Goal: Task Accomplishment & Management: Use online tool/utility

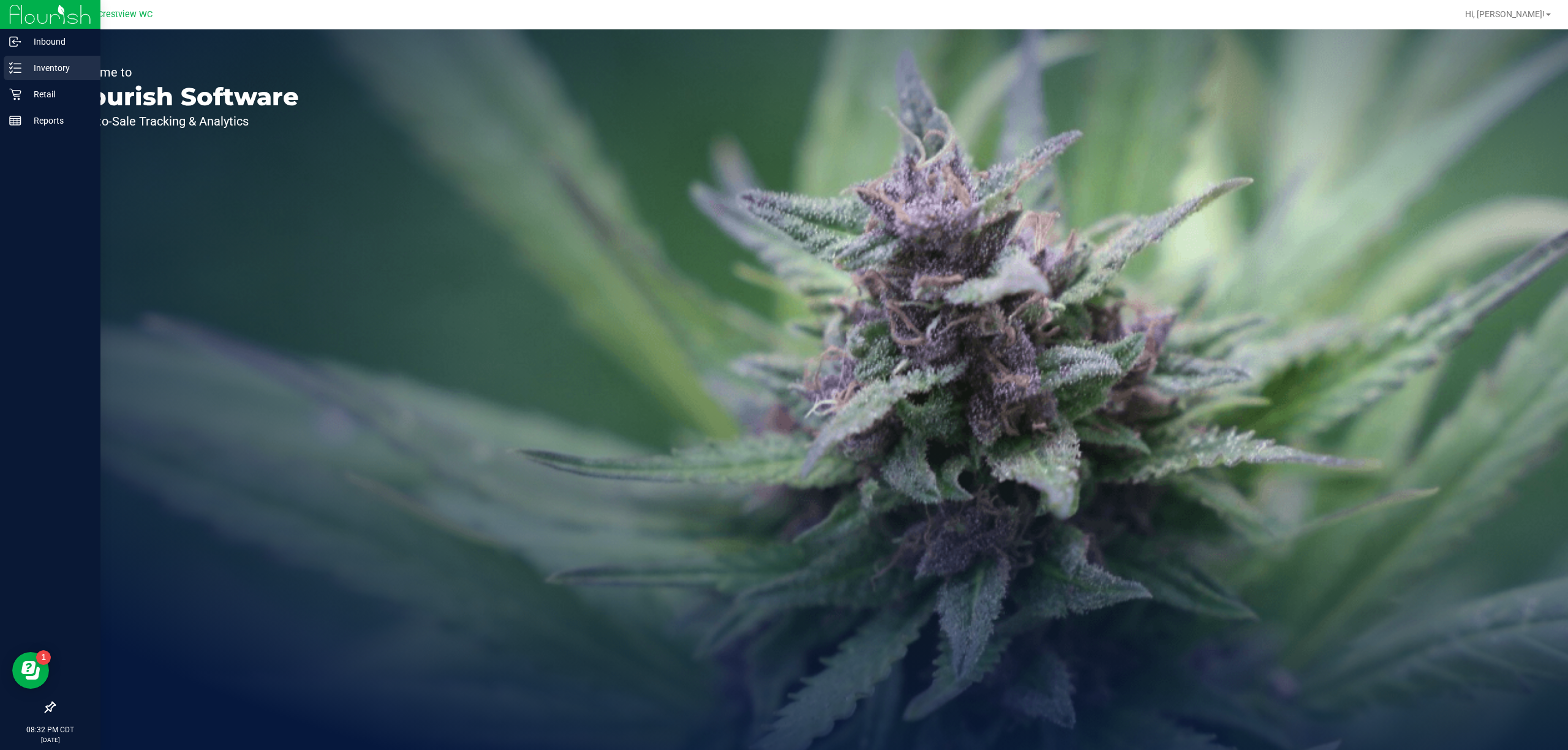
click at [29, 65] on p "Inventory" at bounding box center [58, 67] width 73 height 15
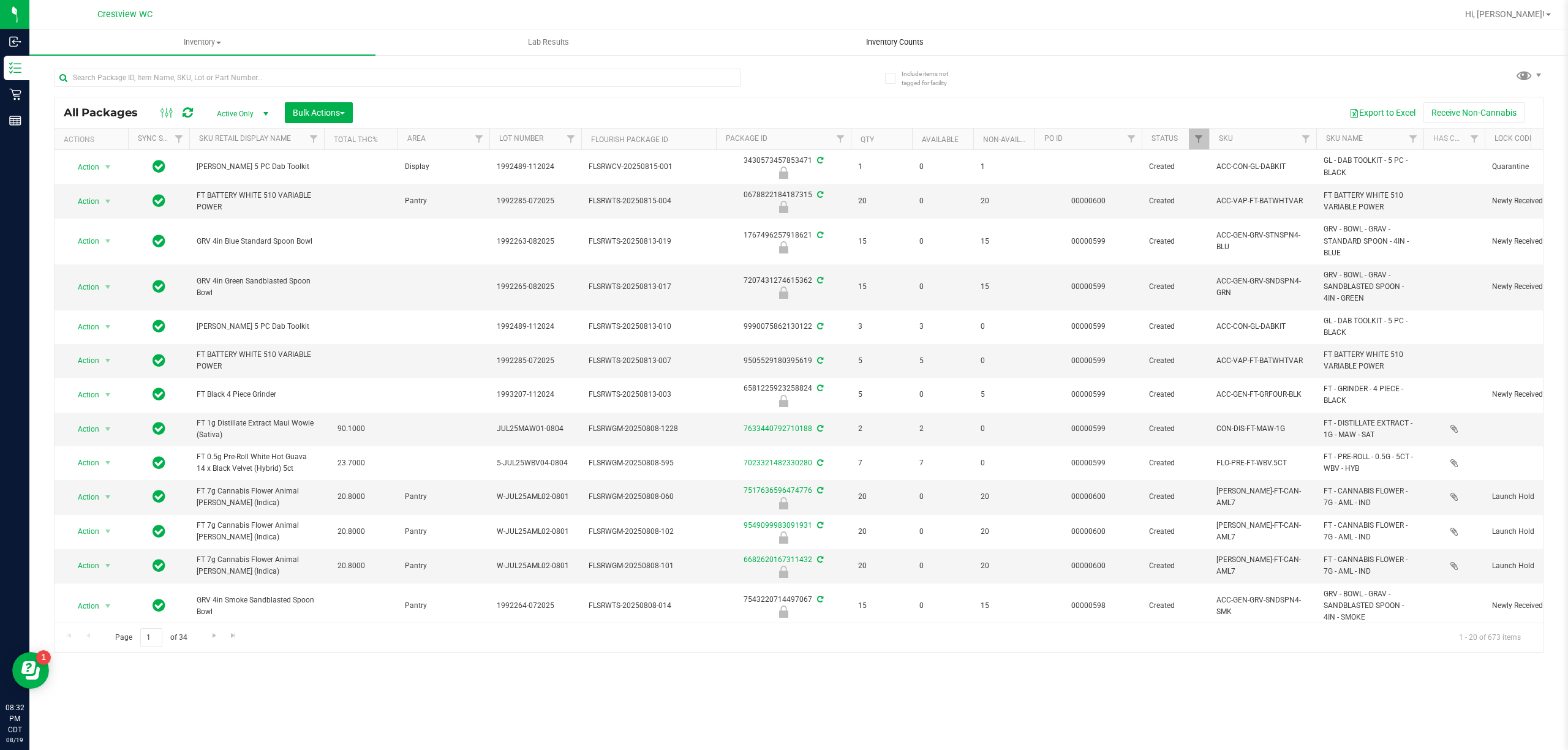
click at [883, 42] on span "Inventory Counts" at bounding box center [895, 42] width 91 height 11
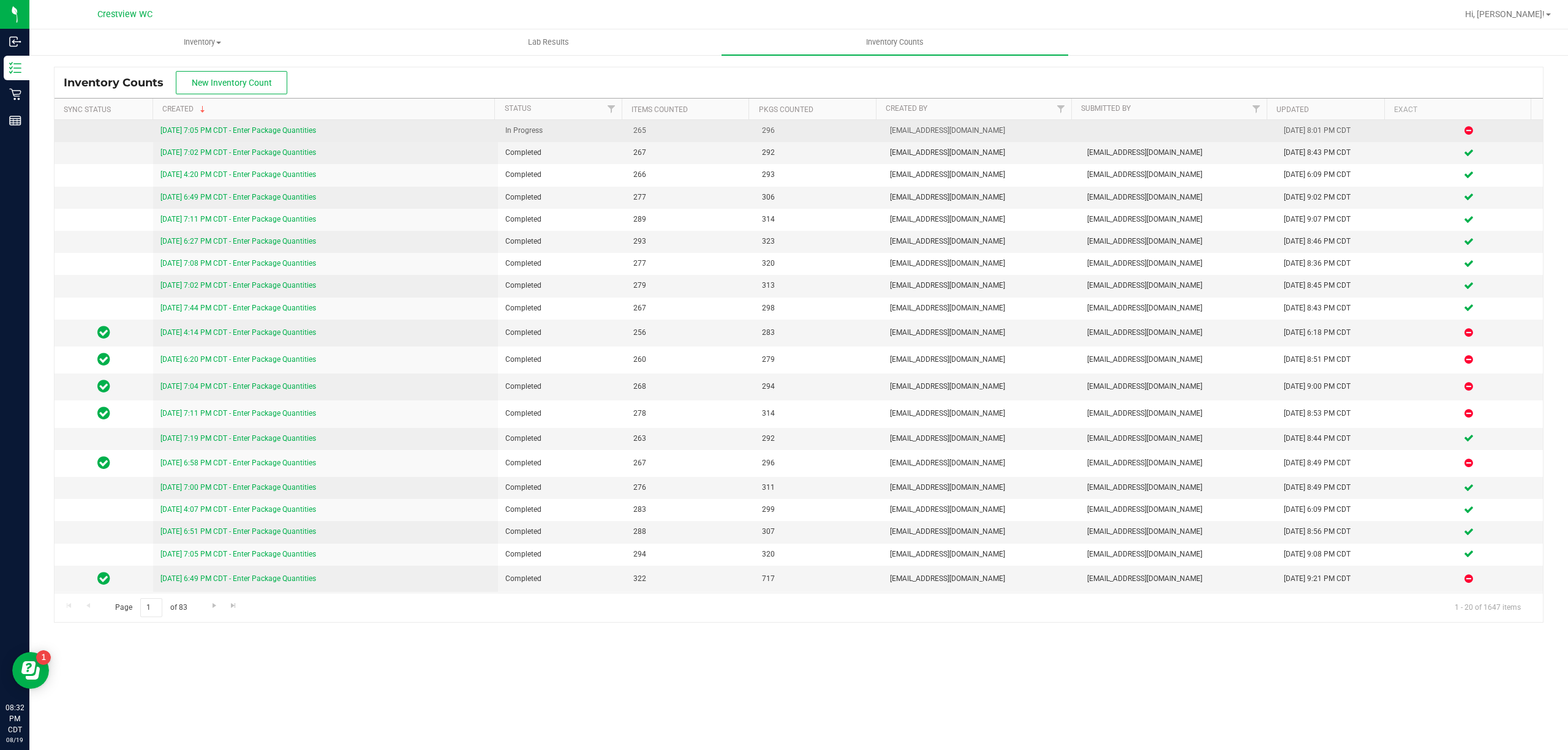
click at [234, 132] on link "[DATE] 7:05 PM CDT - Enter Package Quantities" at bounding box center [238, 130] width 155 height 8
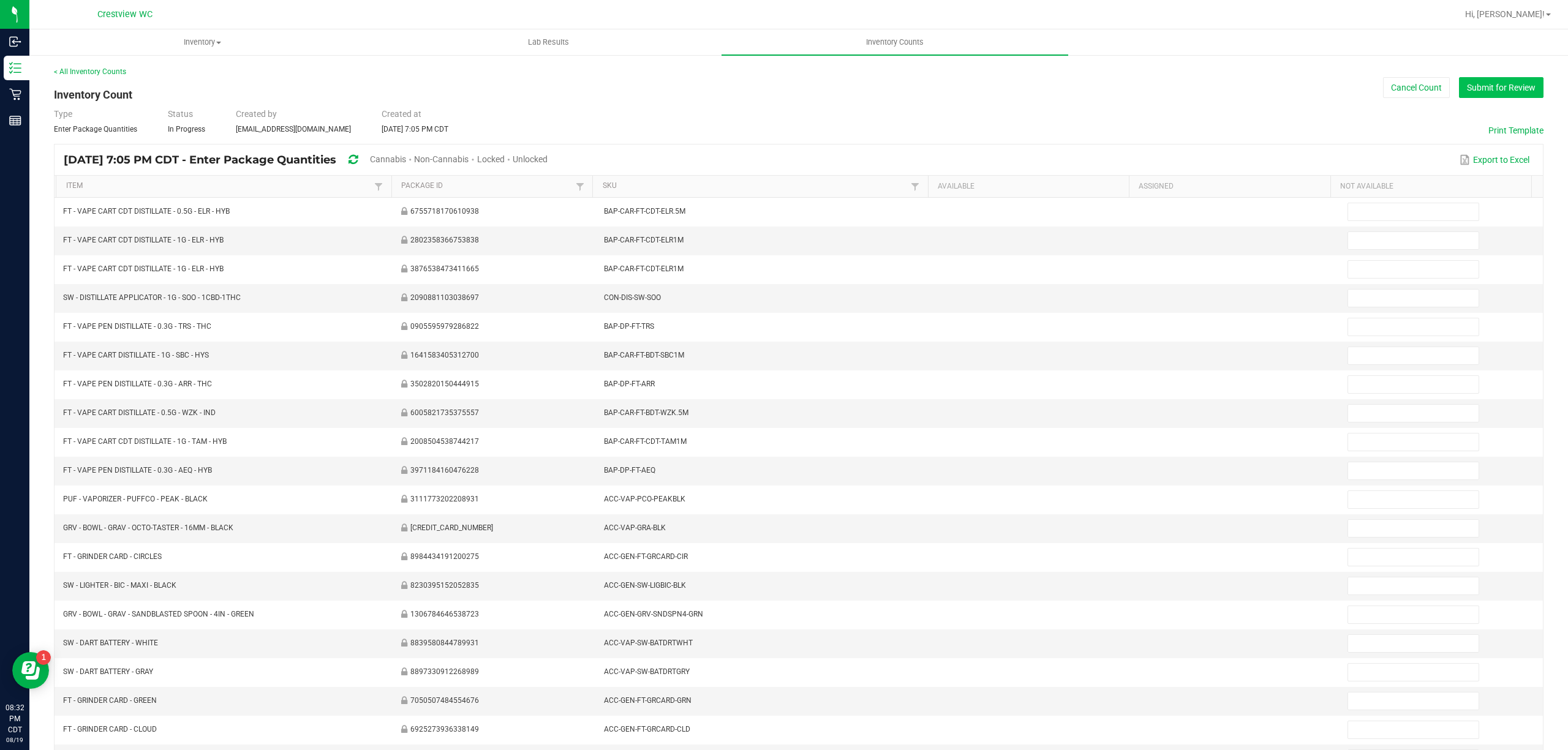
click at [1467, 86] on button "Submit for Review" at bounding box center [1501, 87] width 84 height 21
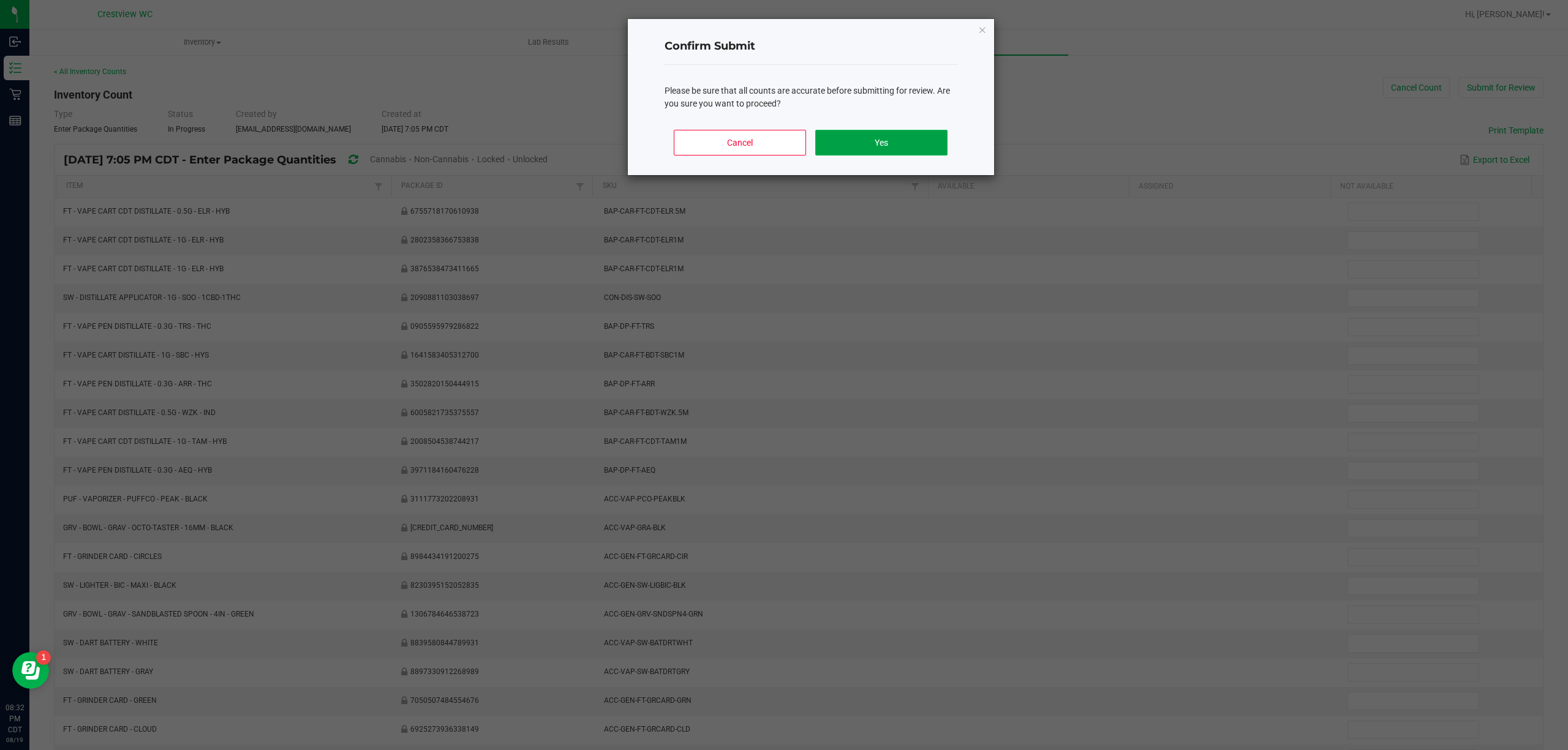
click at [873, 141] on button "Yes" at bounding box center [881, 143] width 132 height 26
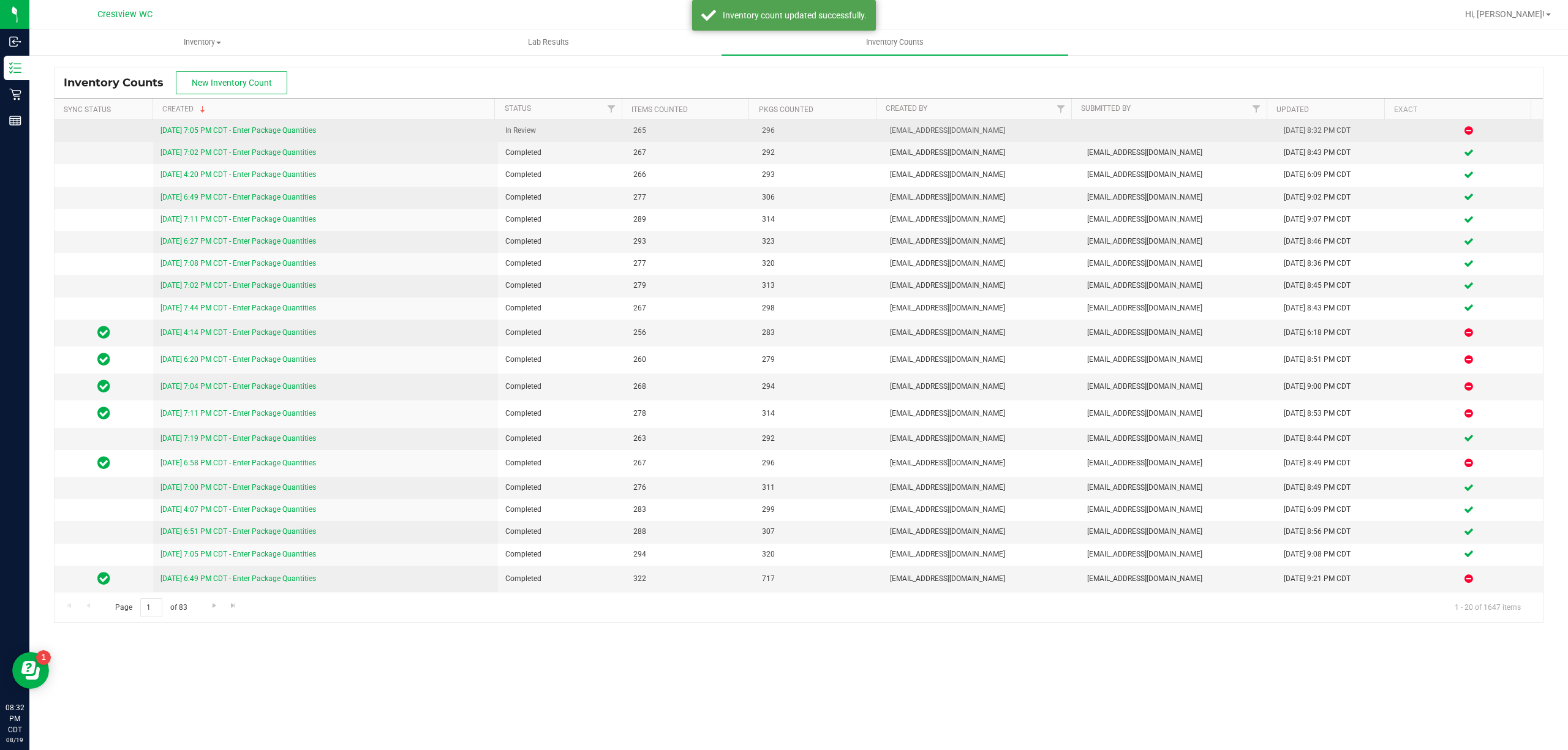
click at [285, 128] on link "[DATE] 7:05 PM CDT - Enter Package Quantities" at bounding box center [238, 130] width 155 height 8
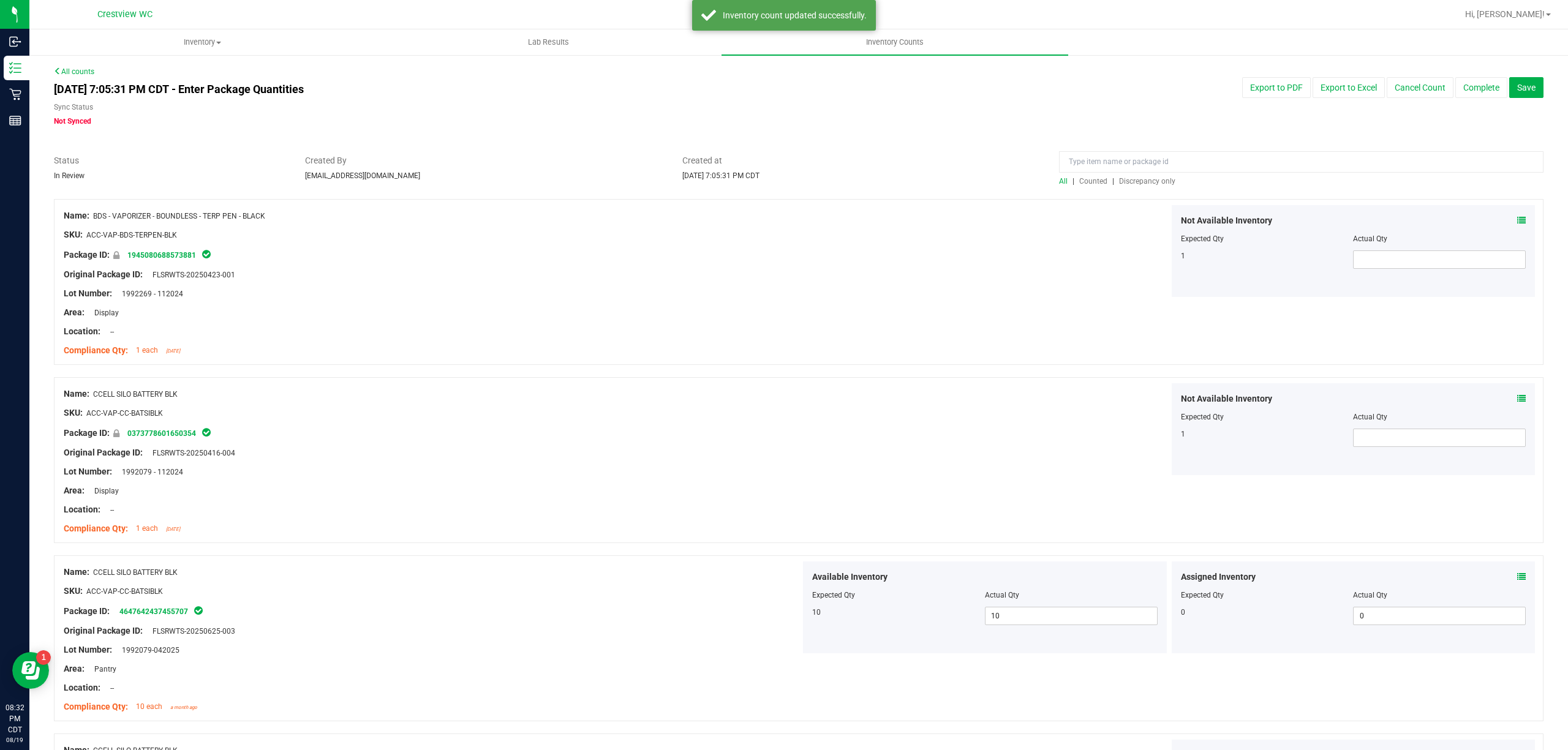
click at [1130, 180] on span "Discrepancy only" at bounding box center [1147, 180] width 57 height 8
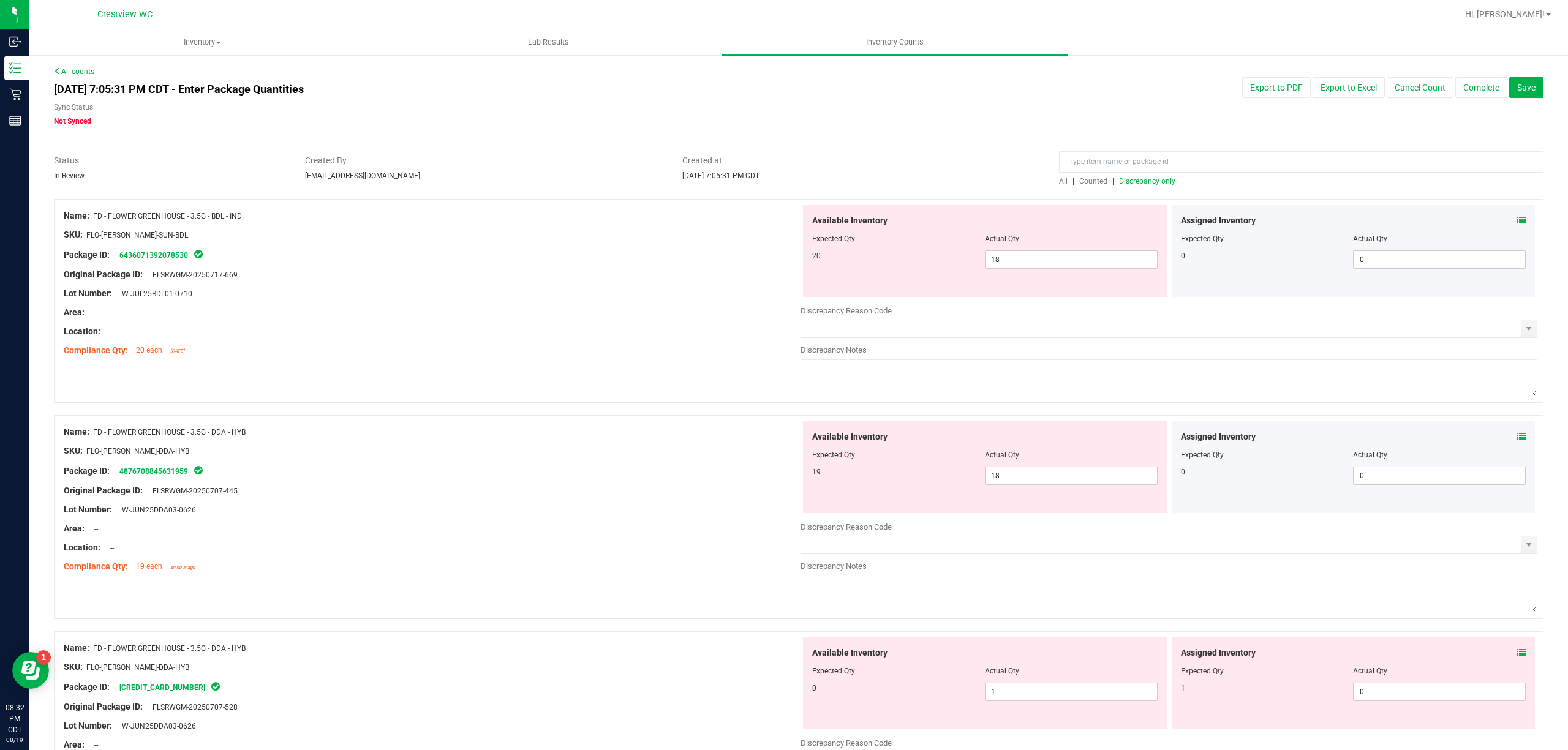
click at [1517, 221] on icon at bounding box center [1521, 220] width 8 height 8
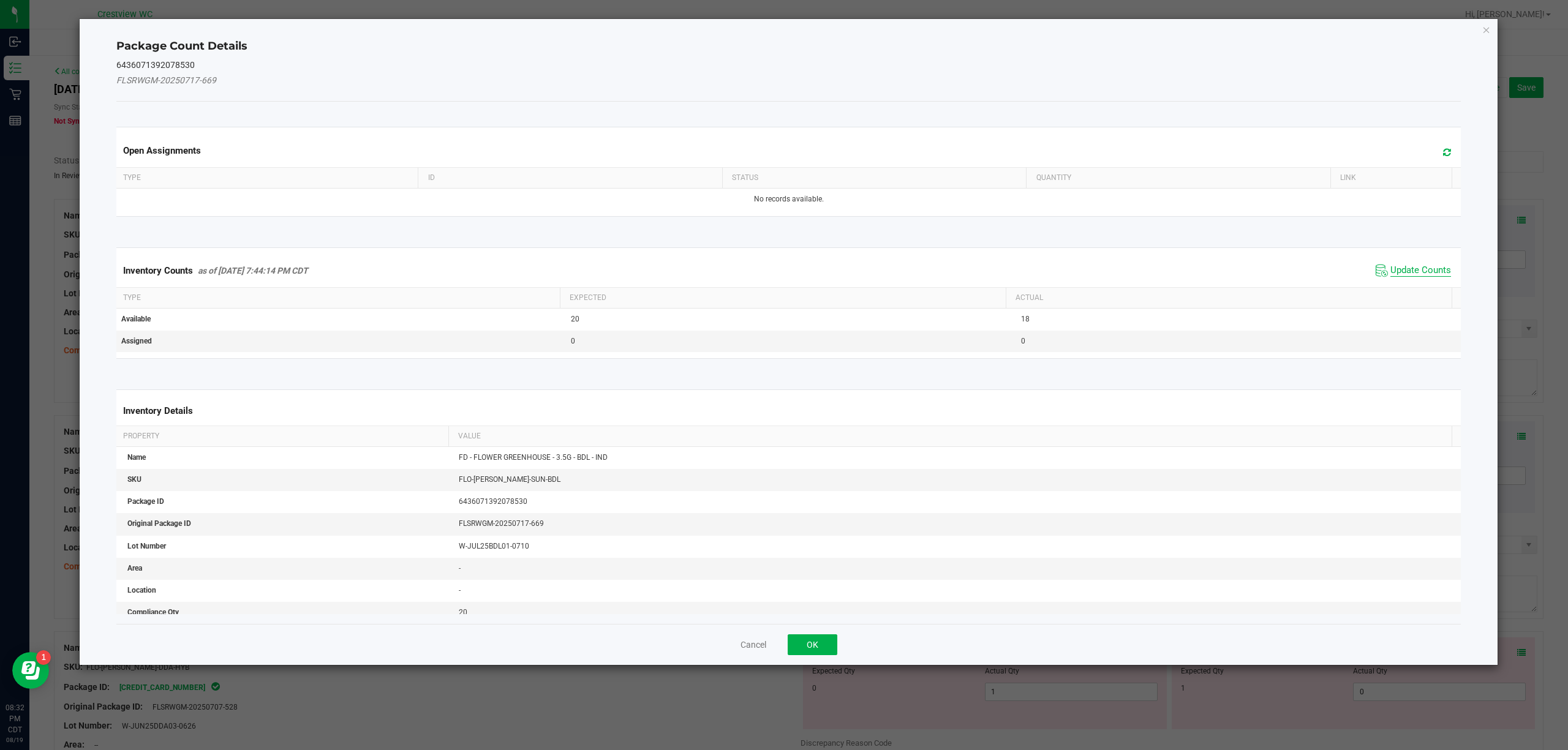
click at [1409, 268] on span "Update Counts" at bounding box center [1420, 271] width 60 height 12
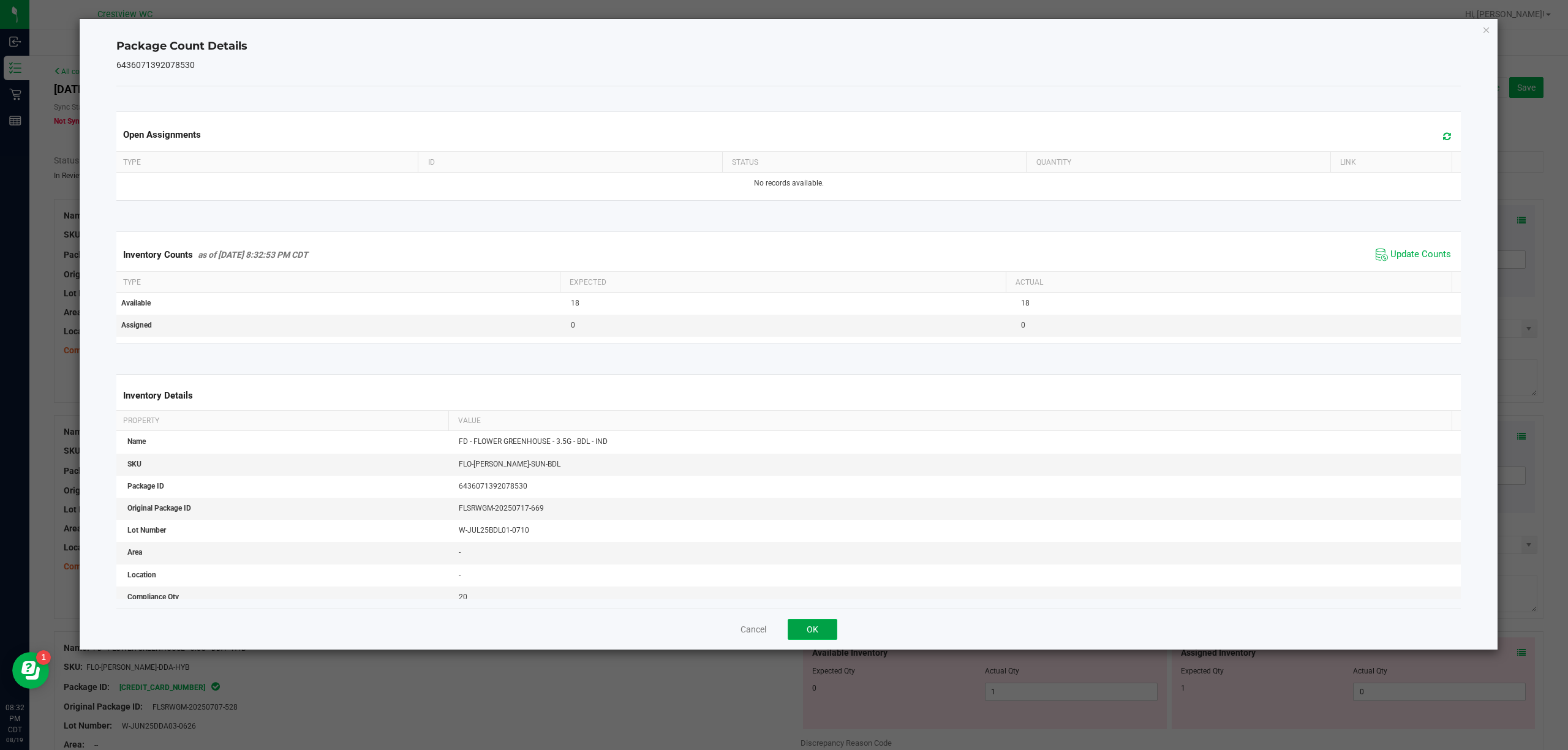
click at [811, 625] on button "OK" at bounding box center [812, 628] width 50 height 21
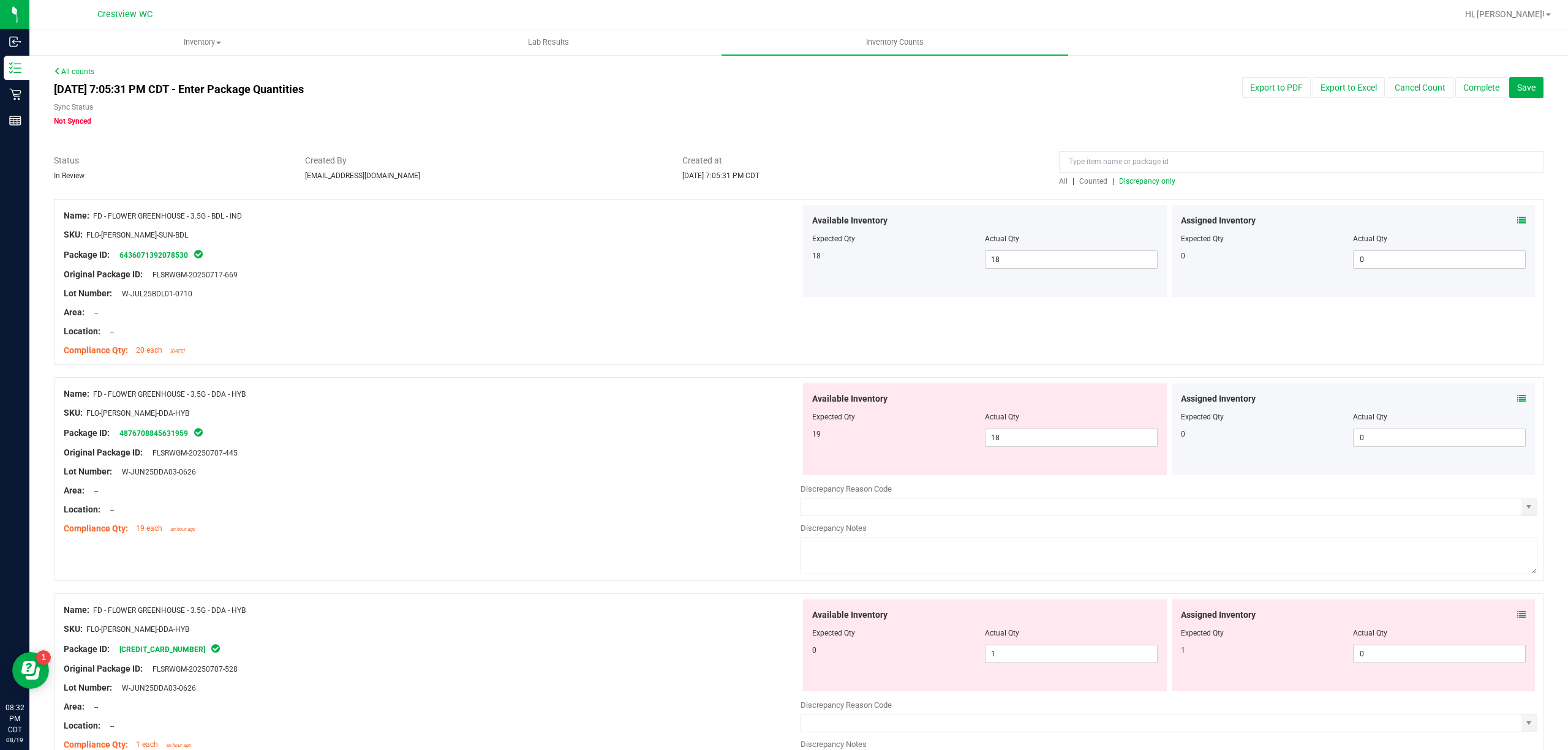
click at [1517, 397] on icon at bounding box center [1521, 398] width 8 height 8
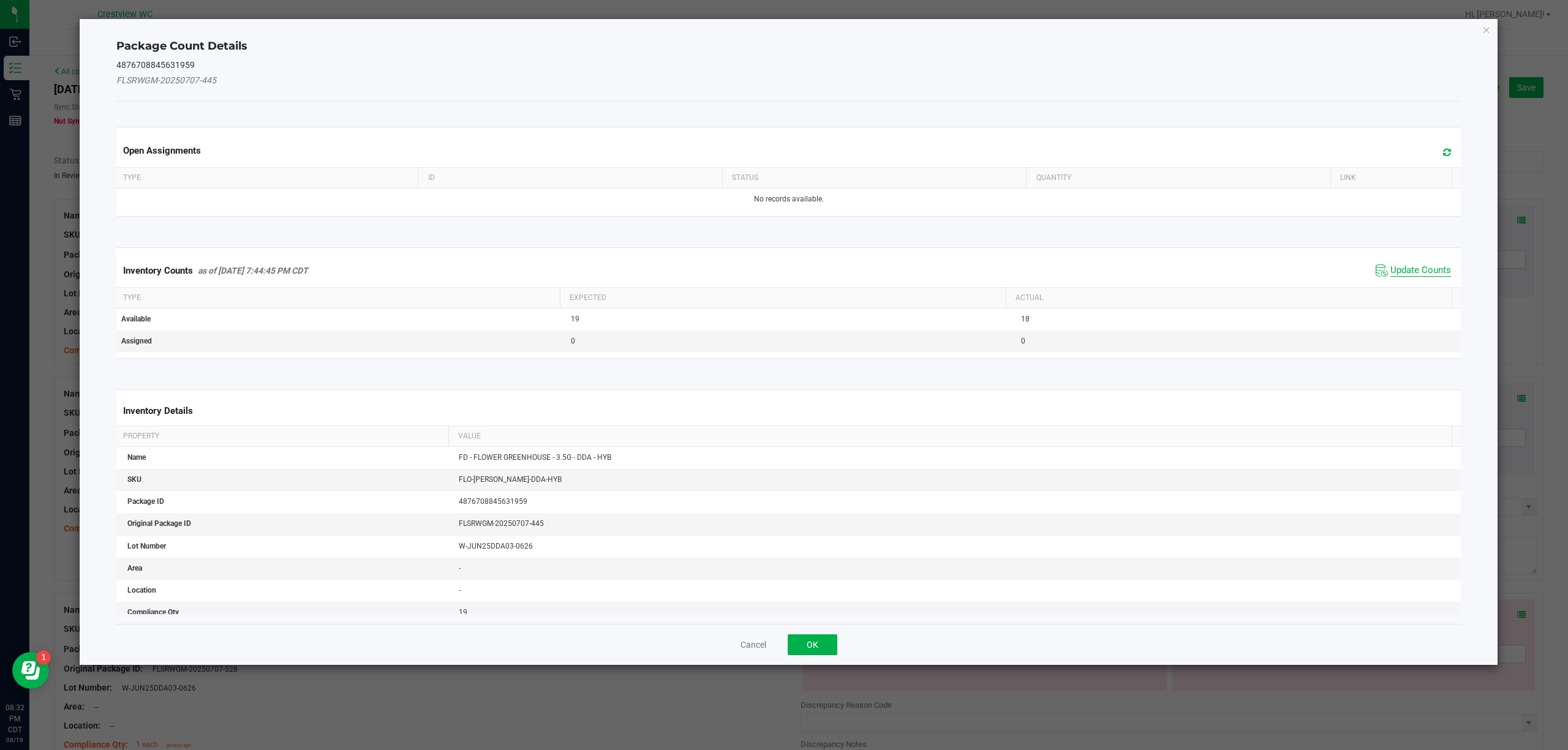
click at [1409, 267] on span "Update Counts" at bounding box center [1420, 271] width 60 height 12
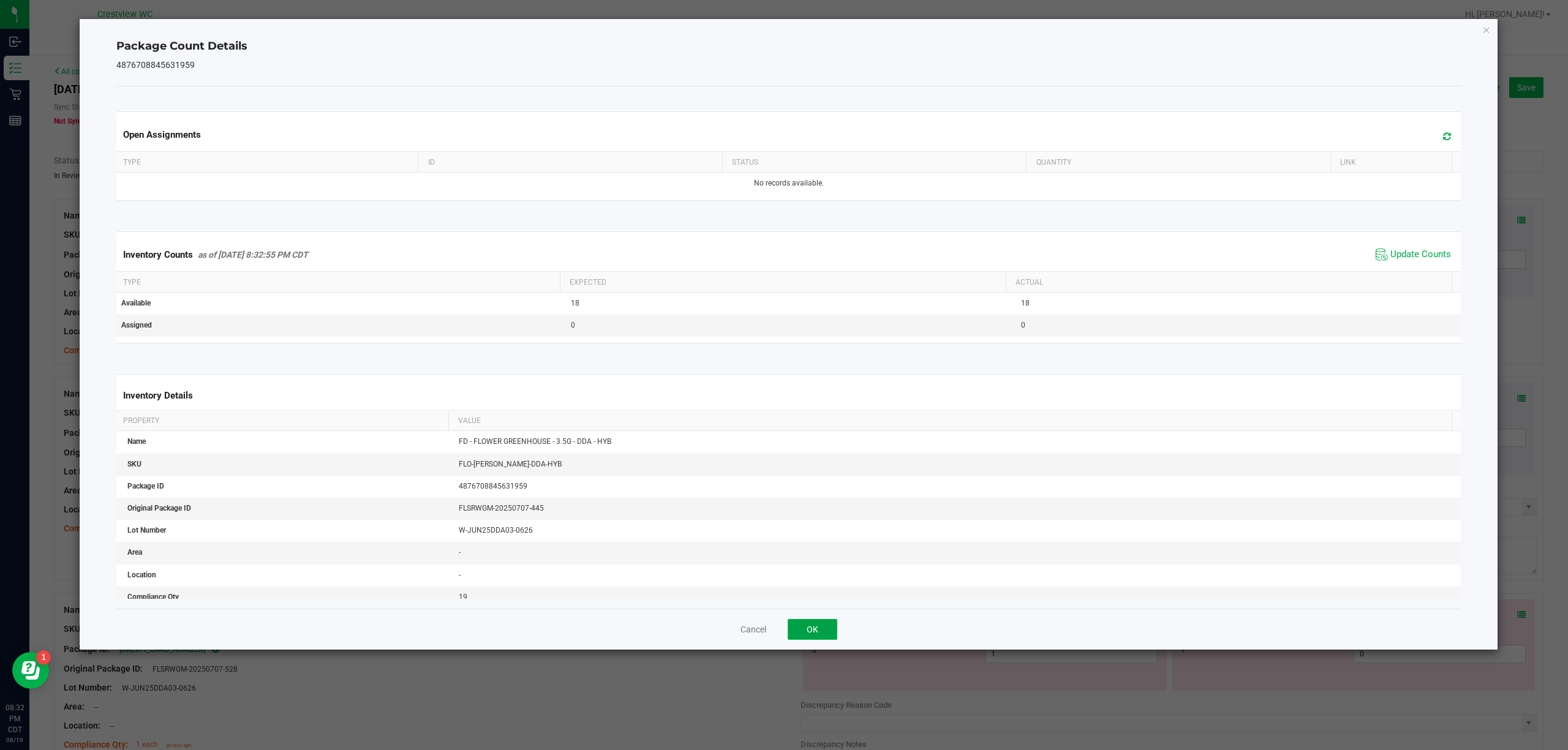
click at [817, 625] on button "OK" at bounding box center [812, 628] width 50 height 21
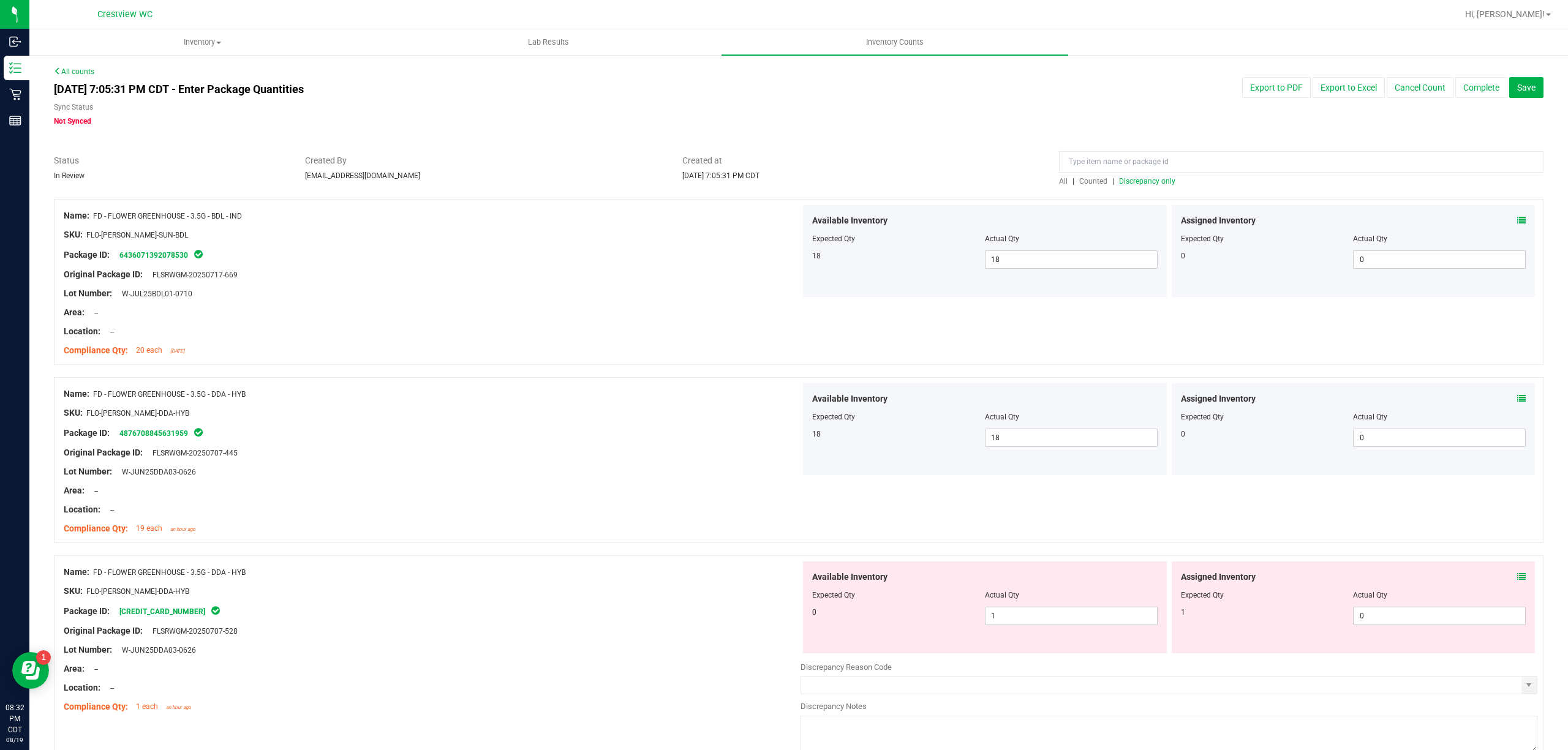
click at [1517, 578] on icon at bounding box center [1521, 576] width 8 height 8
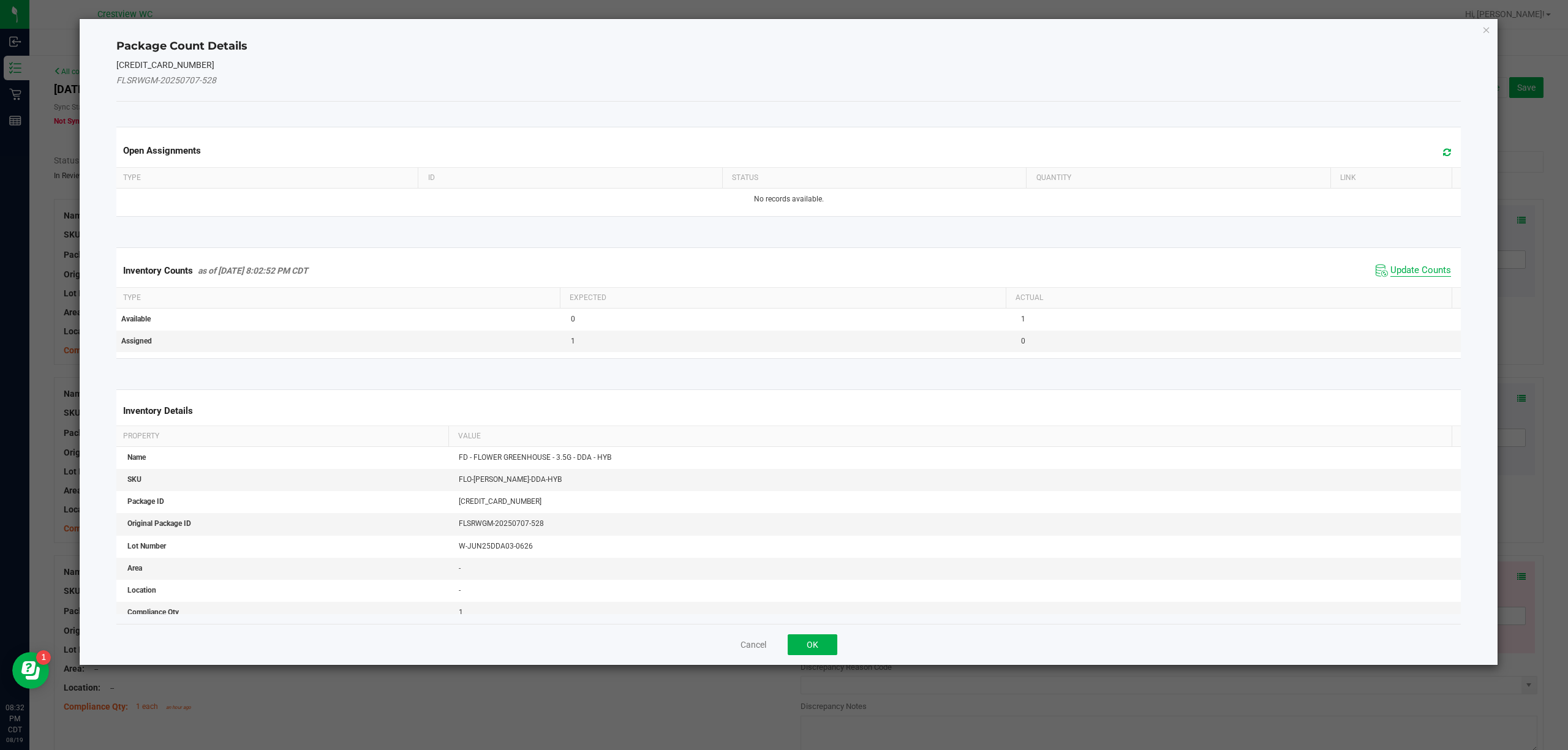
click at [1397, 265] on span "Update Counts" at bounding box center [1420, 271] width 60 height 12
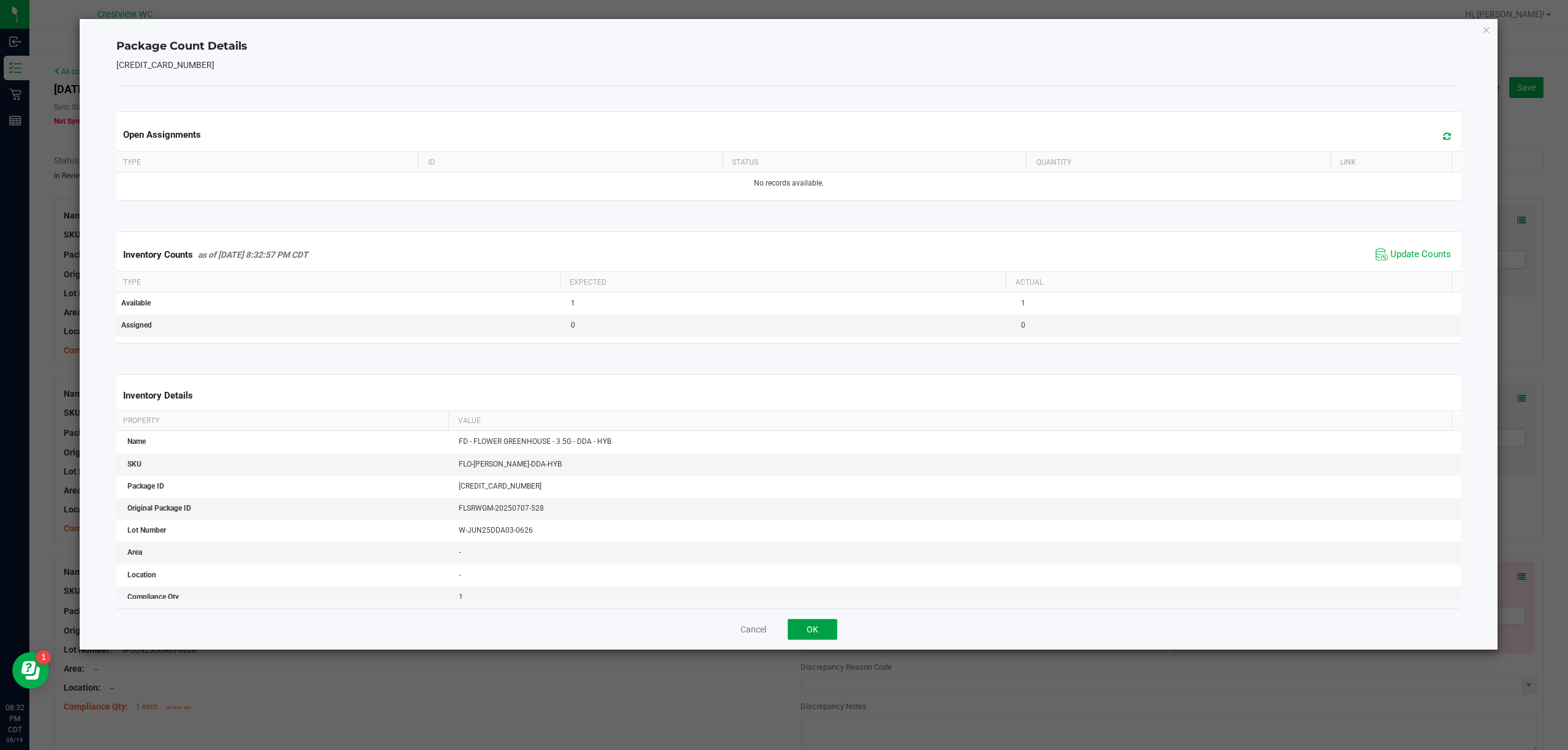
click at [819, 631] on button "OK" at bounding box center [812, 628] width 50 height 21
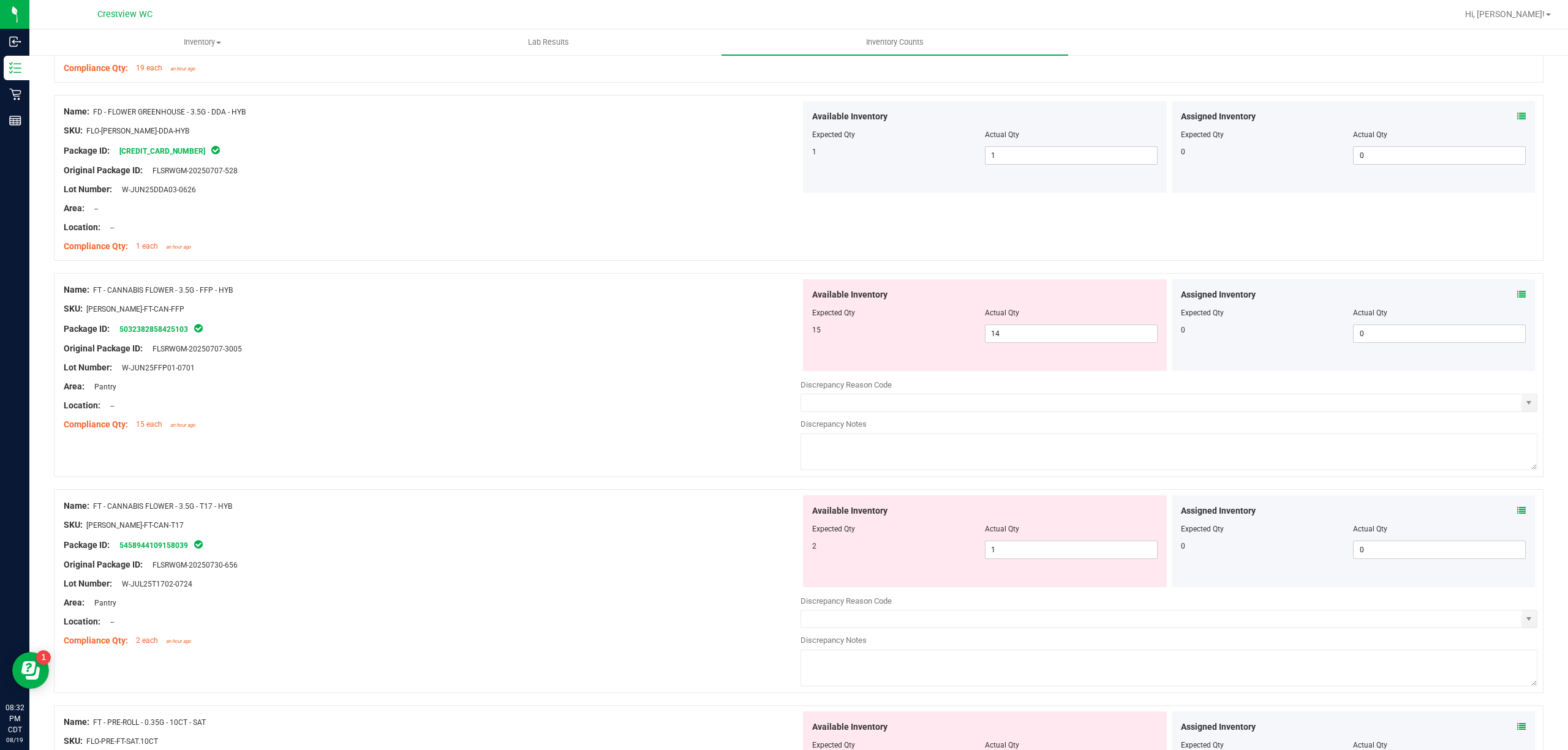
scroll to position [593, 0]
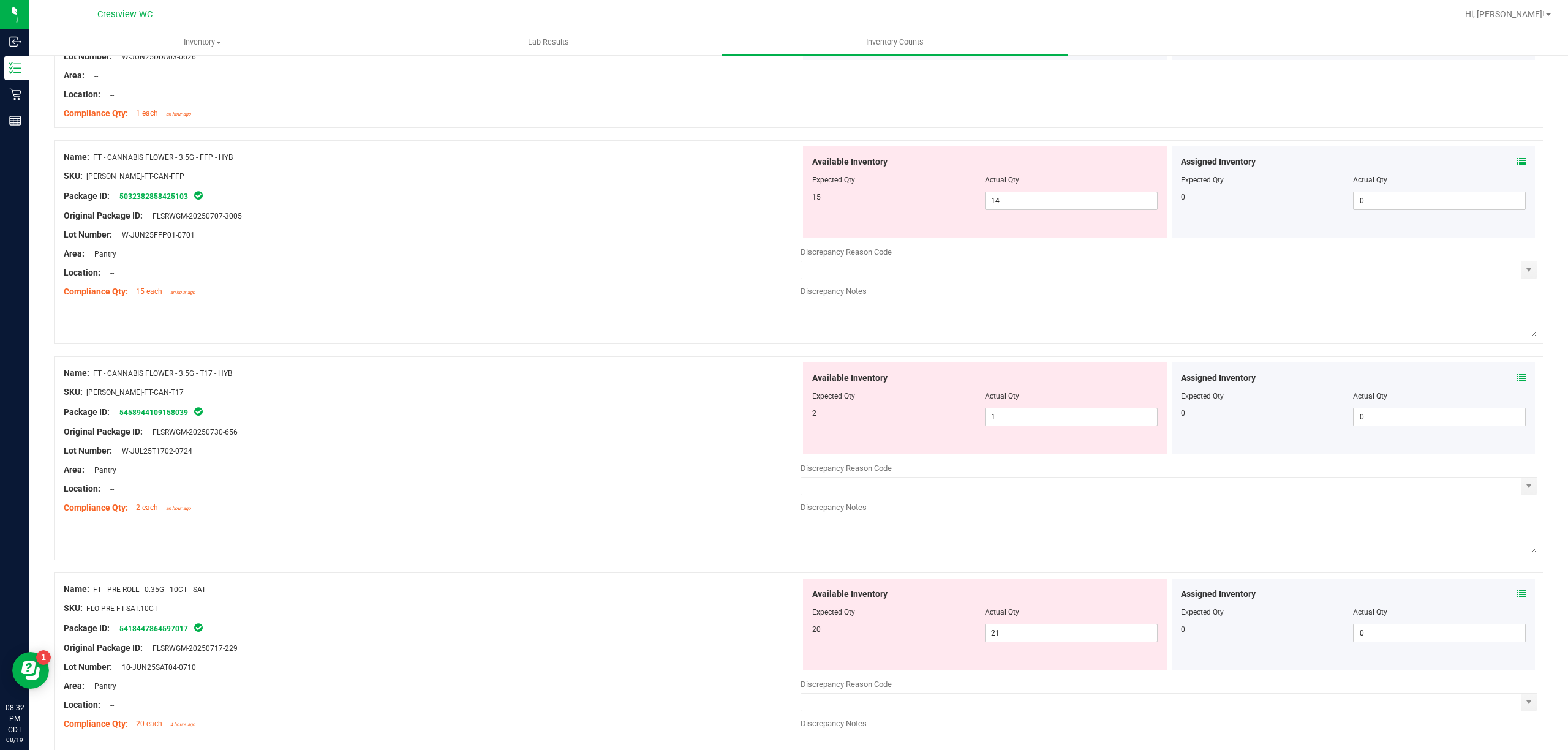
click at [1517, 162] on icon at bounding box center [1521, 161] width 8 height 8
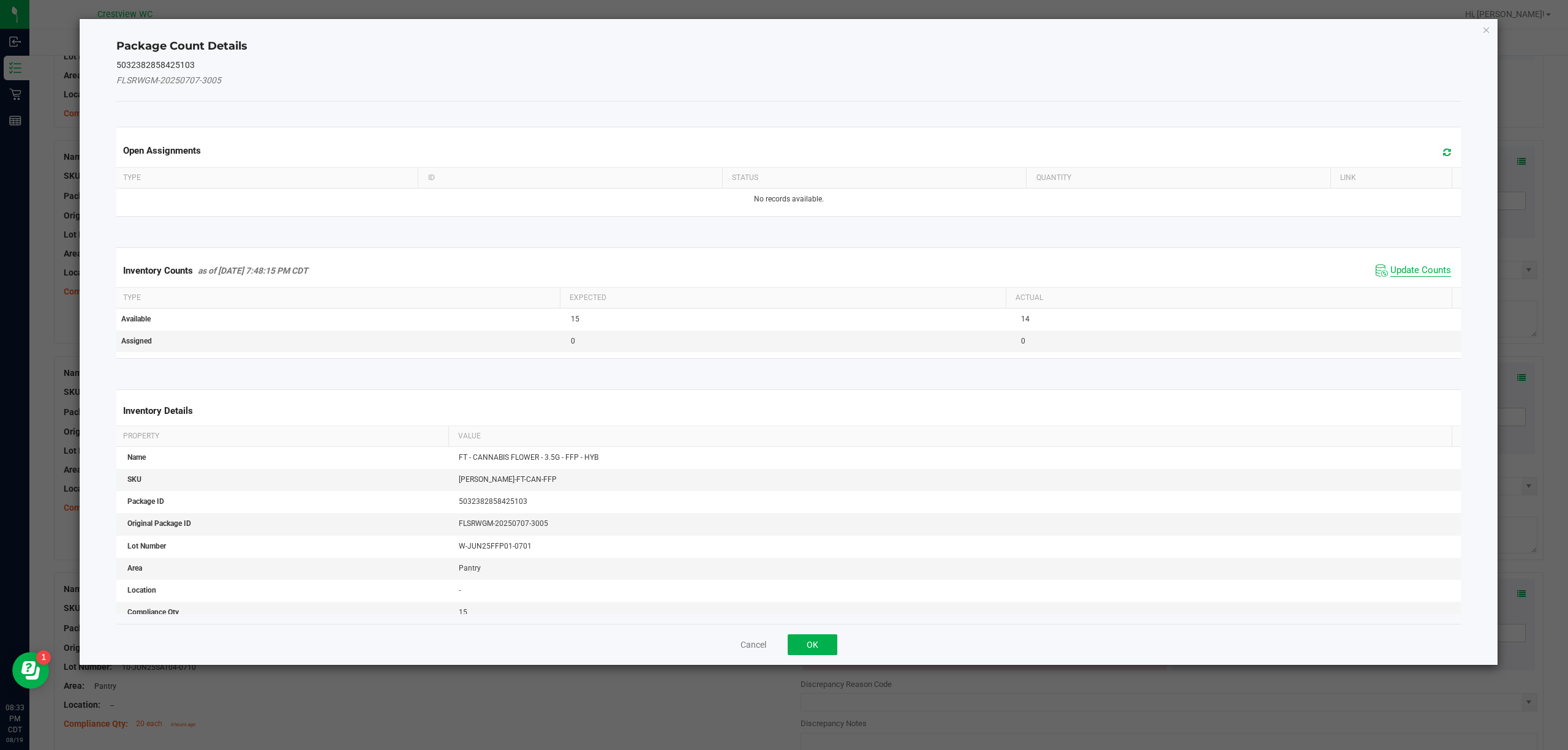
click at [1397, 271] on span "Update Counts" at bounding box center [1420, 271] width 60 height 12
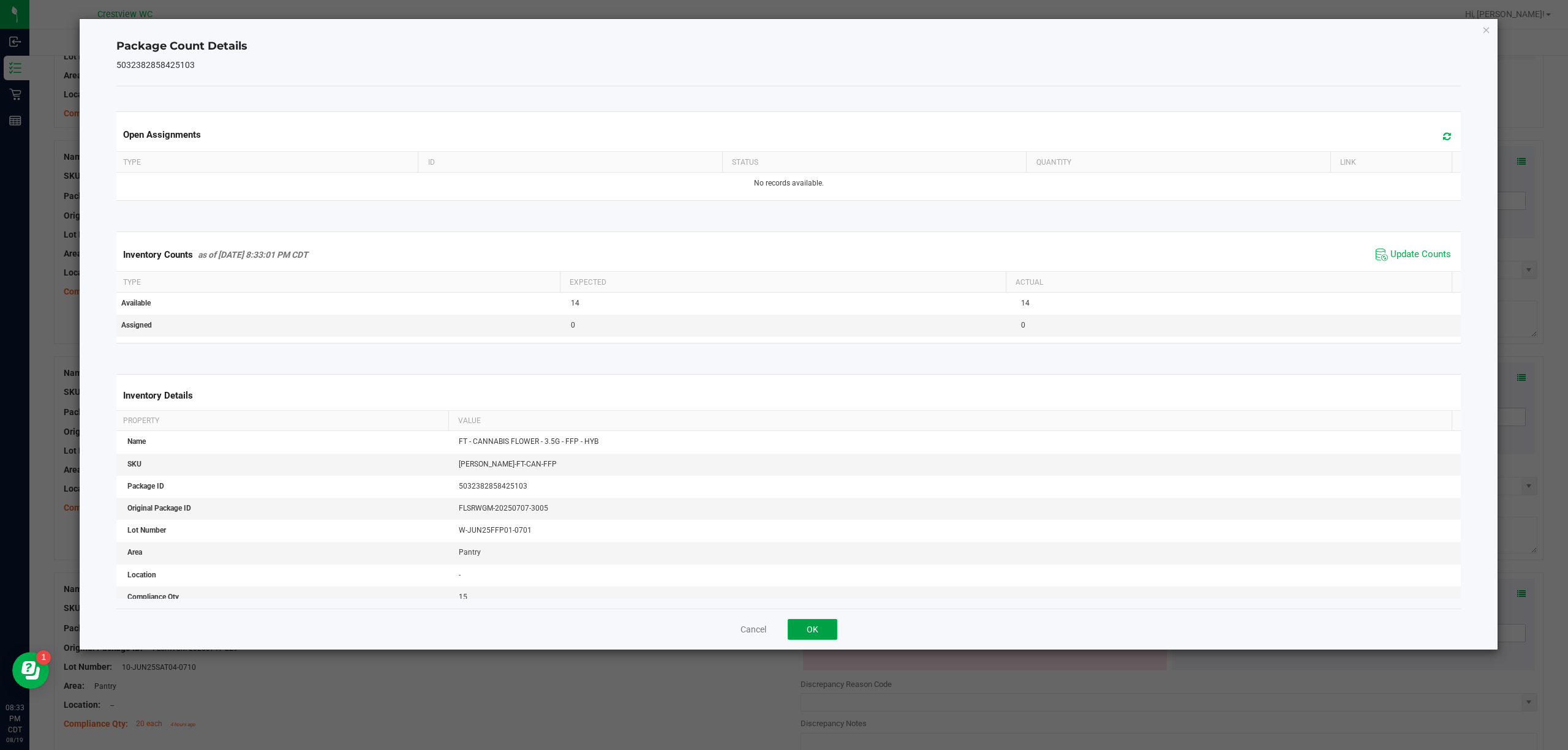
click at [808, 631] on button "OK" at bounding box center [812, 628] width 50 height 21
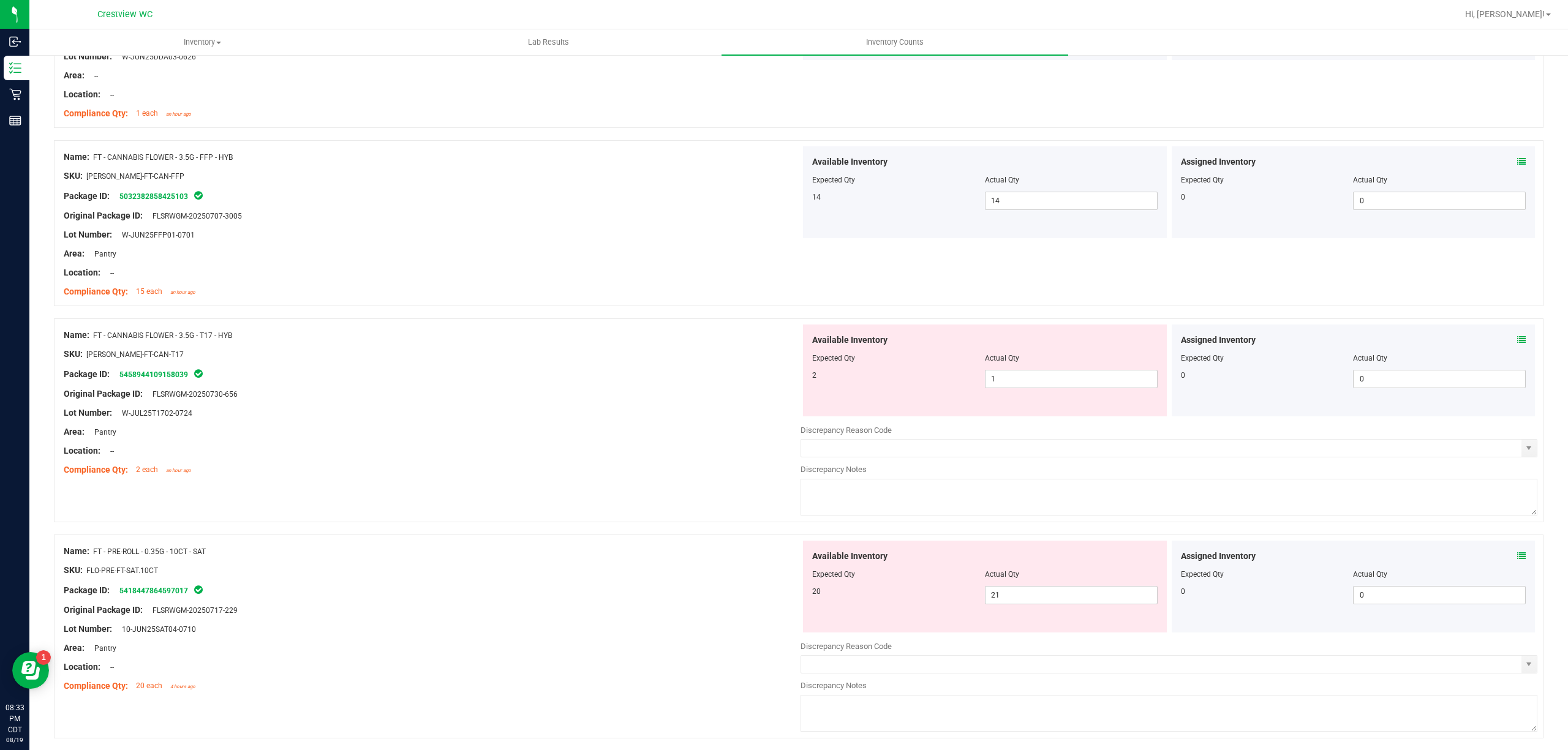
click at [1517, 341] on icon at bounding box center [1521, 339] width 8 height 8
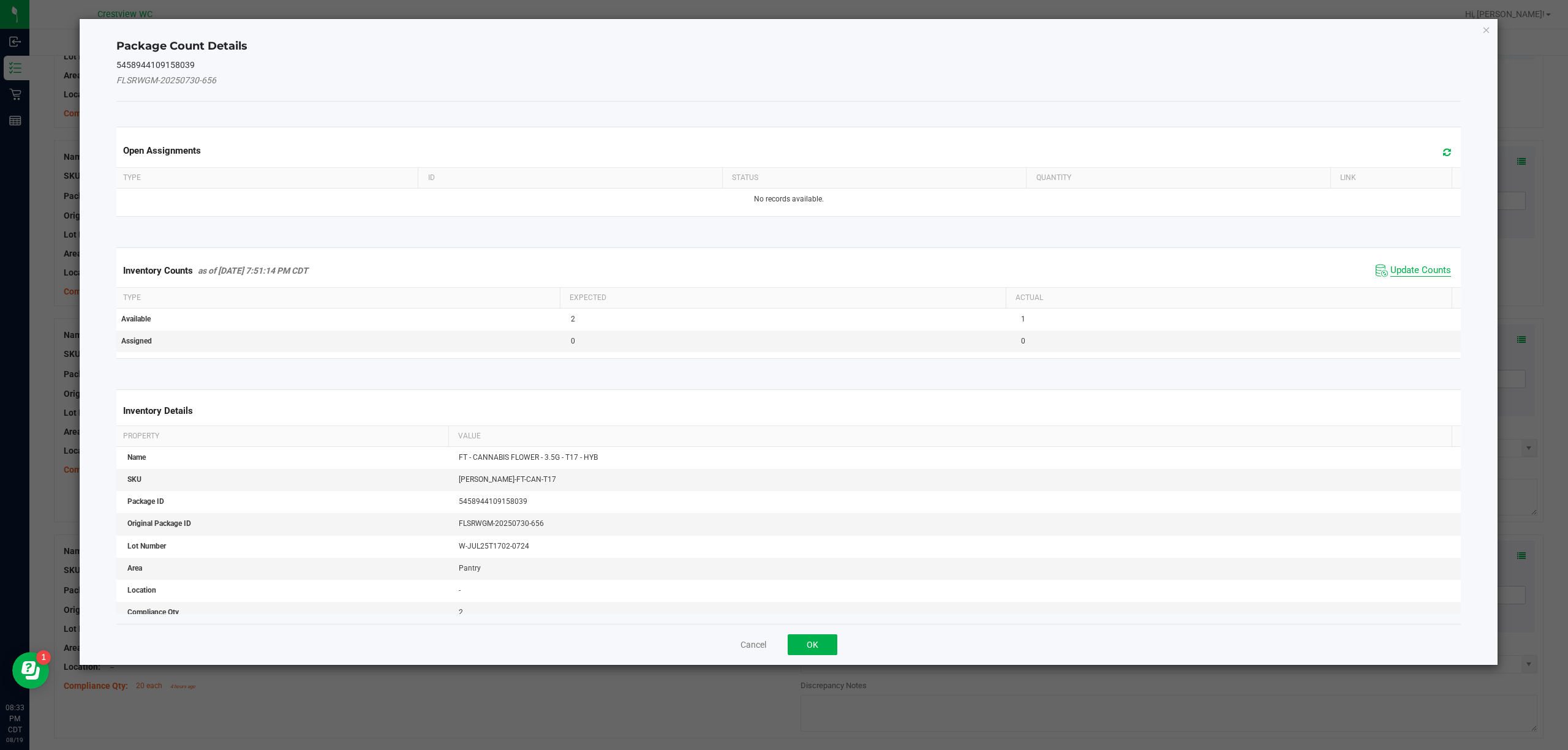
click at [1414, 275] on span "Update Counts" at bounding box center [1420, 271] width 60 height 12
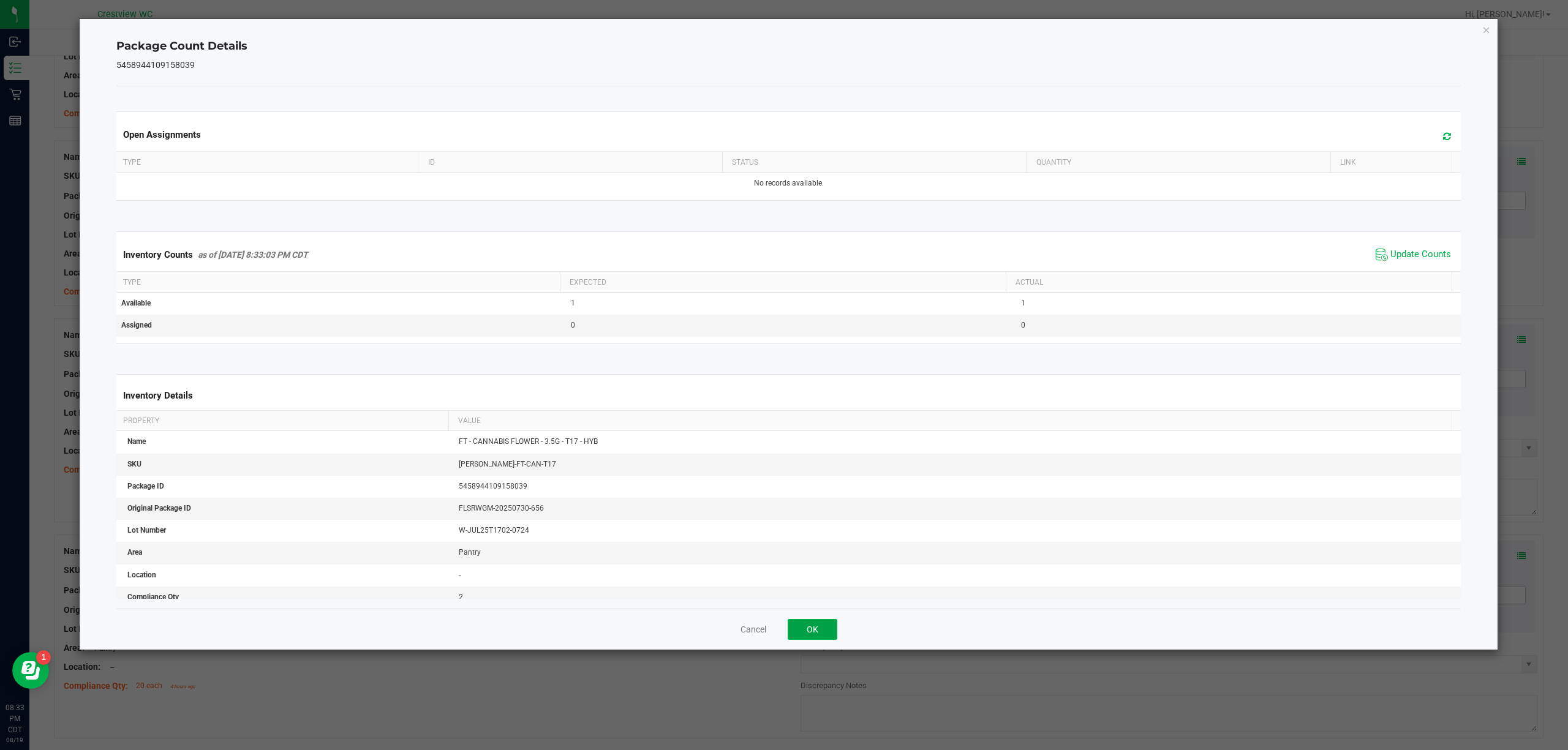
click at [812, 631] on button "OK" at bounding box center [812, 628] width 50 height 21
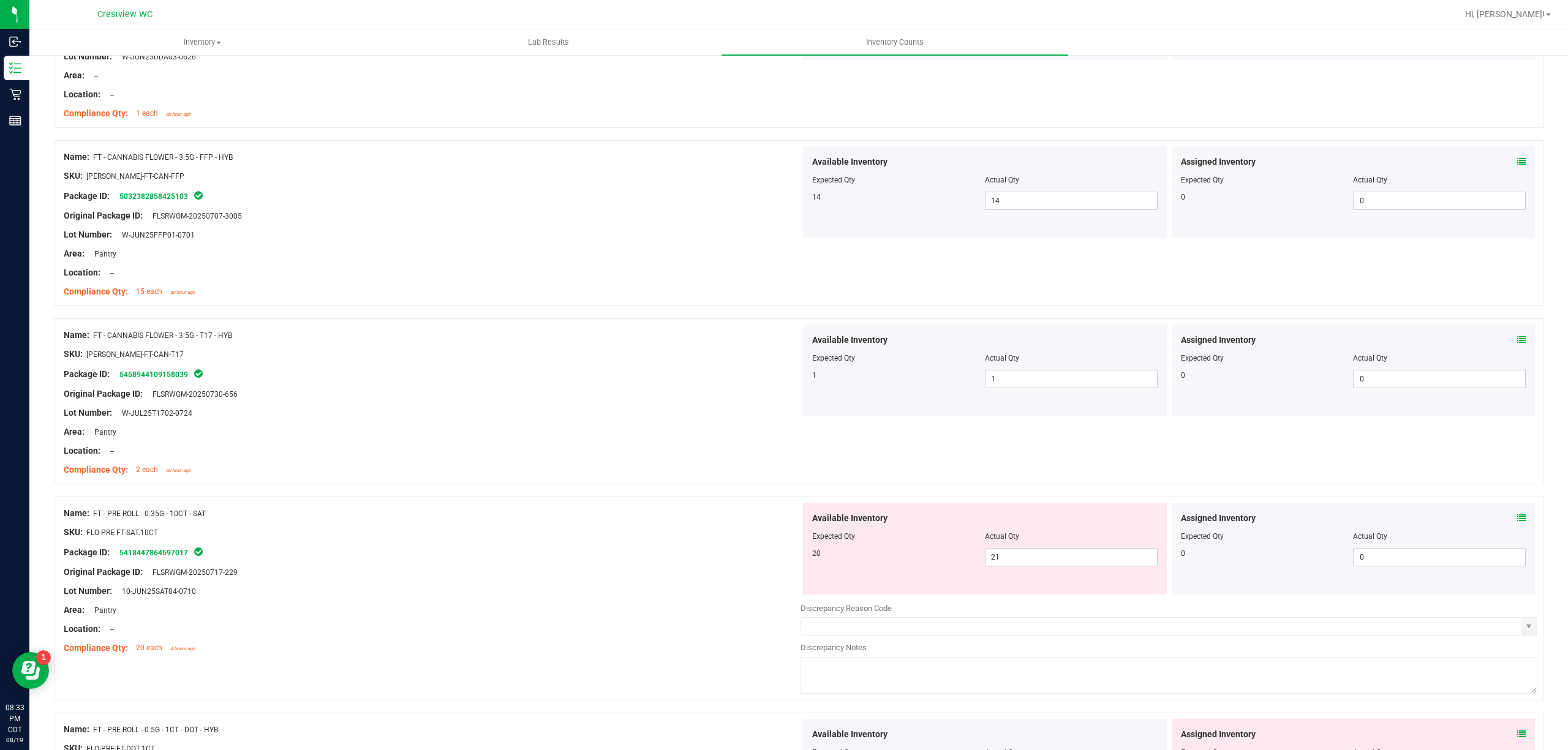
click at [1517, 520] on icon at bounding box center [1521, 518] width 8 height 8
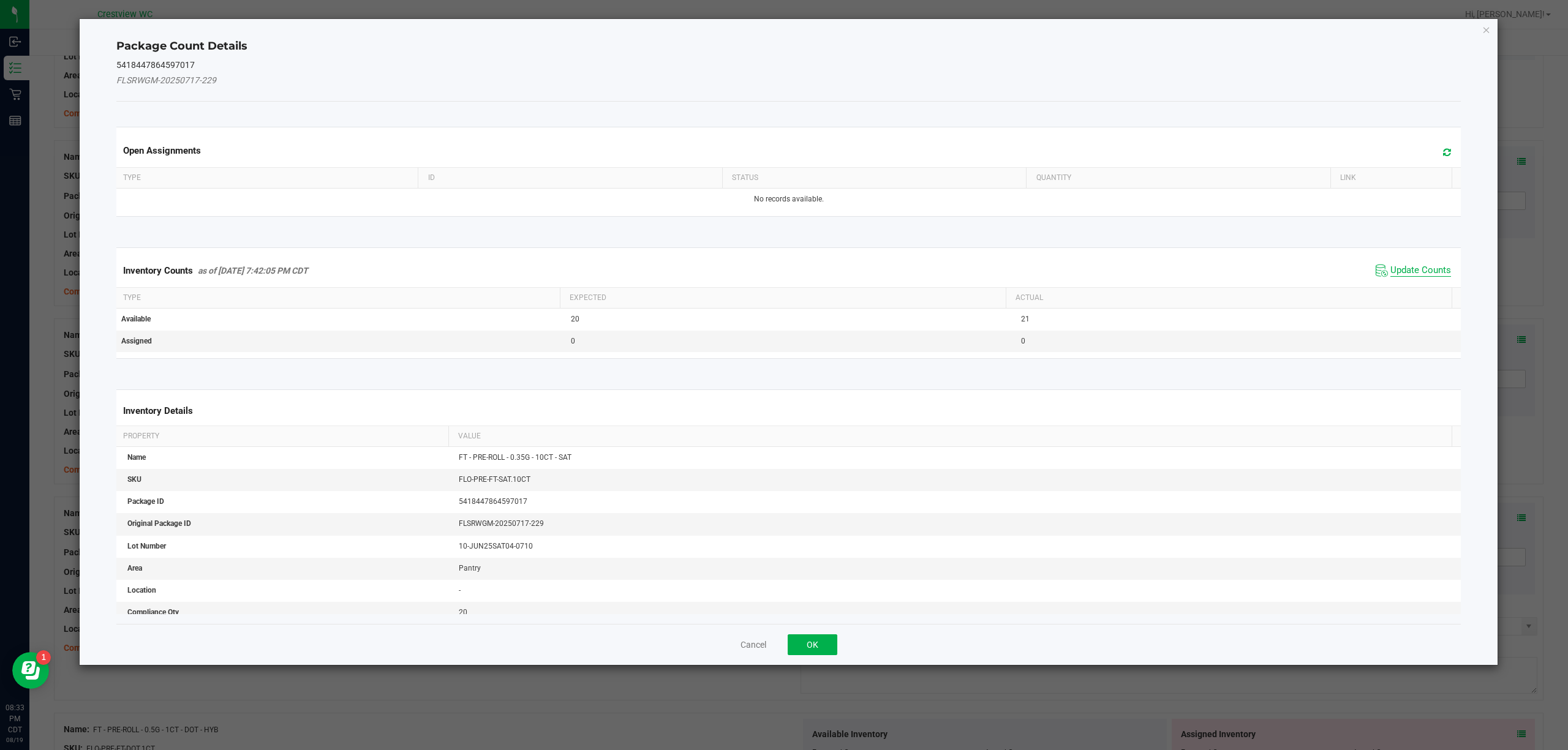
click at [1404, 272] on span "Update Counts" at bounding box center [1420, 271] width 60 height 12
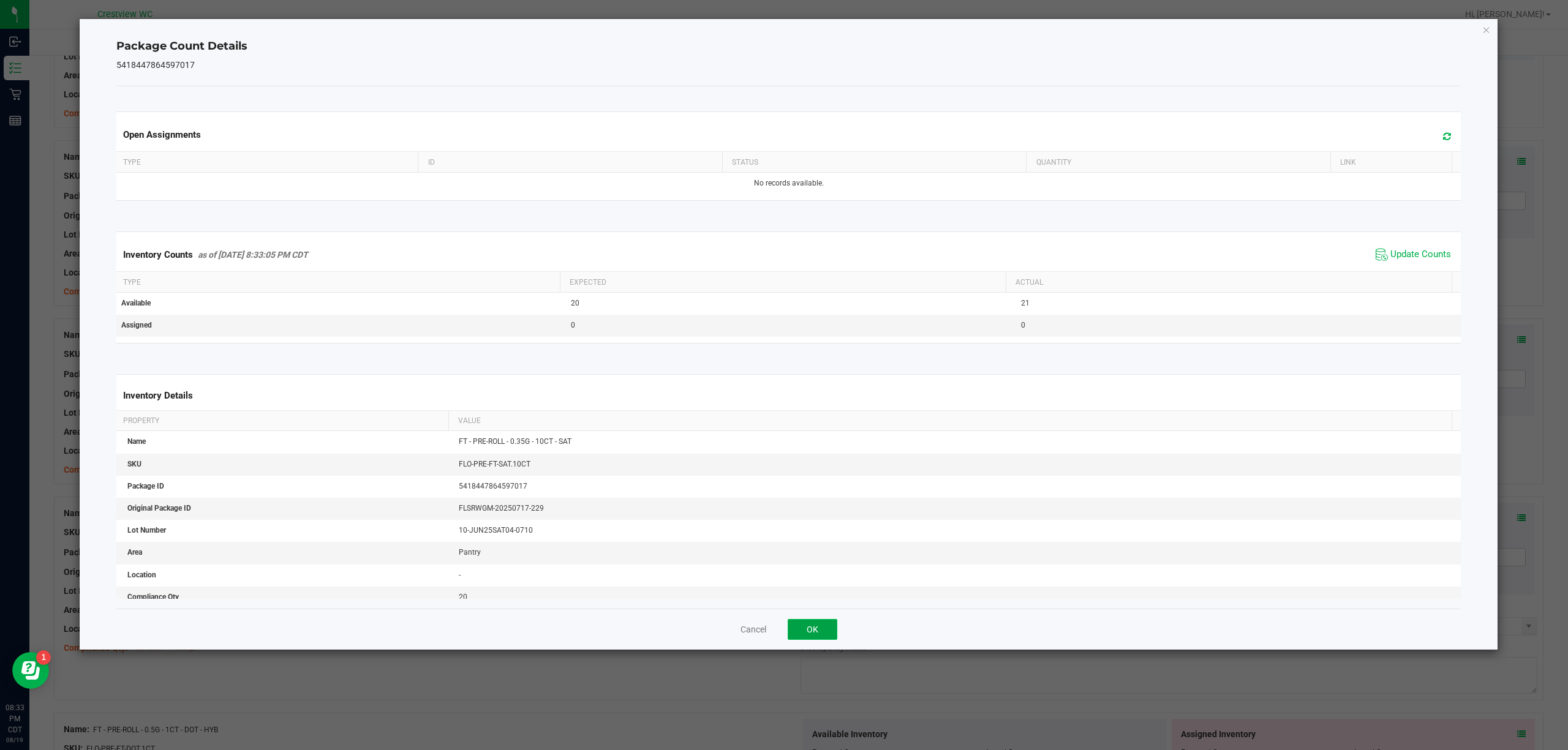
click at [817, 627] on button "OK" at bounding box center [812, 628] width 50 height 21
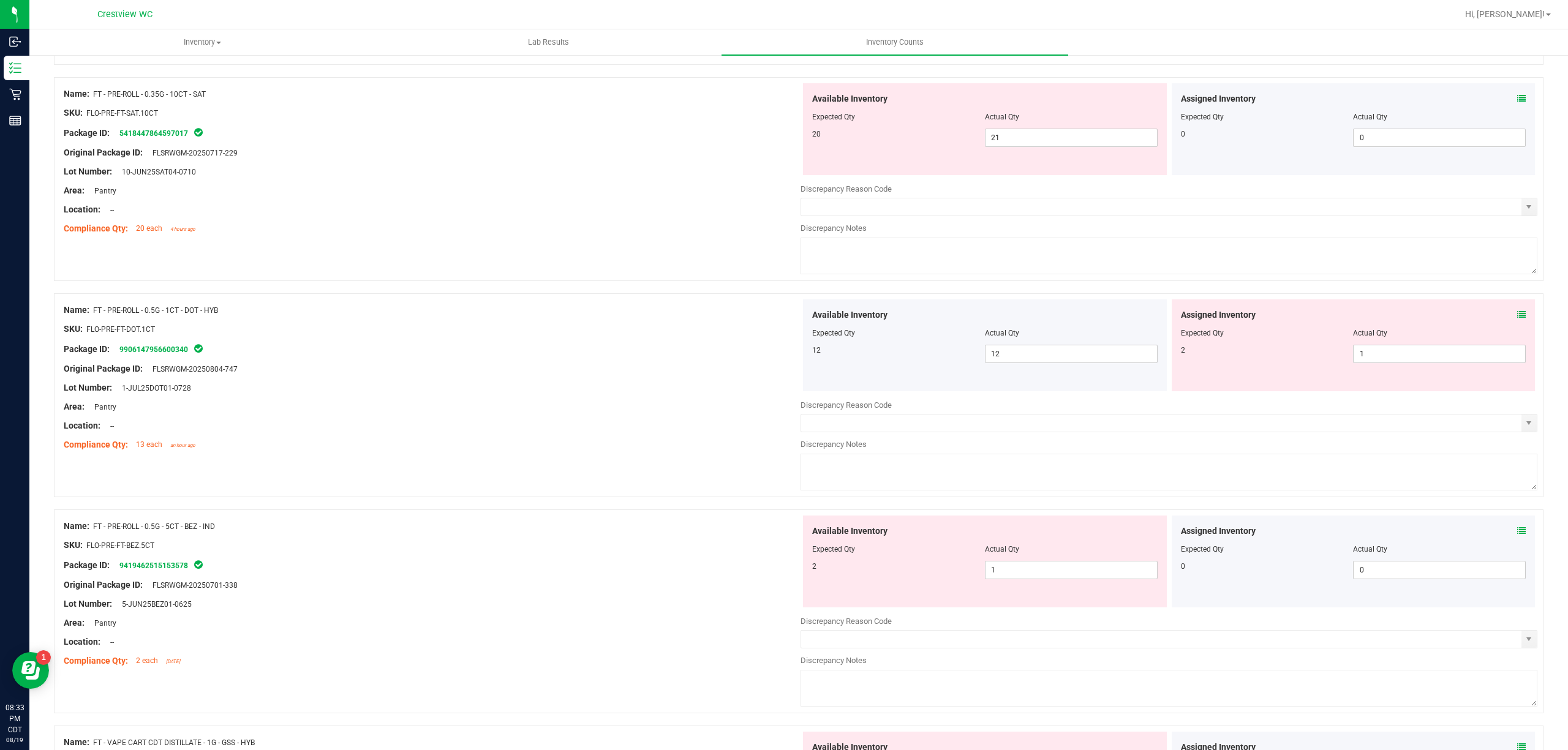
scroll to position [1011, 0]
click at [1517, 106] on span at bounding box center [1521, 100] width 8 height 13
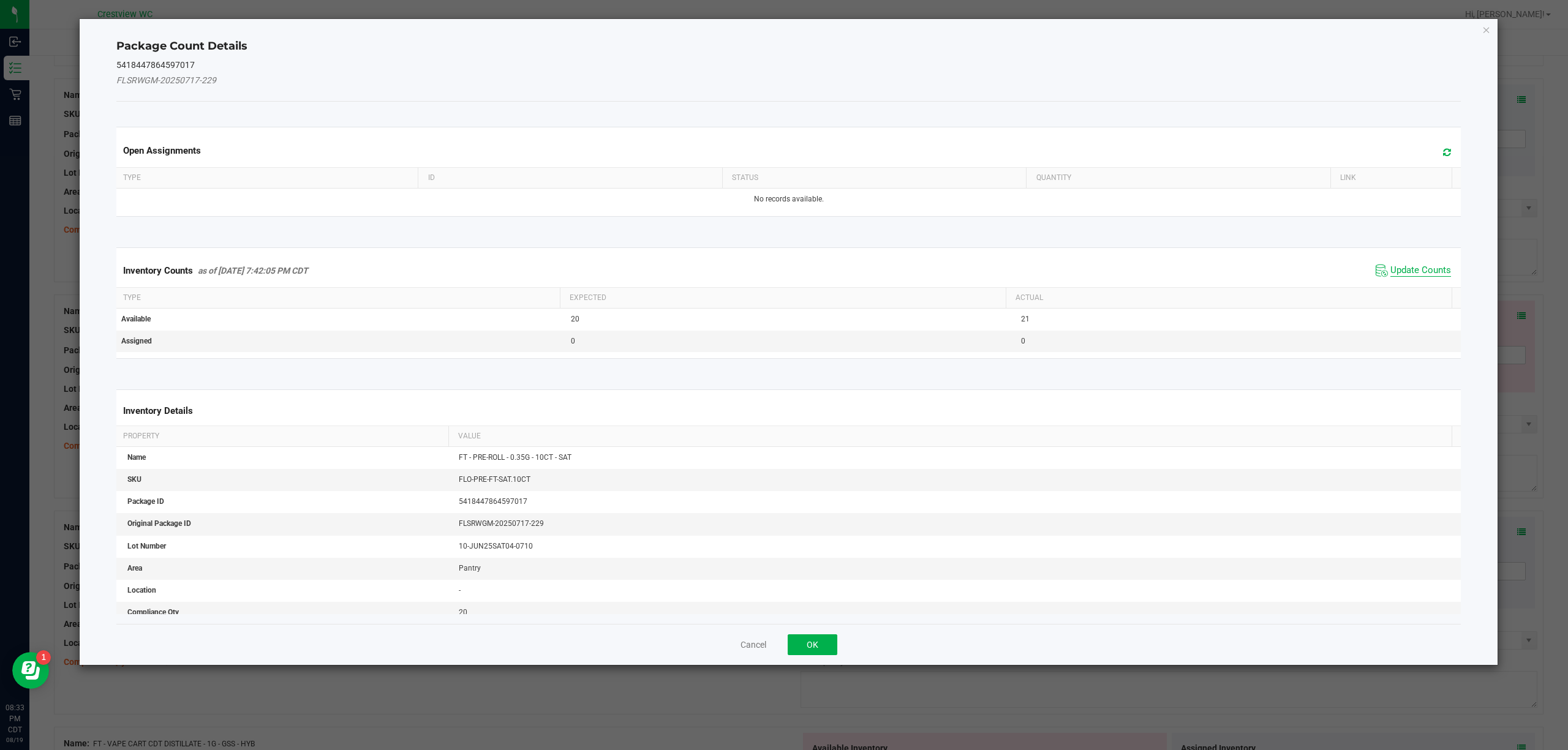
click at [1394, 271] on span "Update Counts" at bounding box center [1420, 271] width 60 height 12
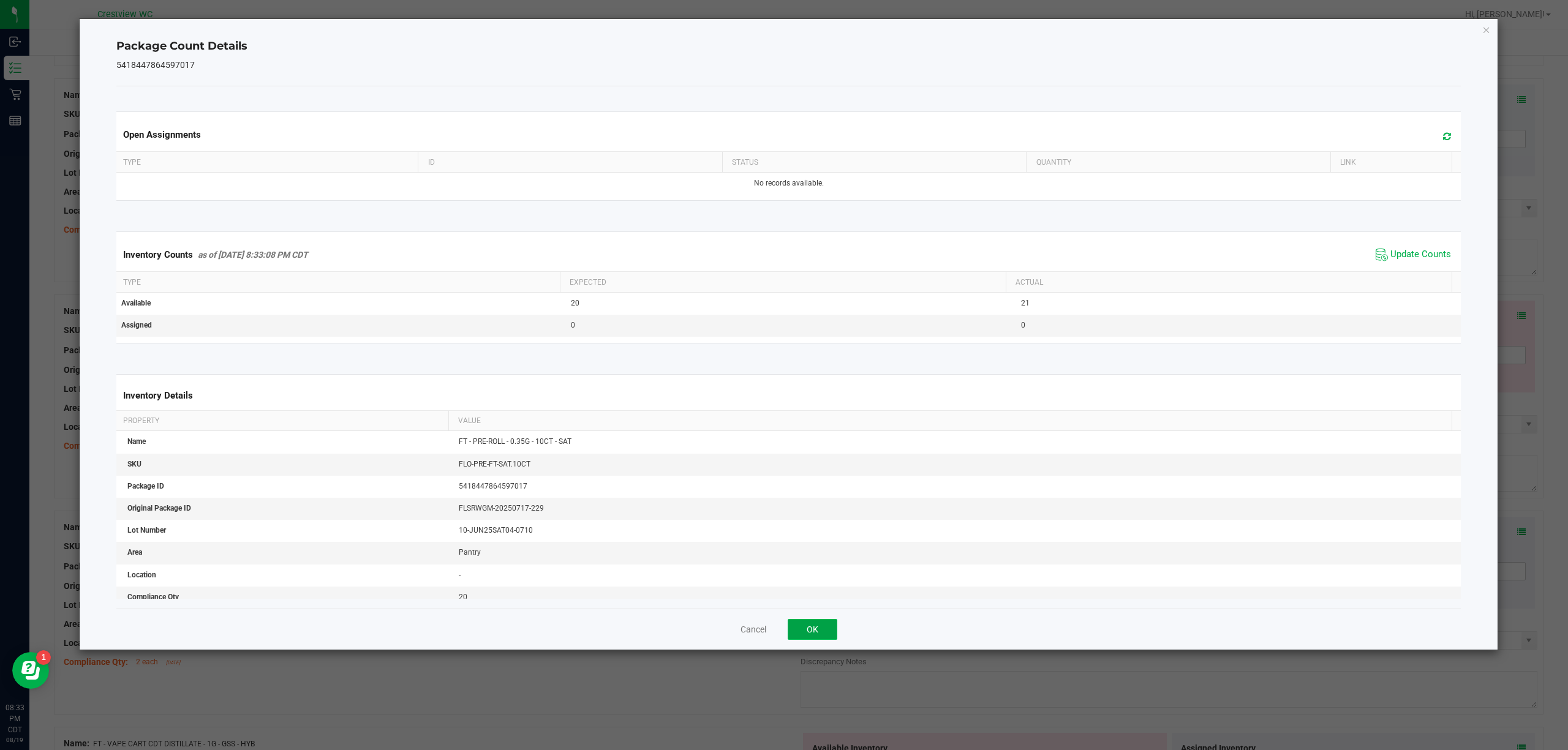
click at [812, 630] on button "OK" at bounding box center [812, 628] width 50 height 21
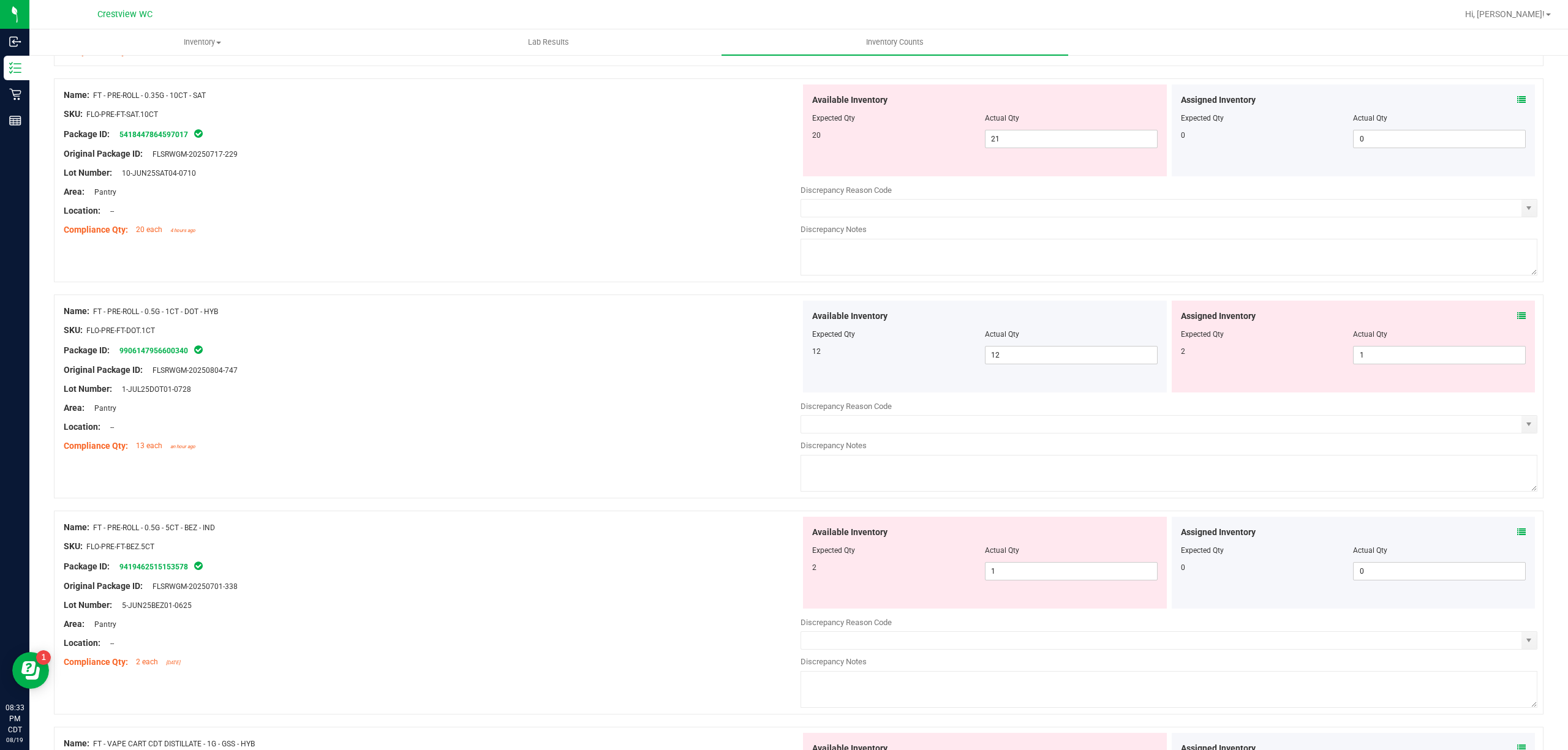
click at [1517, 319] on icon at bounding box center [1521, 316] width 8 height 8
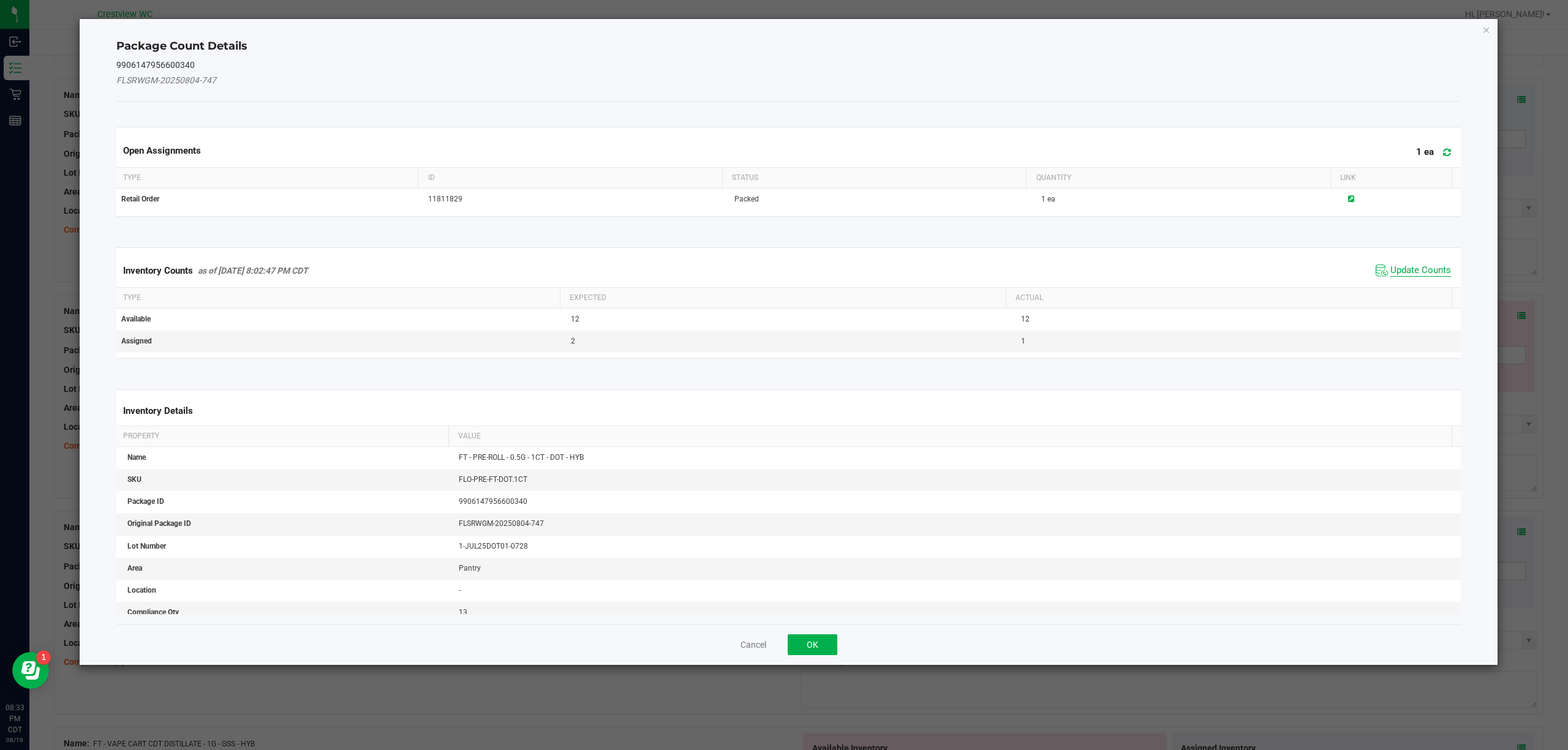
click at [1407, 265] on span "Update Counts" at bounding box center [1420, 271] width 60 height 12
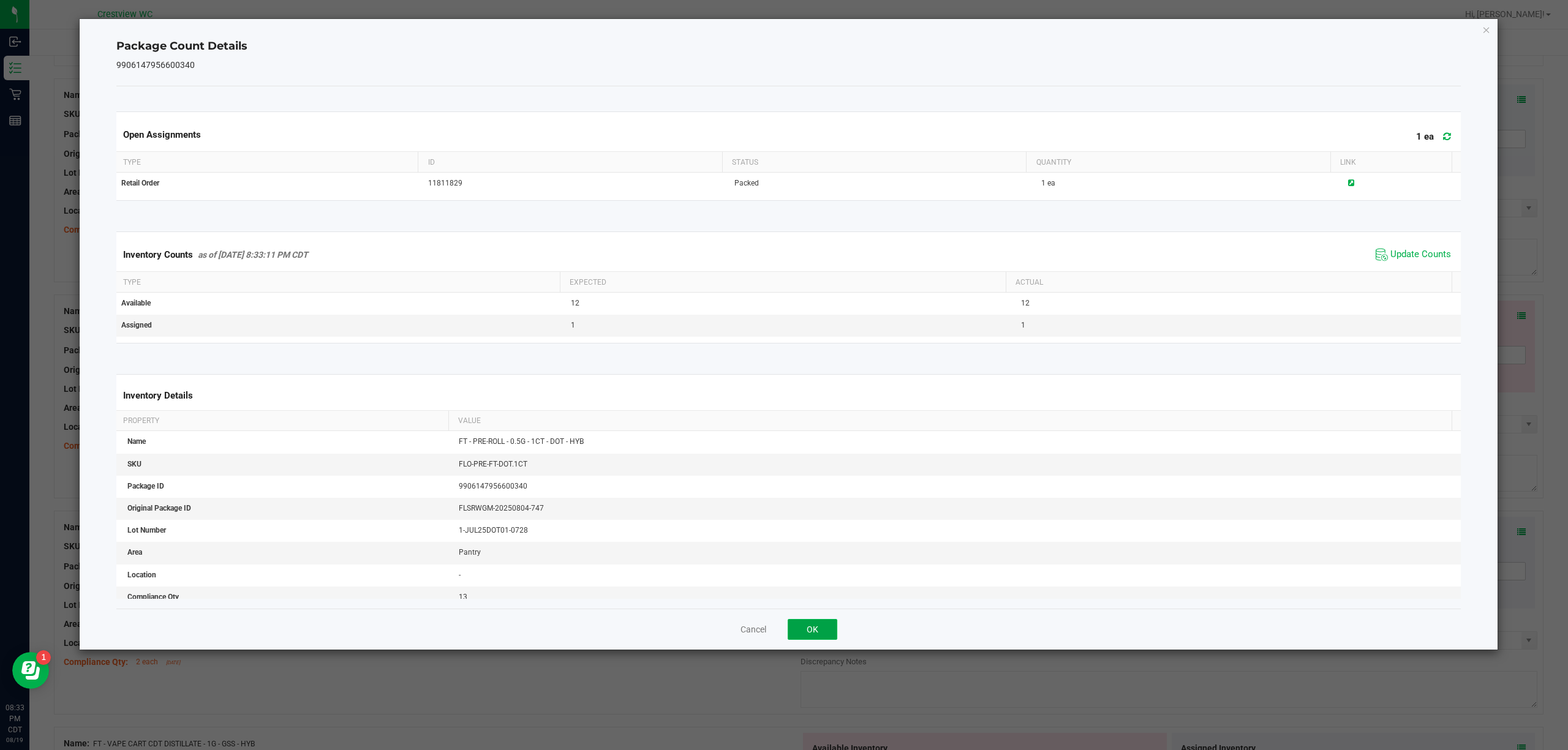
click at [812, 630] on button "OK" at bounding box center [812, 628] width 50 height 21
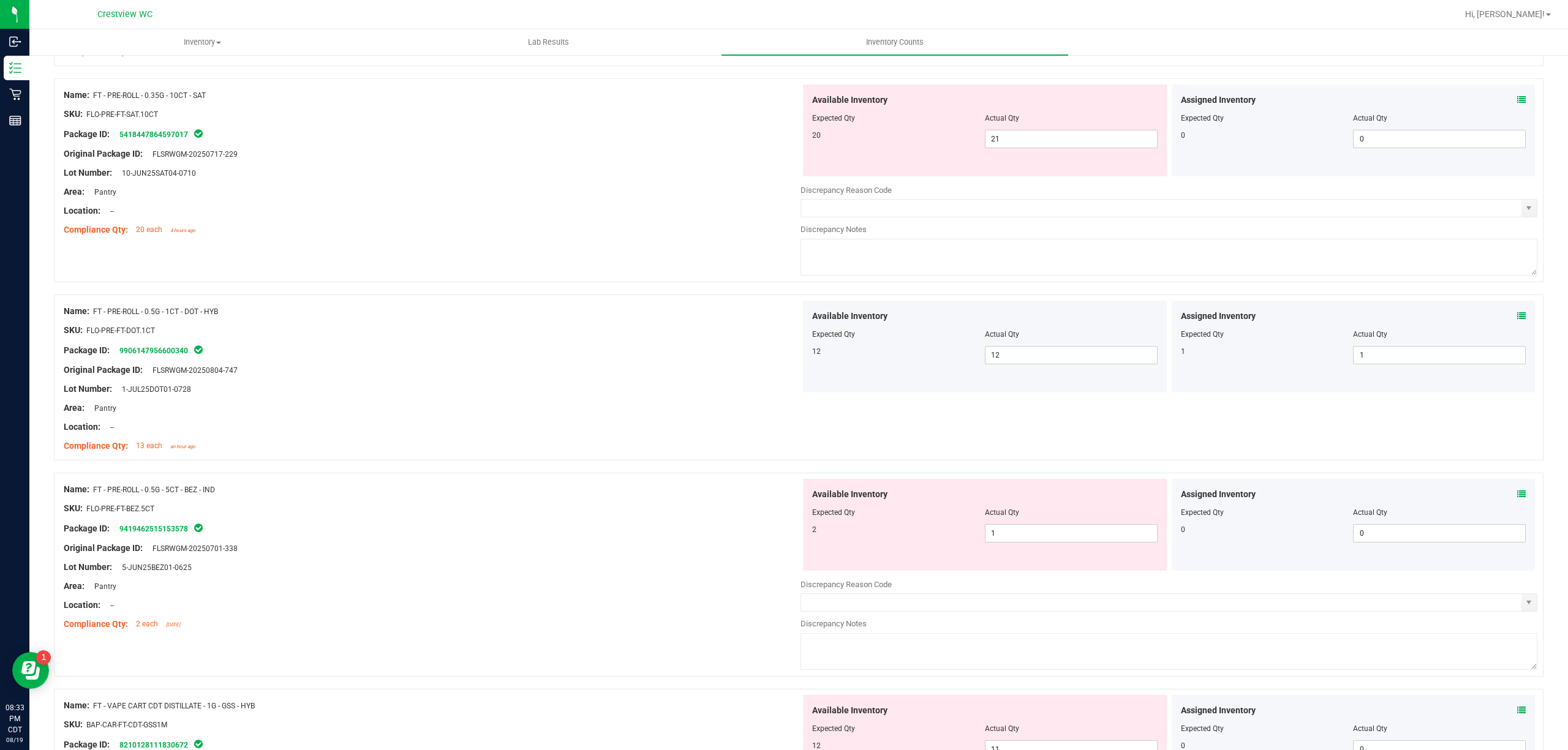
click at [1517, 497] on icon at bounding box center [1521, 494] width 8 height 8
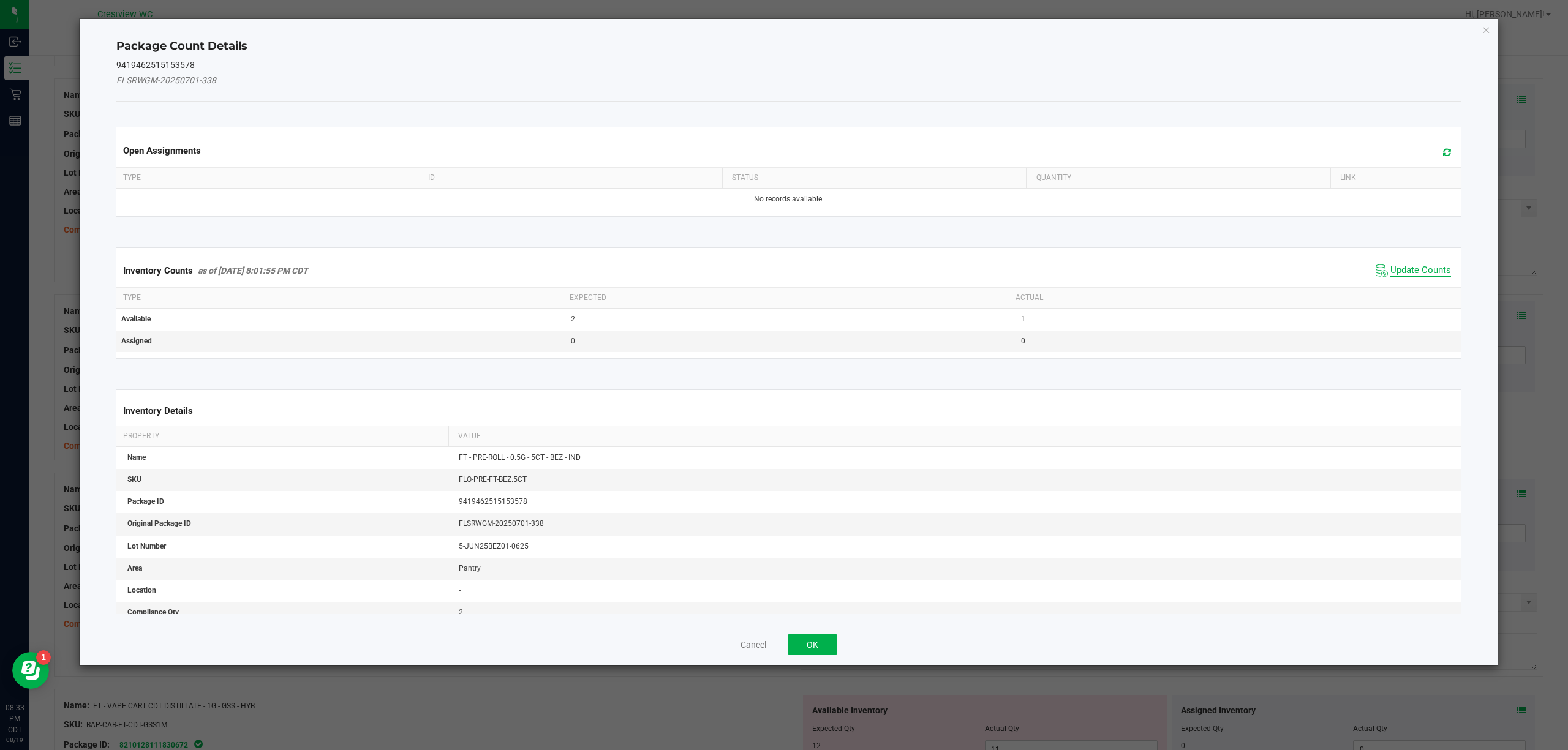
click at [1404, 269] on span "Update Counts" at bounding box center [1420, 271] width 60 height 12
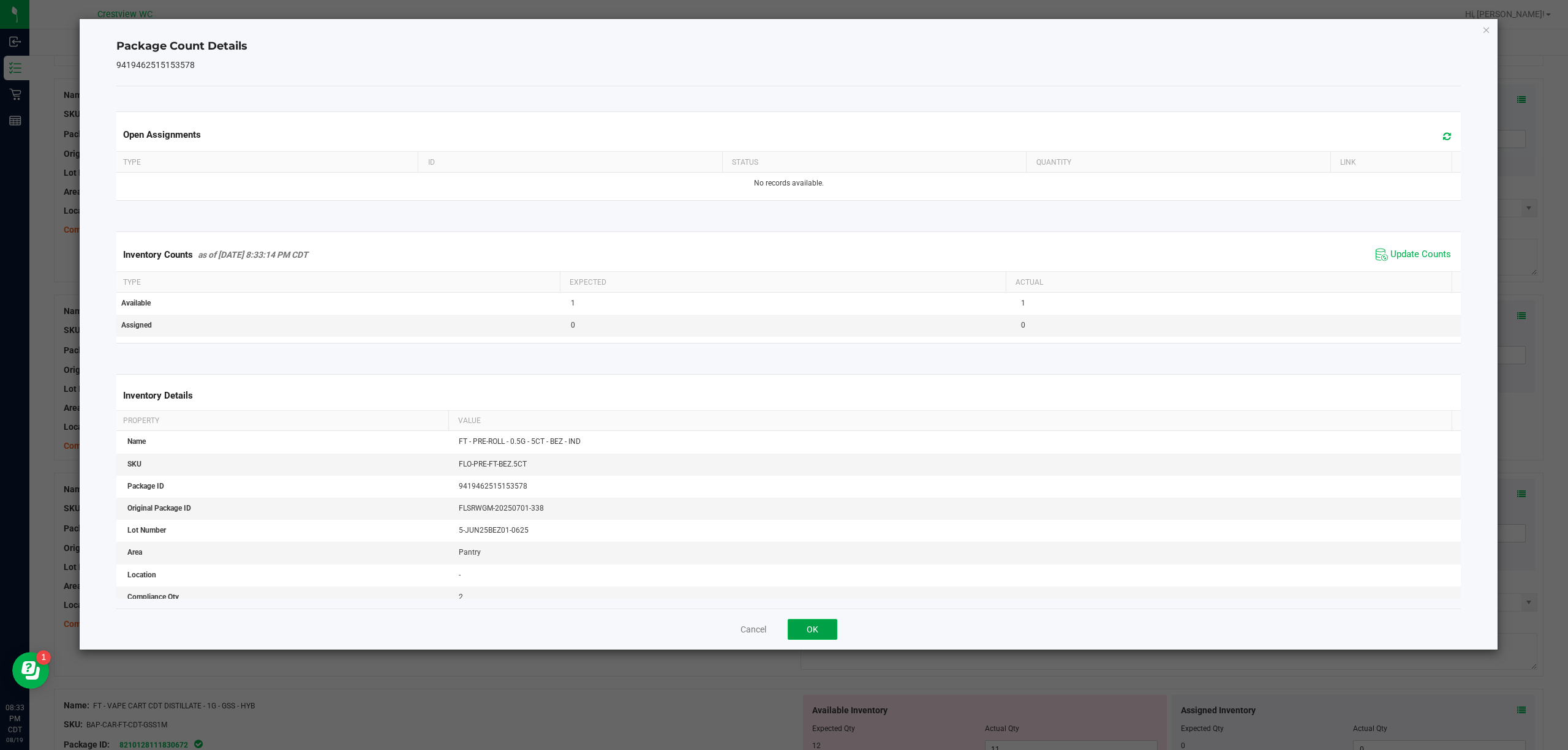
click at [814, 628] on button "OK" at bounding box center [812, 628] width 50 height 21
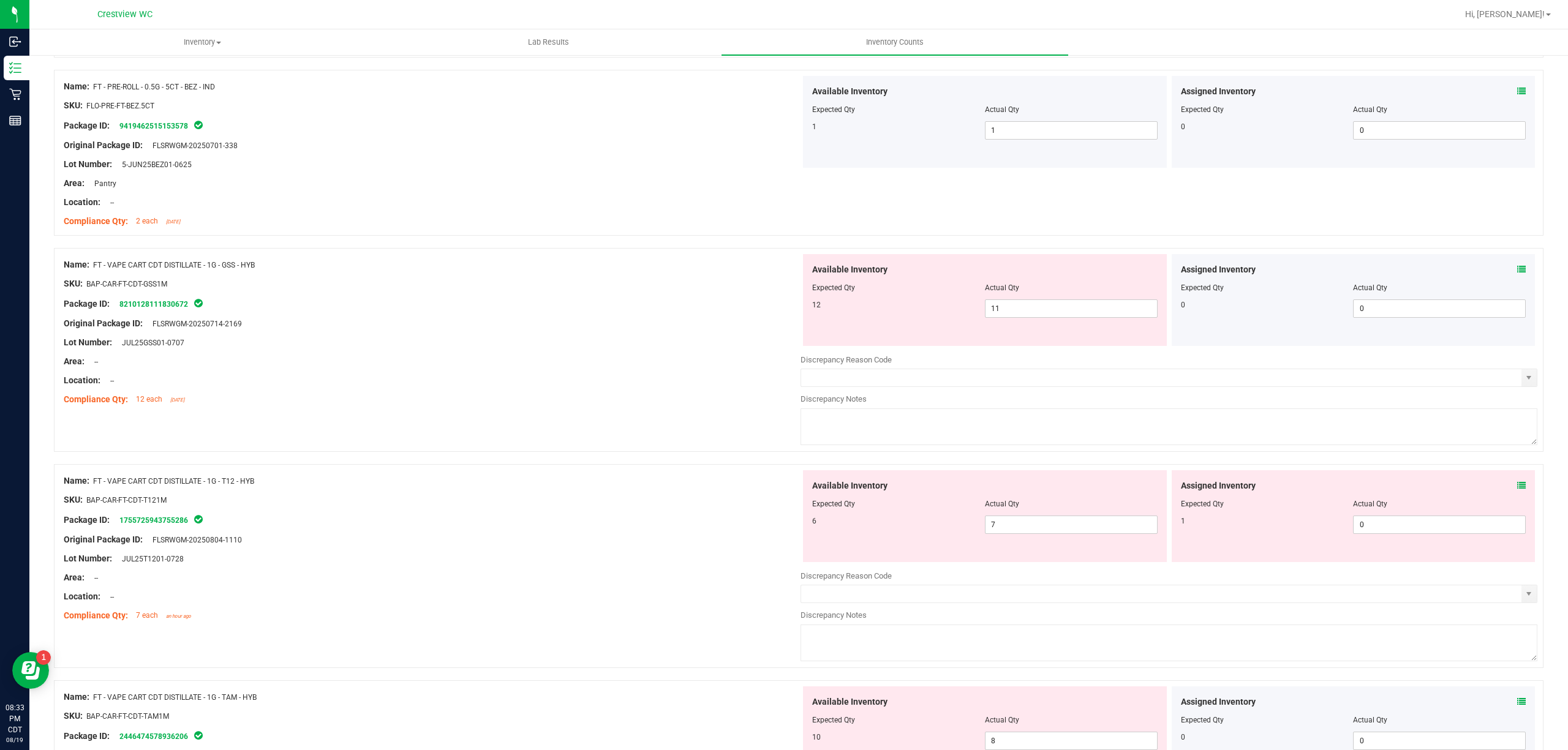
scroll to position [1452, 0]
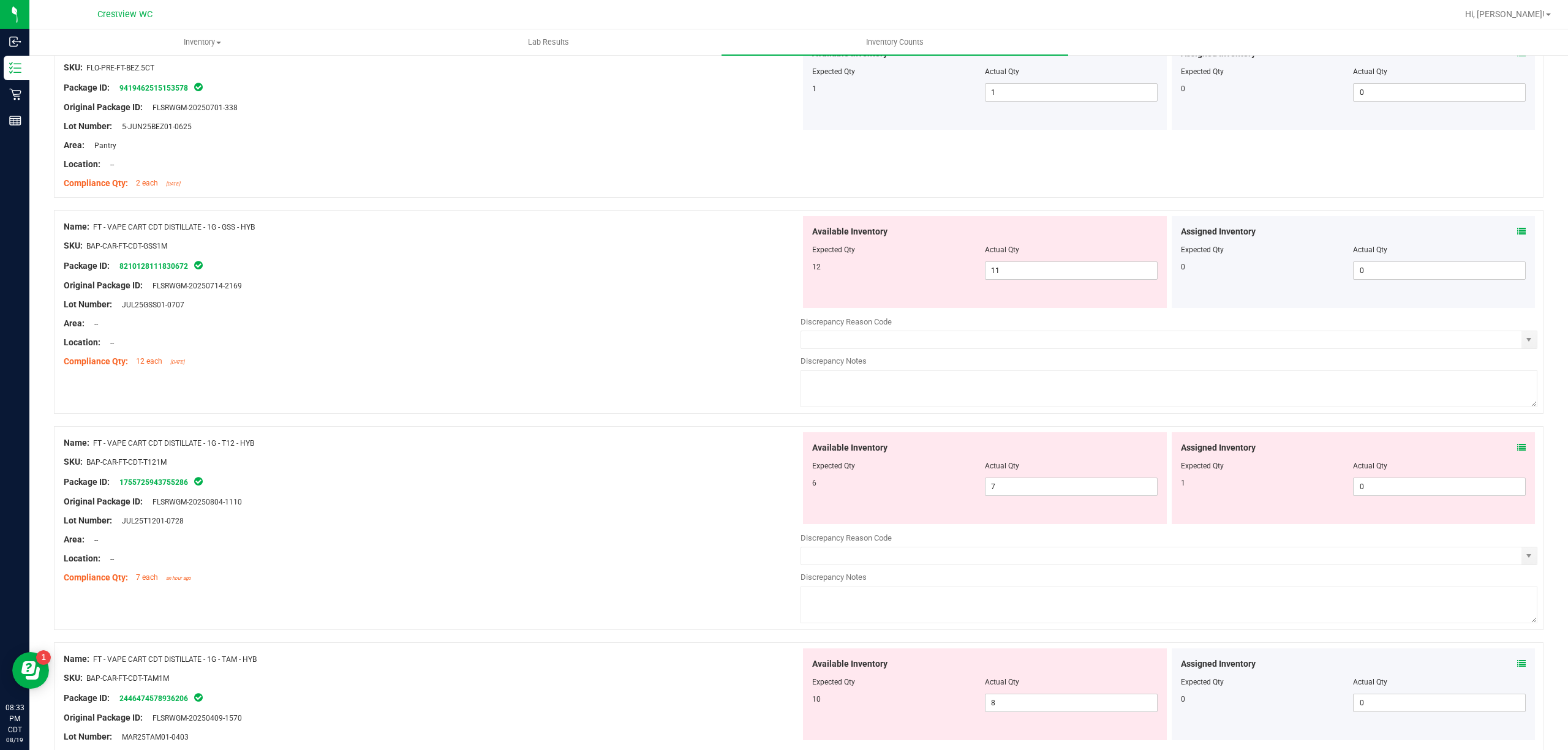
click at [1517, 232] on icon at bounding box center [1521, 231] width 8 height 8
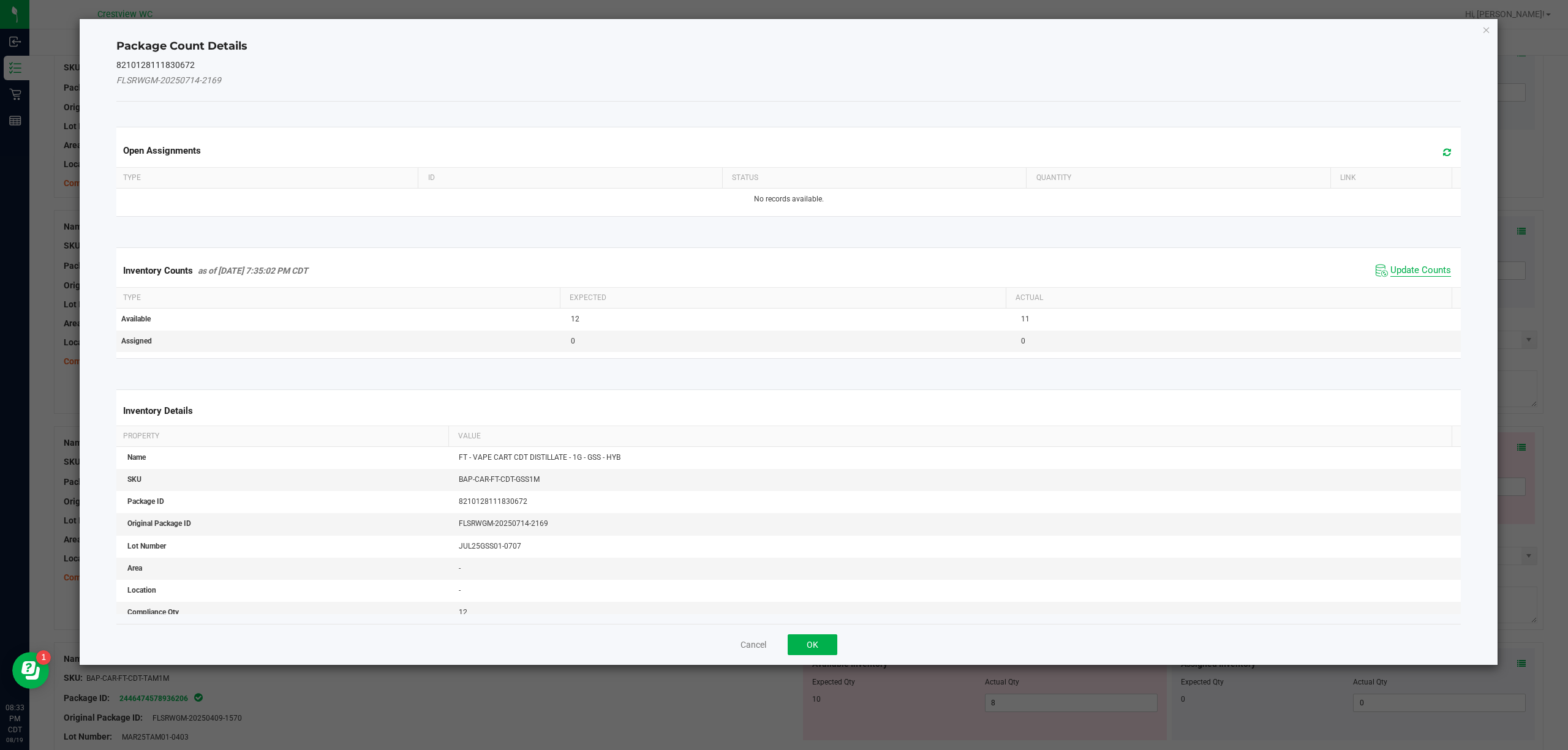
click at [1404, 277] on span "Update Counts" at bounding box center [1420, 271] width 60 height 12
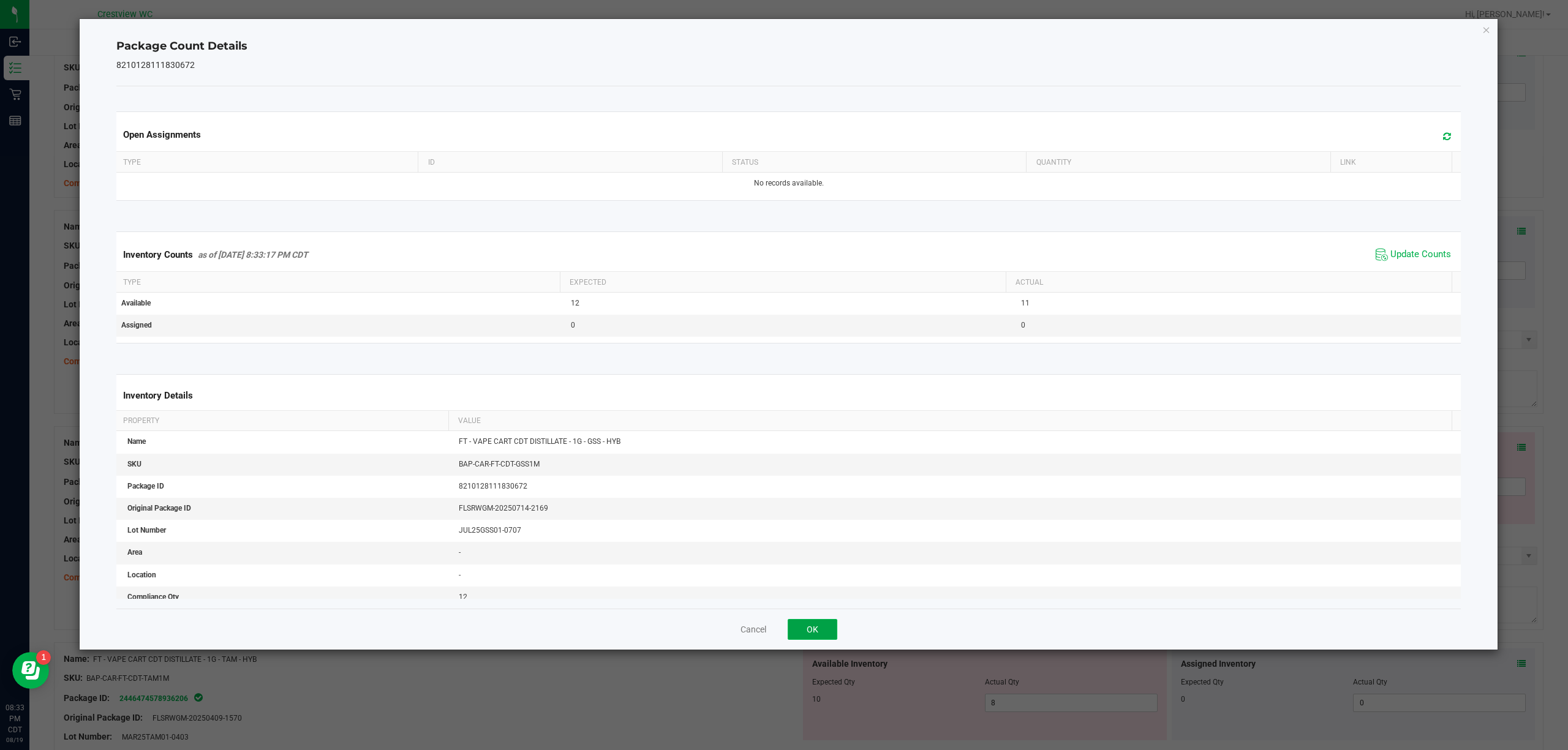
click at [802, 625] on button "OK" at bounding box center [812, 628] width 50 height 21
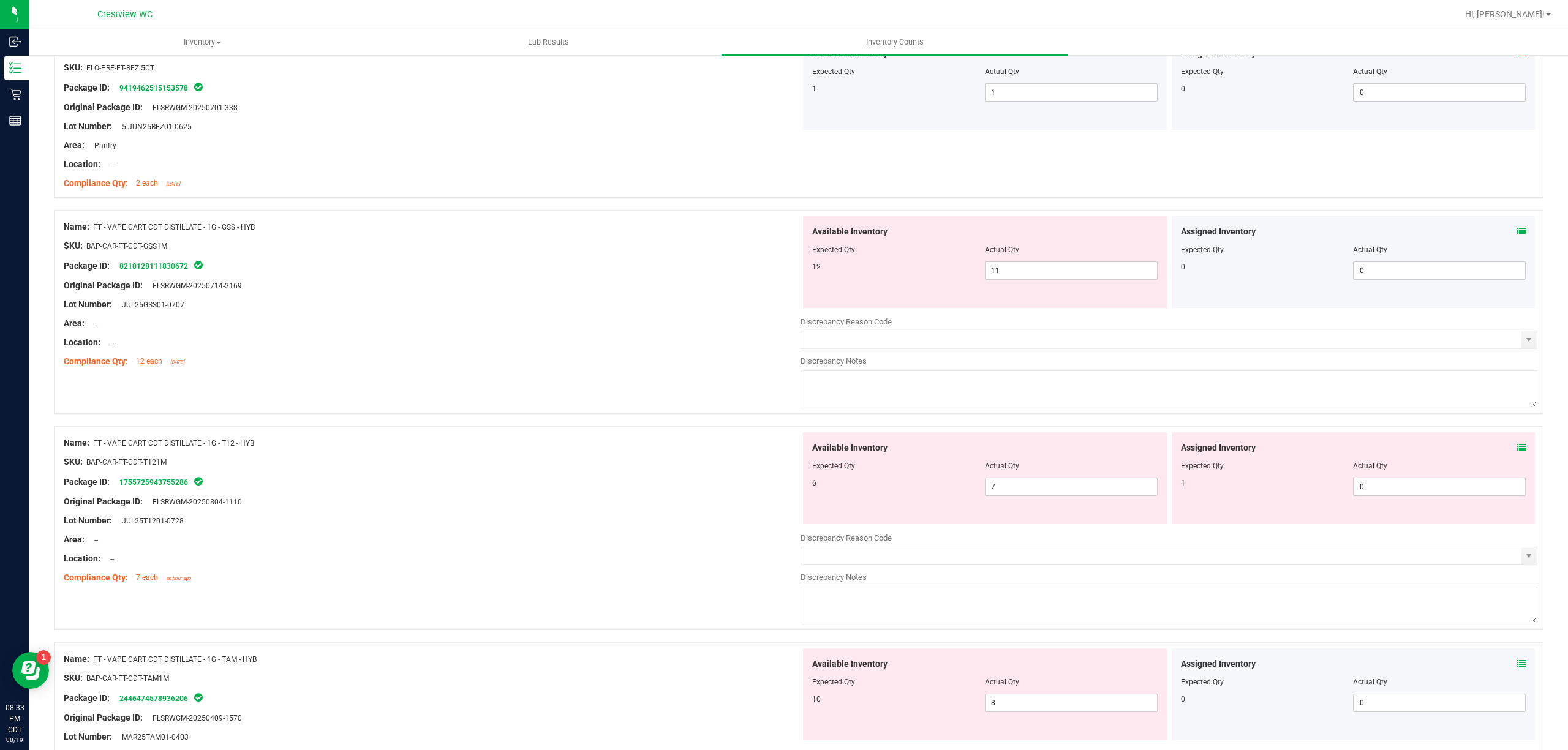
click at [1517, 450] on icon at bounding box center [1521, 447] width 8 height 8
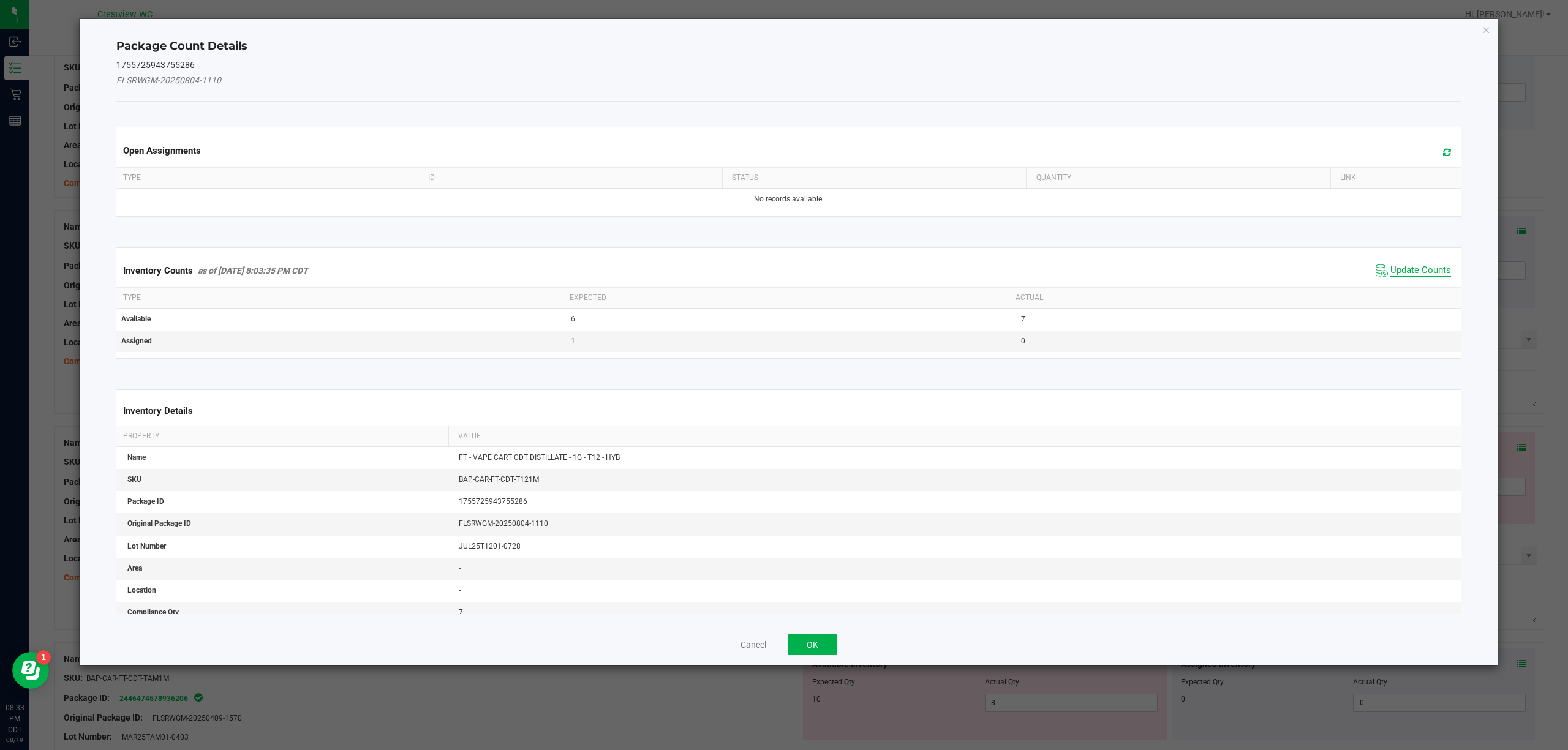
click at [1404, 269] on span "Update Counts" at bounding box center [1420, 271] width 60 height 12
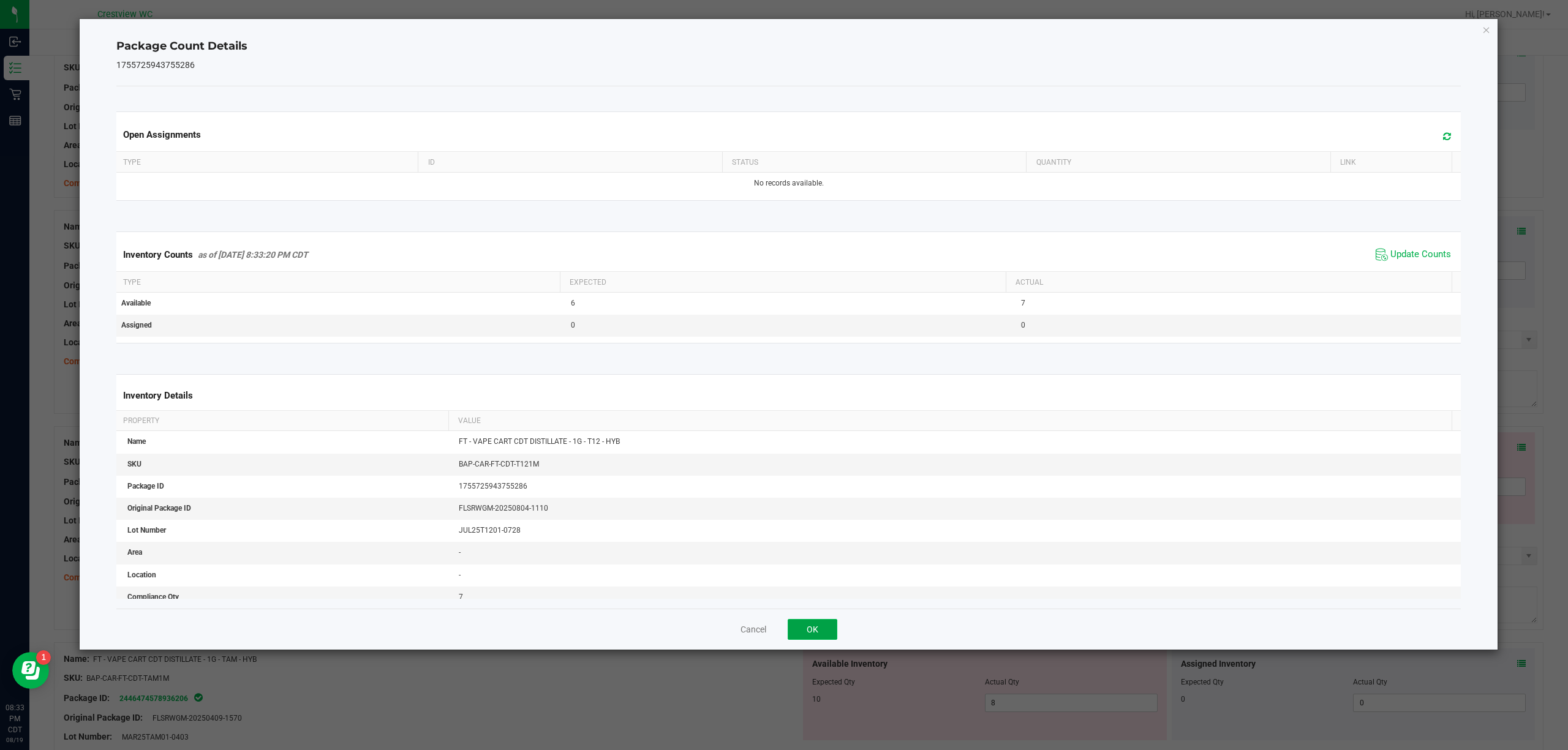
click at [812, 630] on button "OK" at bounding box center [812, 628] width 50 height 21
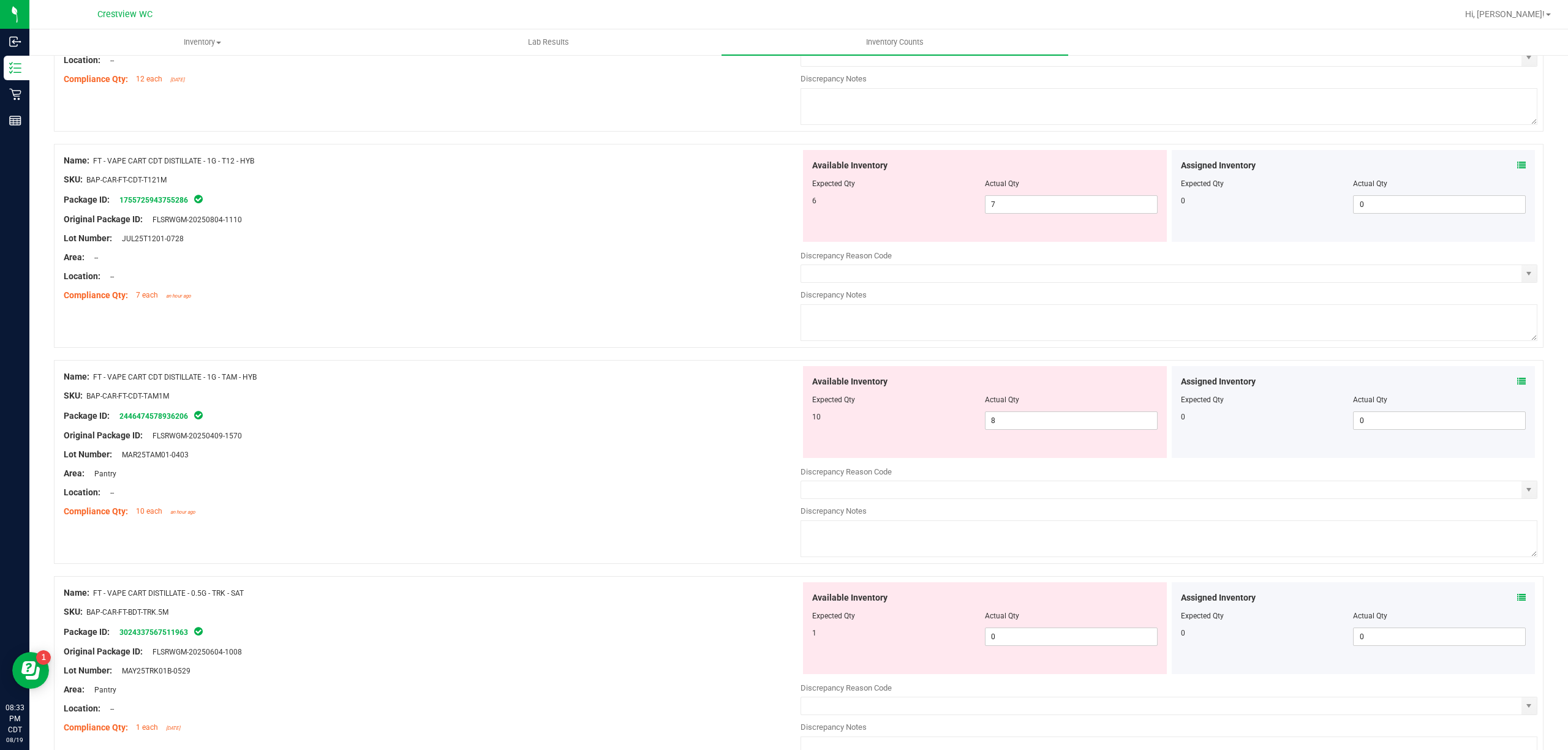
scroll to position [1725, 0]
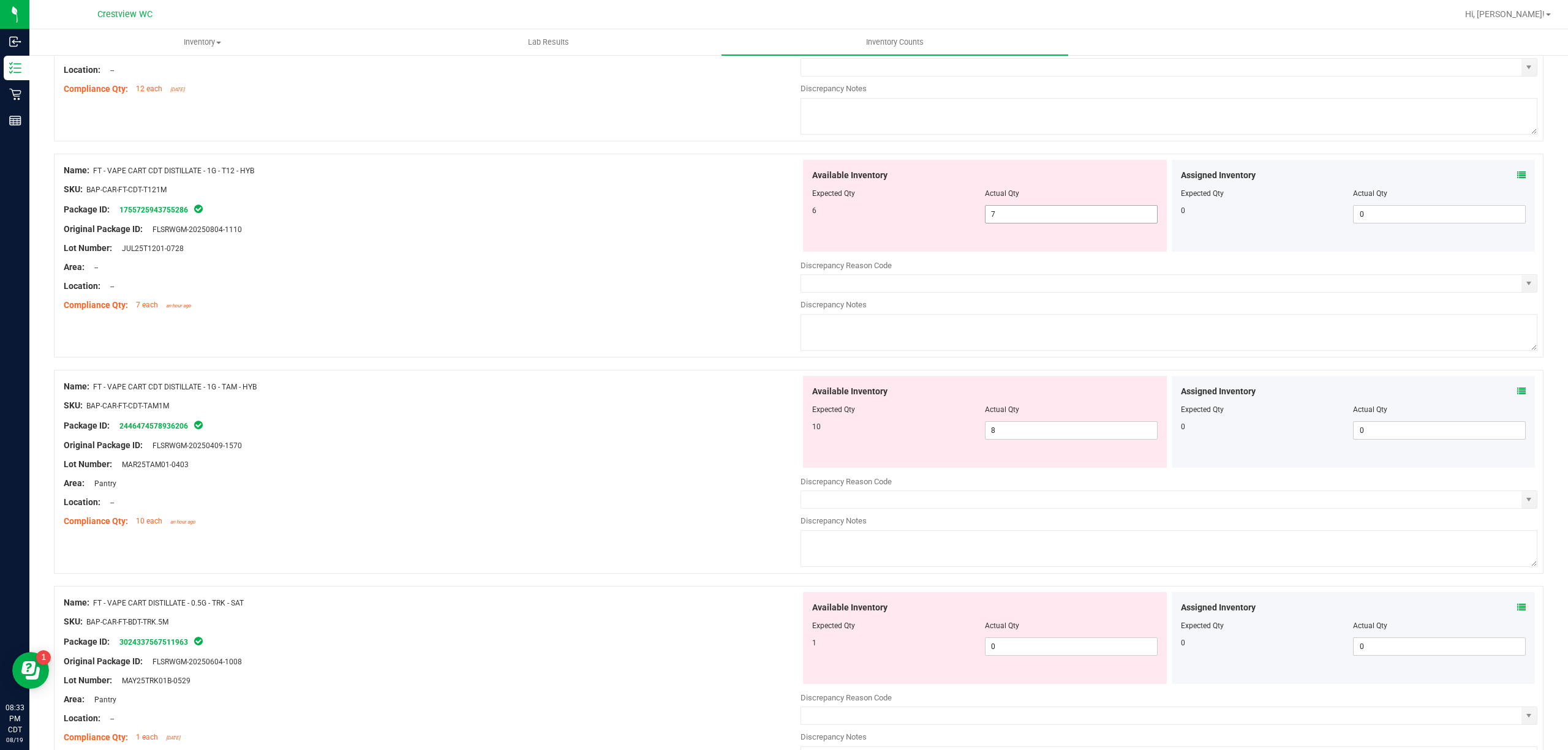
click at [1092, 219] on input "7" at bounding box center [1071, 214] width 171 height 17
type input "6"
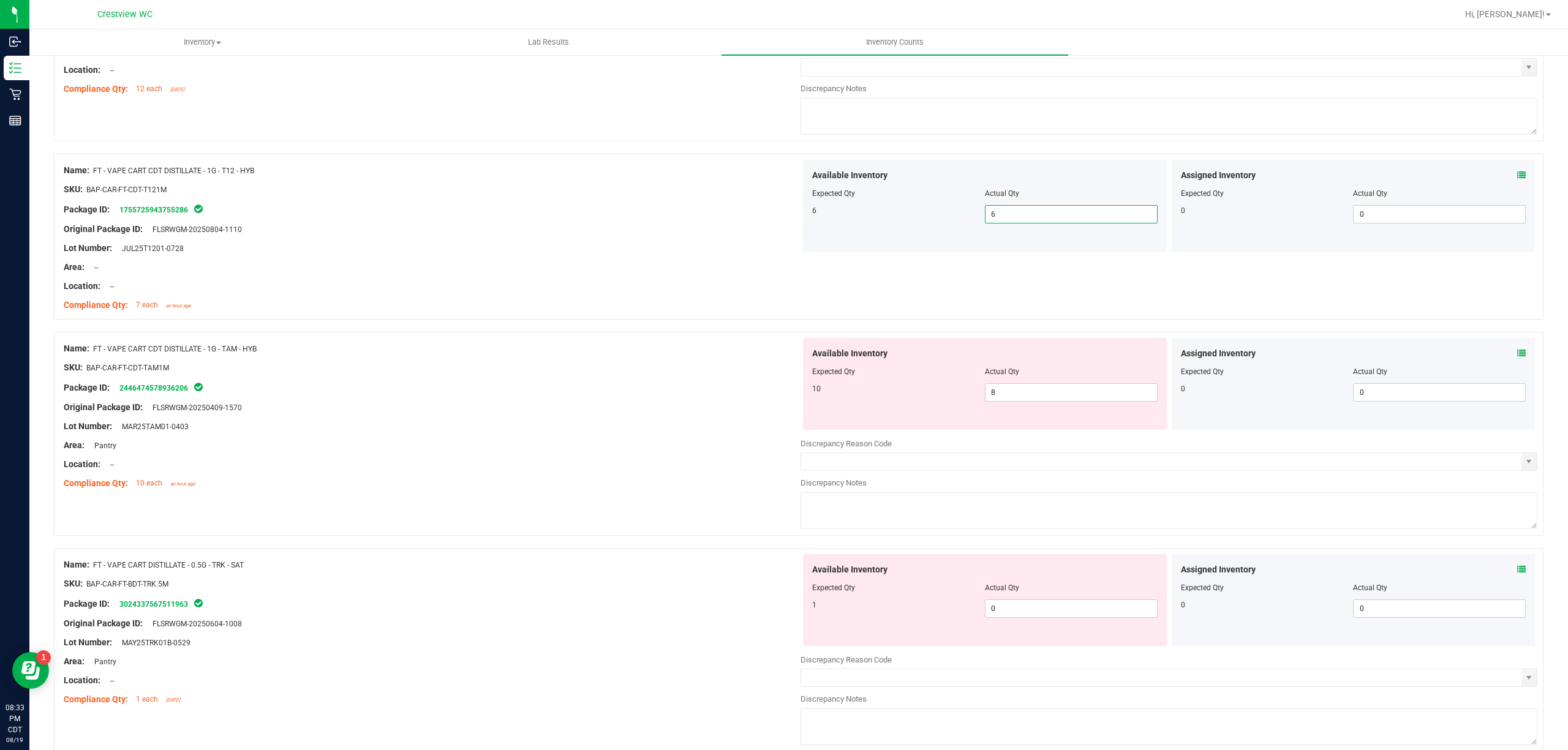
click at [1517, 355] on icon at bounding box center [1521, 352] width 8 height 8
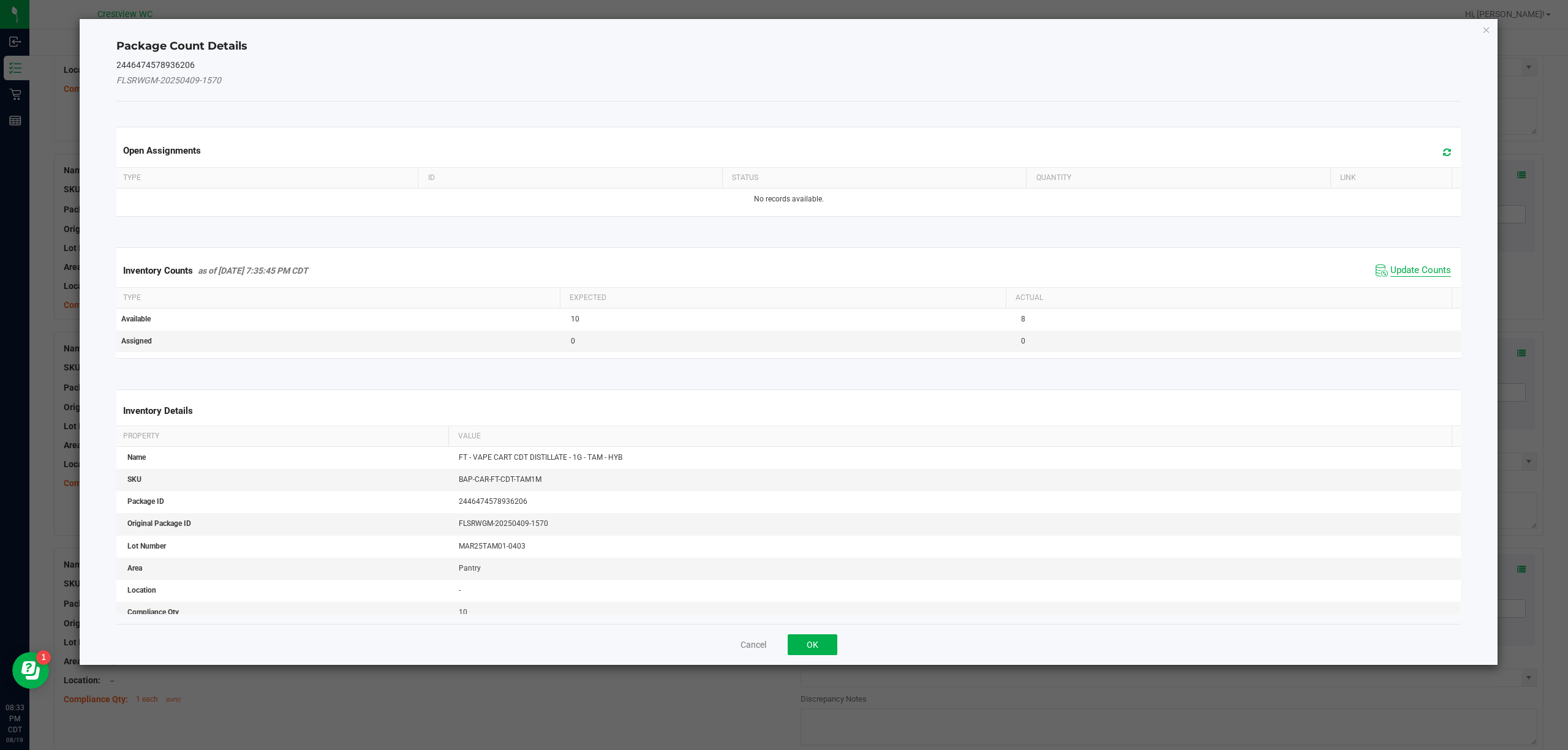
click at [1391, 275] on span "Update Counts" at bounding box center [1420, 271] width 60 height 12
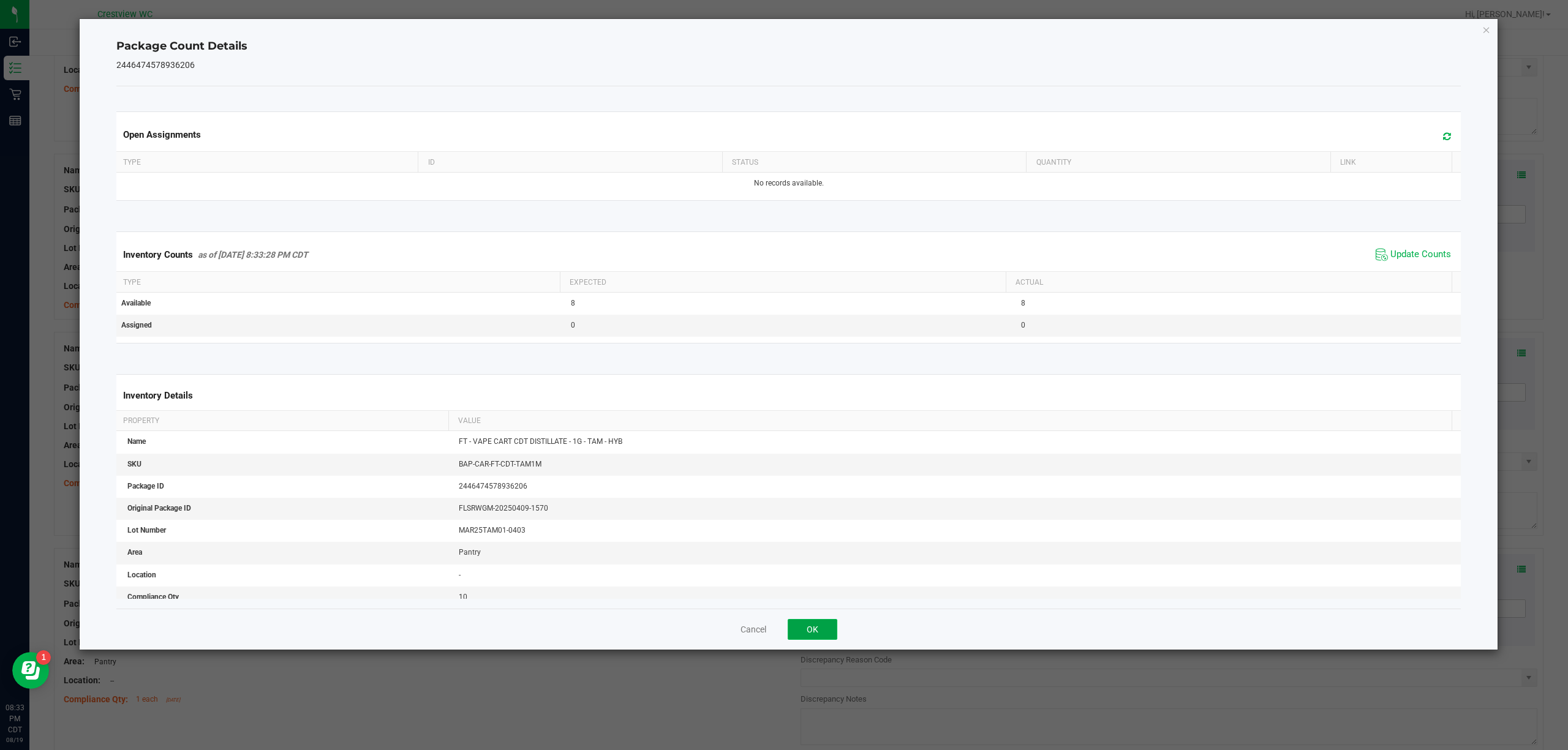
click at [812, 630] on button "OK" at bounding box center [812, 628] width 50 height 21
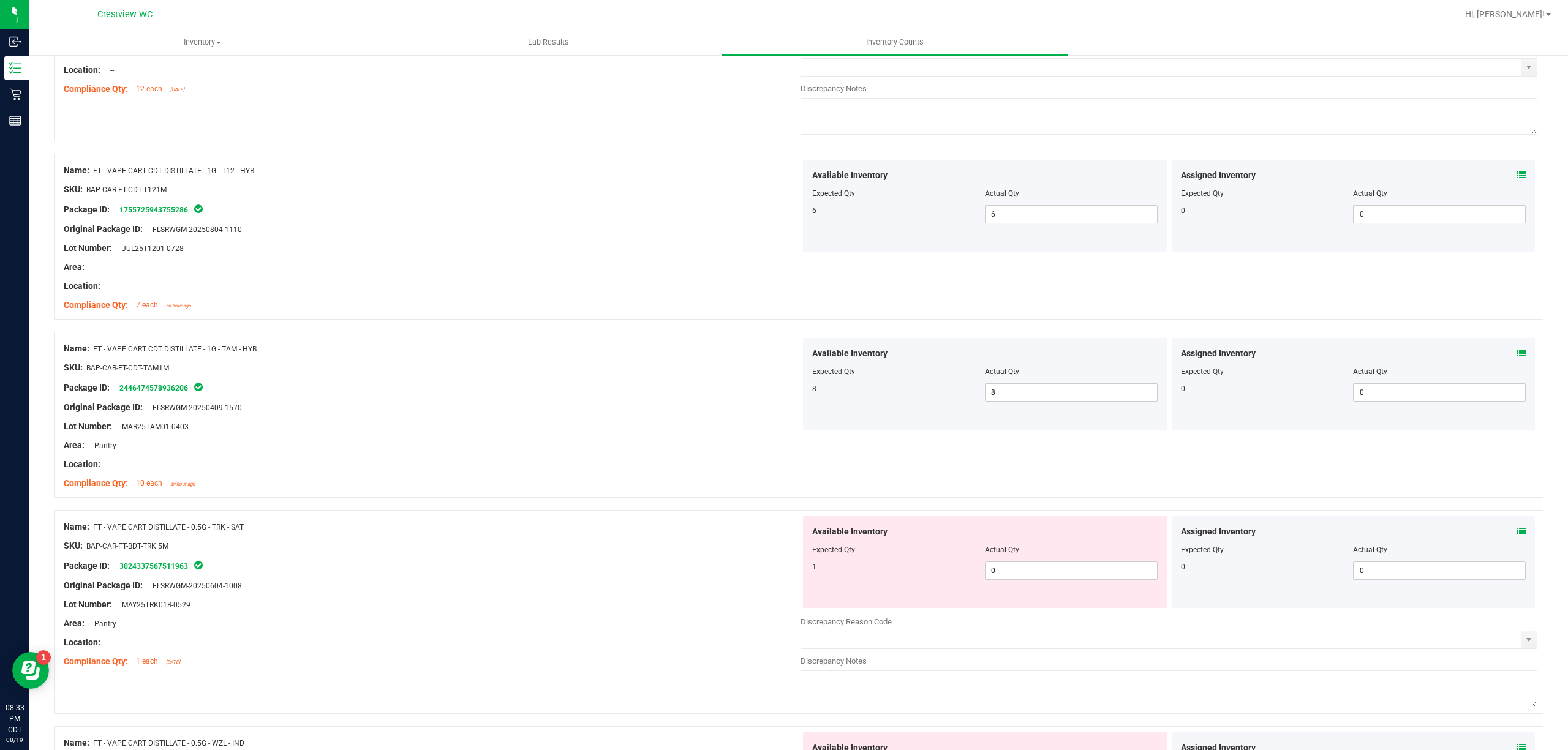
click at [1517, 536] on icon at bounding box center [1521, 531] width 8 height 8
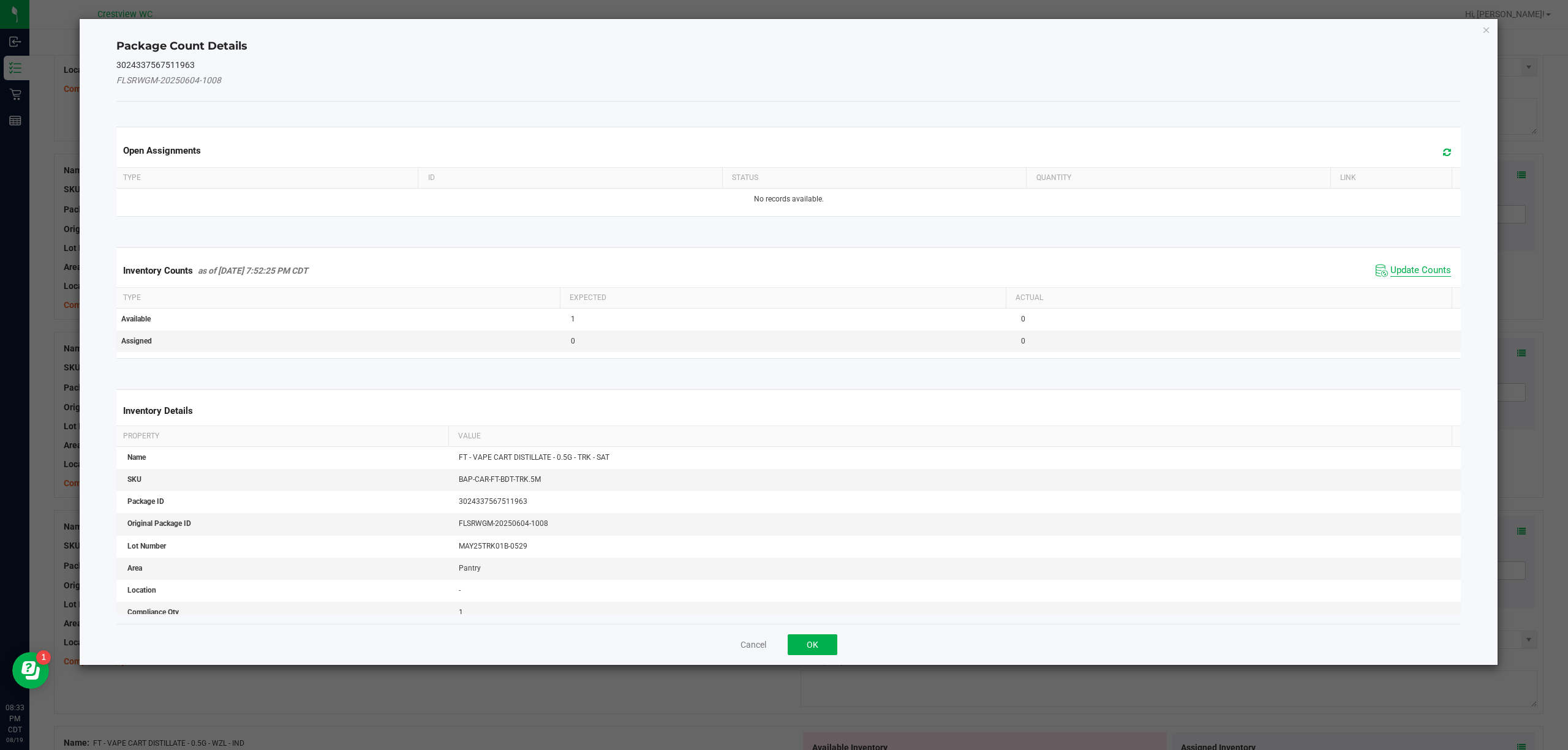
click at [1397, 269] on span "Update Counts" at bounding box center [1420, 271] width 60 height 12
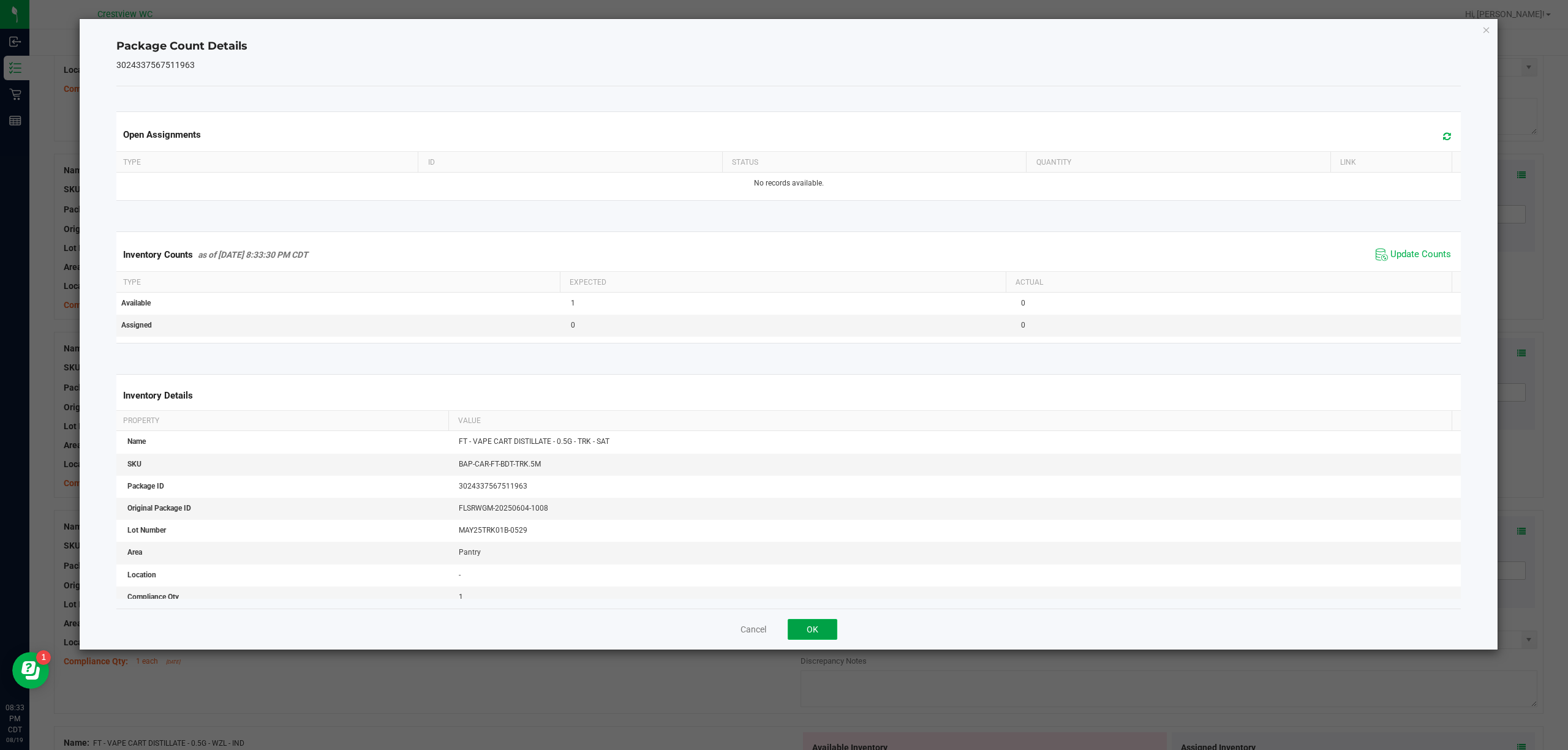
click at [813, 627] on button "OK" at bounding box center [812, 628] width 50 height 21
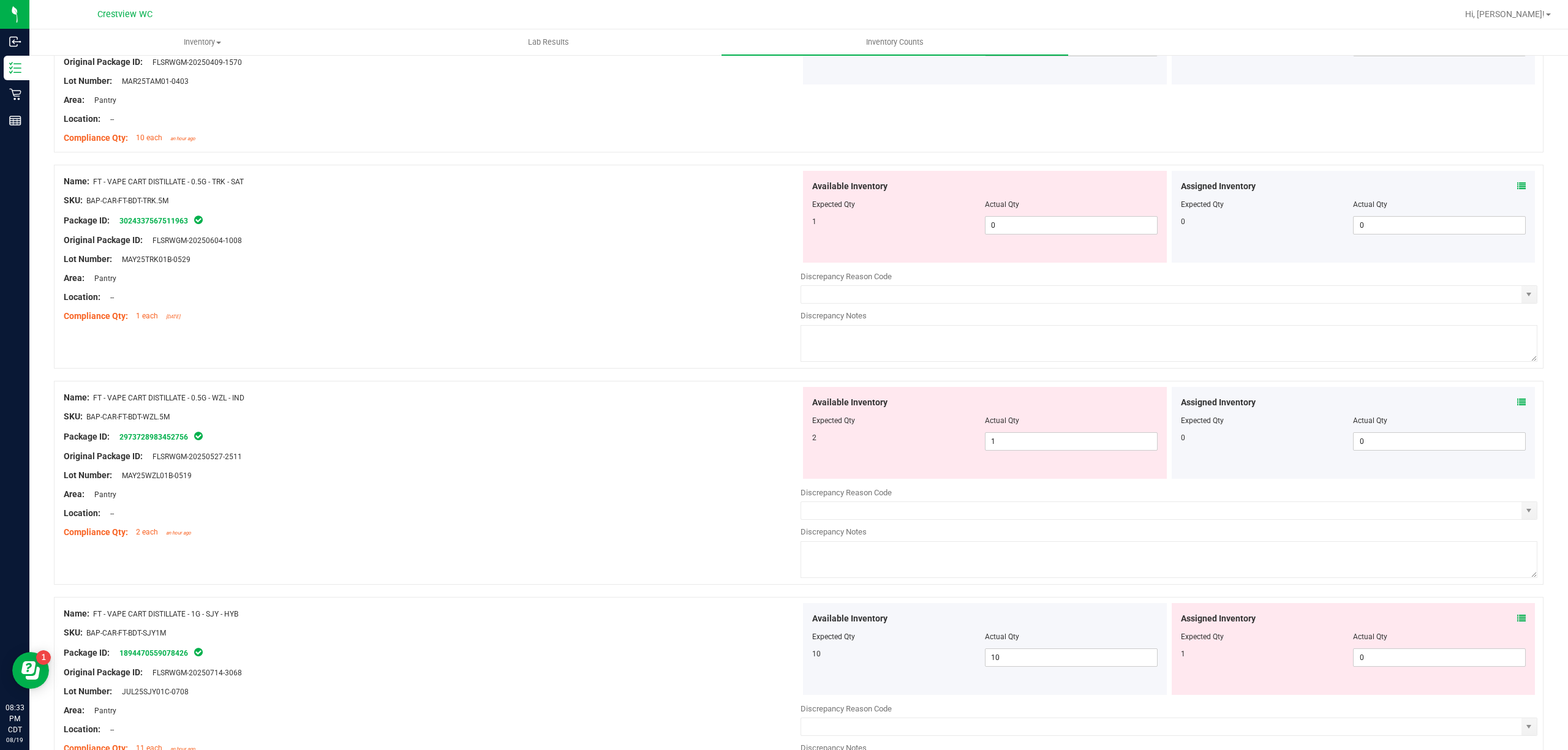
scroll to position [2141, 0]
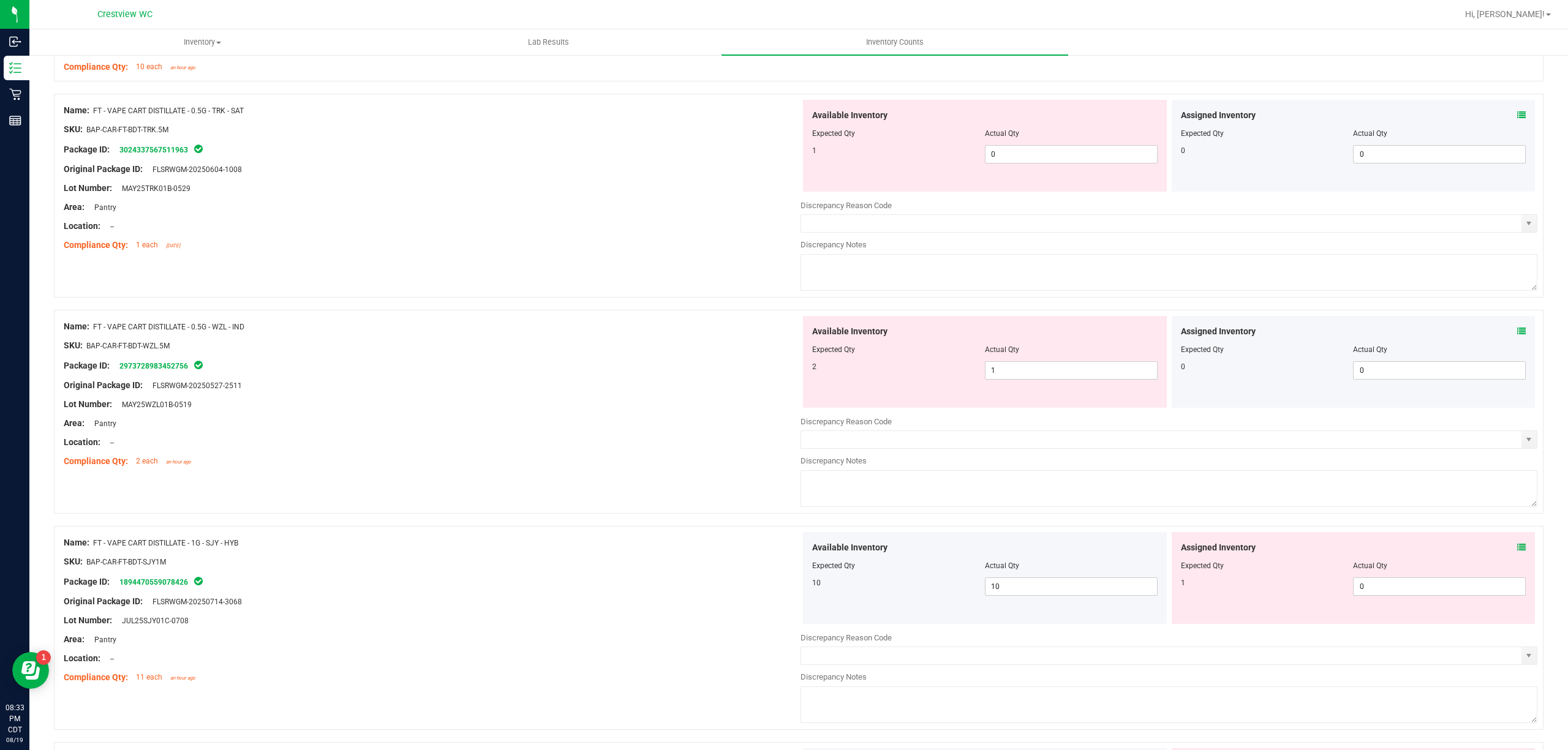
click at [1517, 336] on icon at bounding box center [1521, 331] width 8 height 8
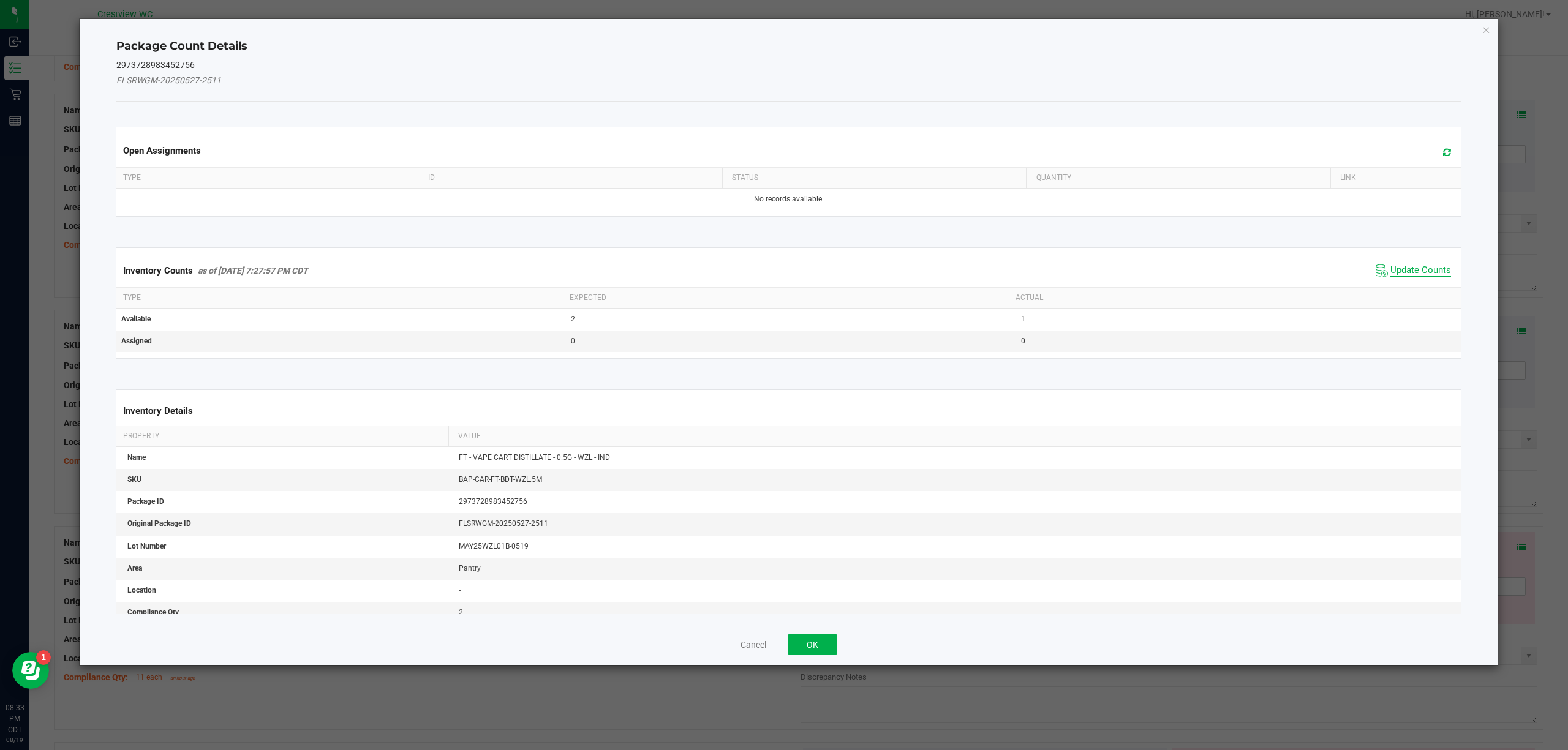
click at [1401, 271] on span "Update Counts" at bounding box center [1420, 271] width 60 height 12
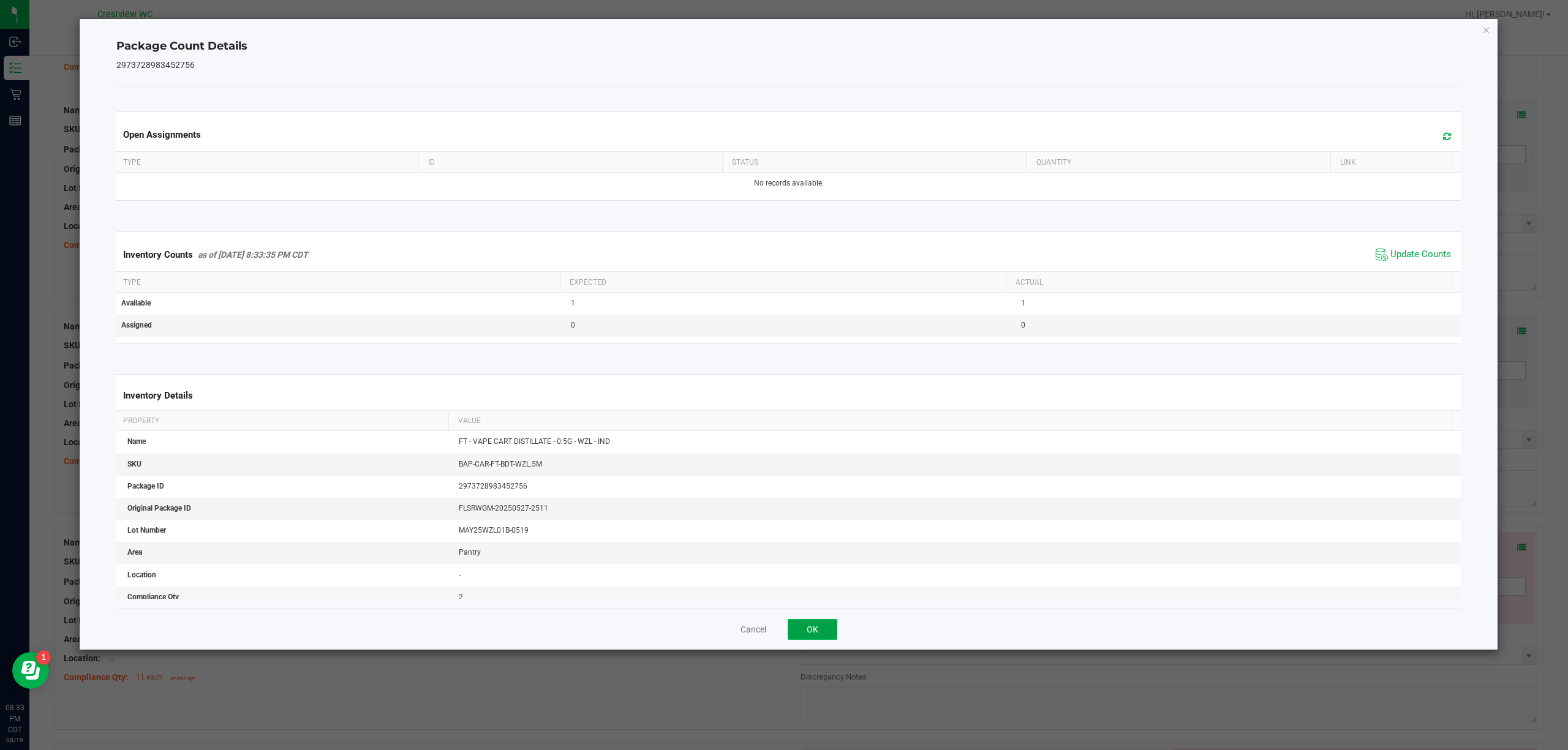
click at [812, 630] on button "OK" at bounding box center [812, 628] width 50 height 21
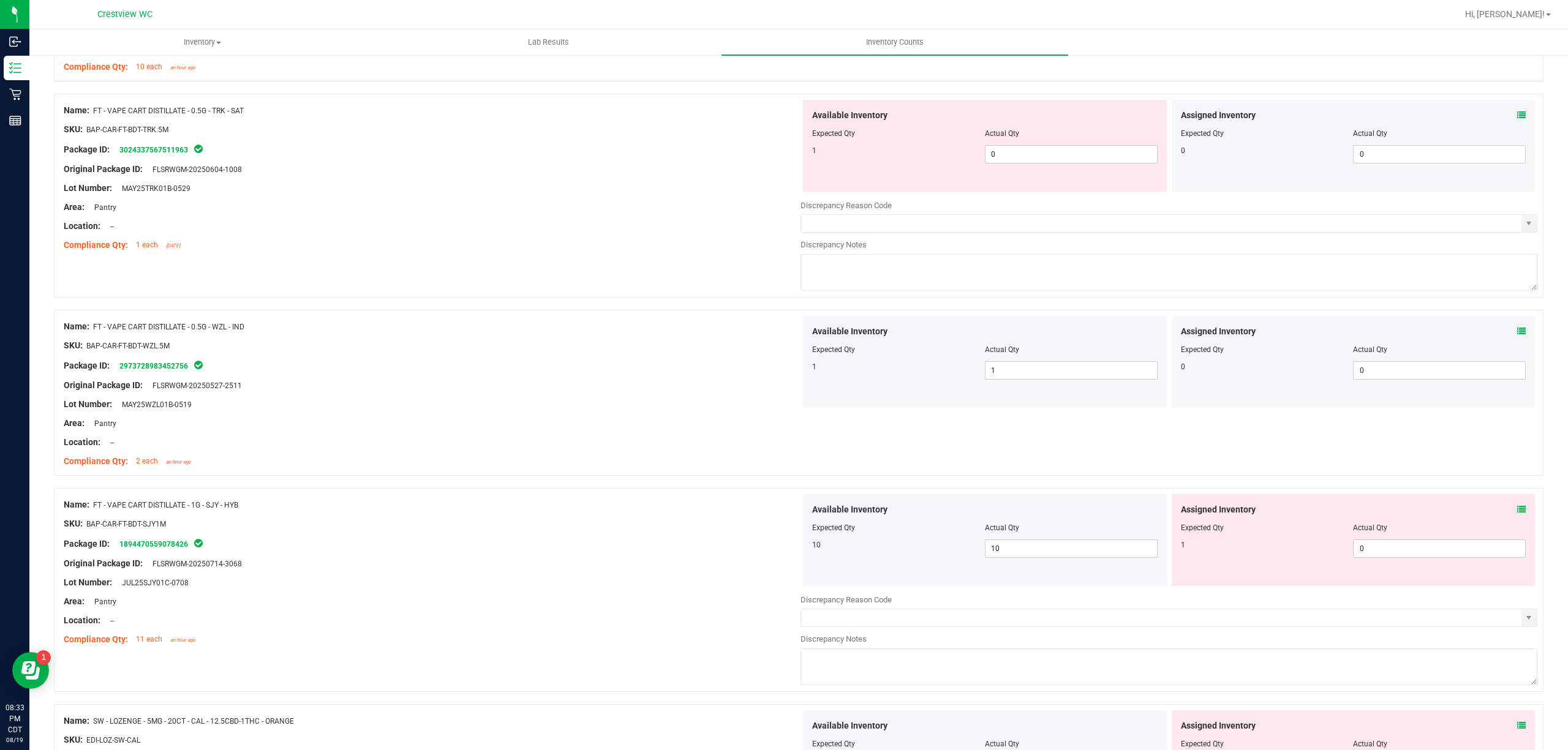
click at [1517, 513] on icon at bounding box center [1521, 509] width 8 height 8
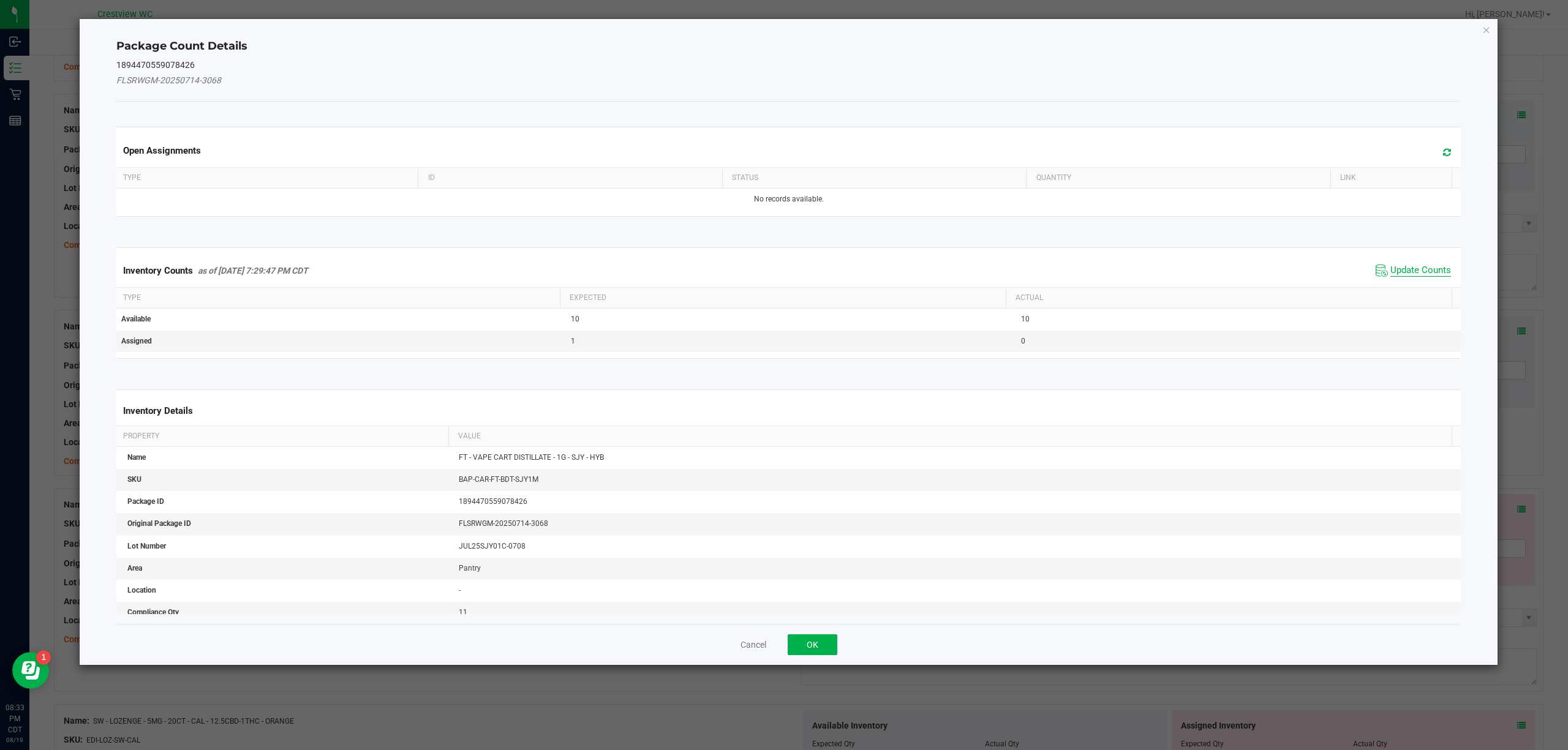
click at [1403, 268] on span "Update Counts" at bounding box center [1420, 271] width 60 height 12
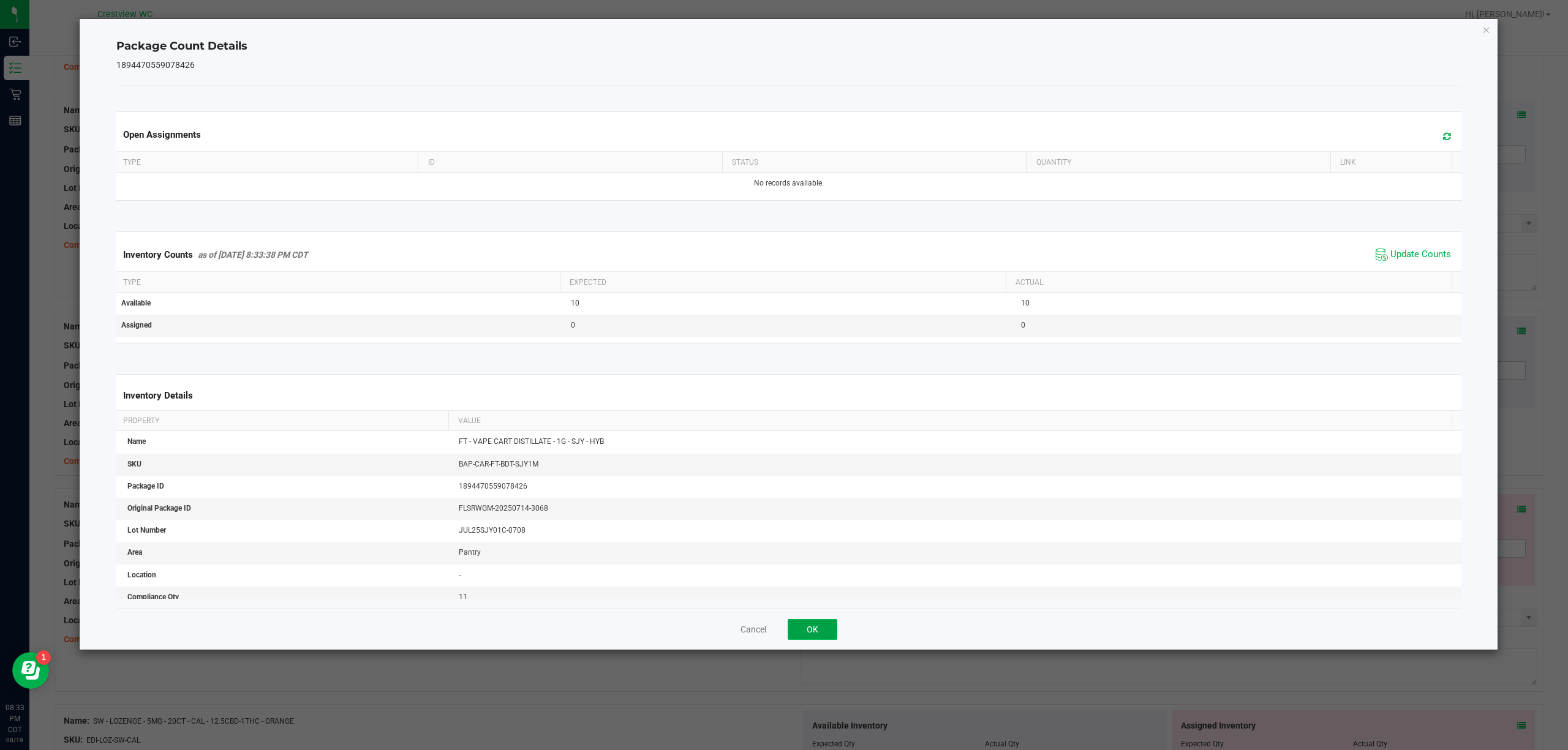
click at [816, 628] on button "OK" at bounding box center [812, 628] width 50 height 21
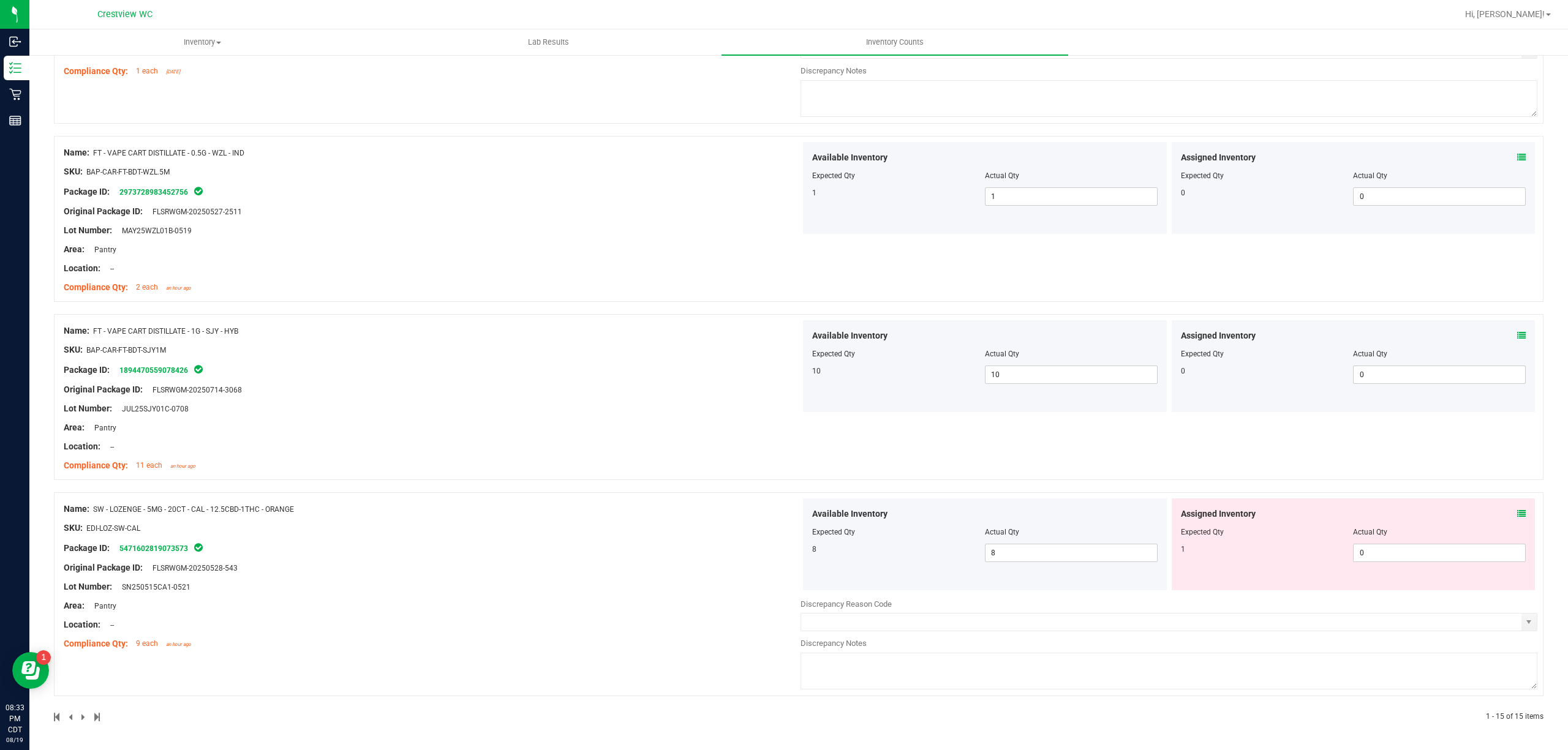
scroll to position [2320, 0]
click at [1517, 515] on icon at bounding box center [1521, 513] width 8 height 8
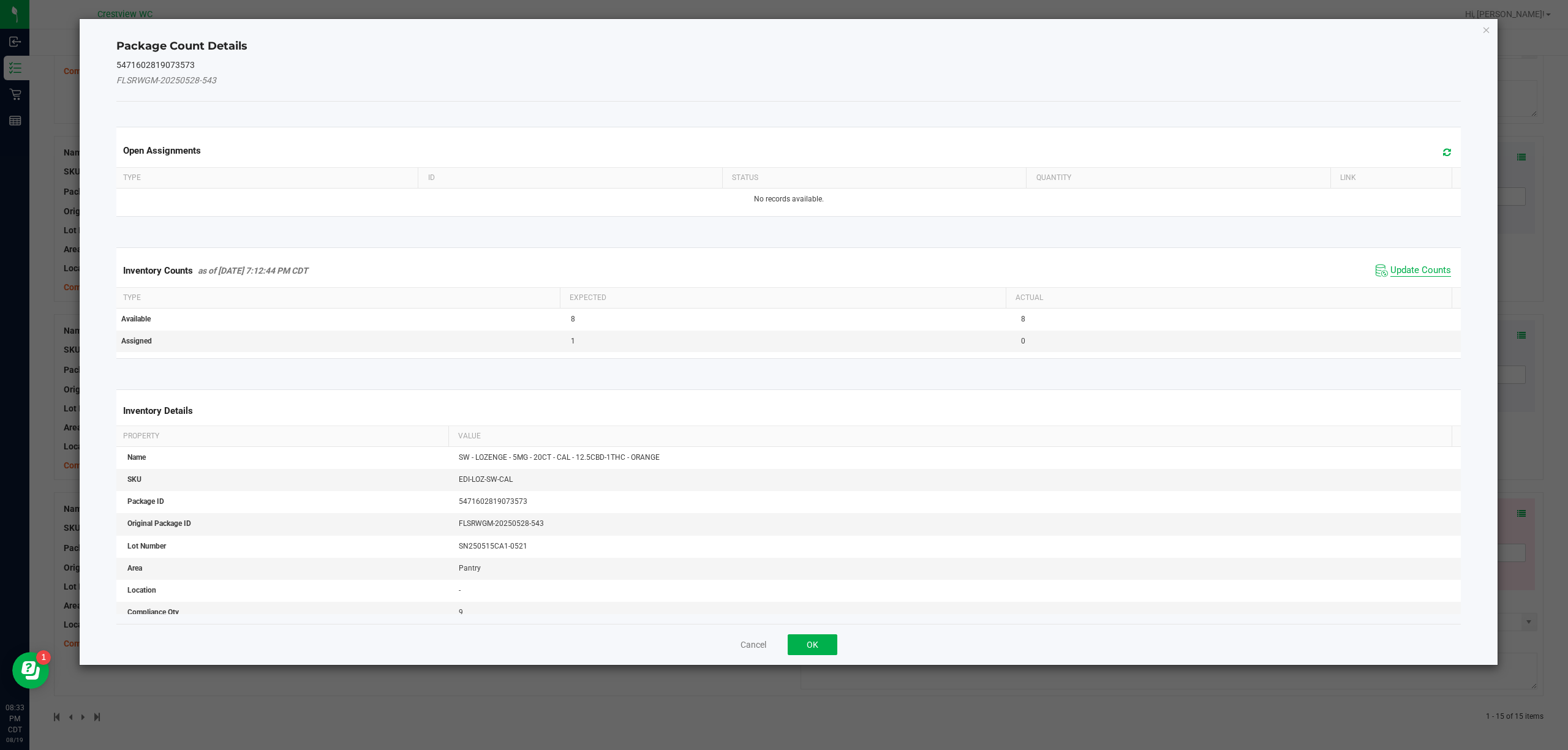
click at [1411, 270] on span "Update Counts" at bounding box center [1420, 271] width 60 height 12
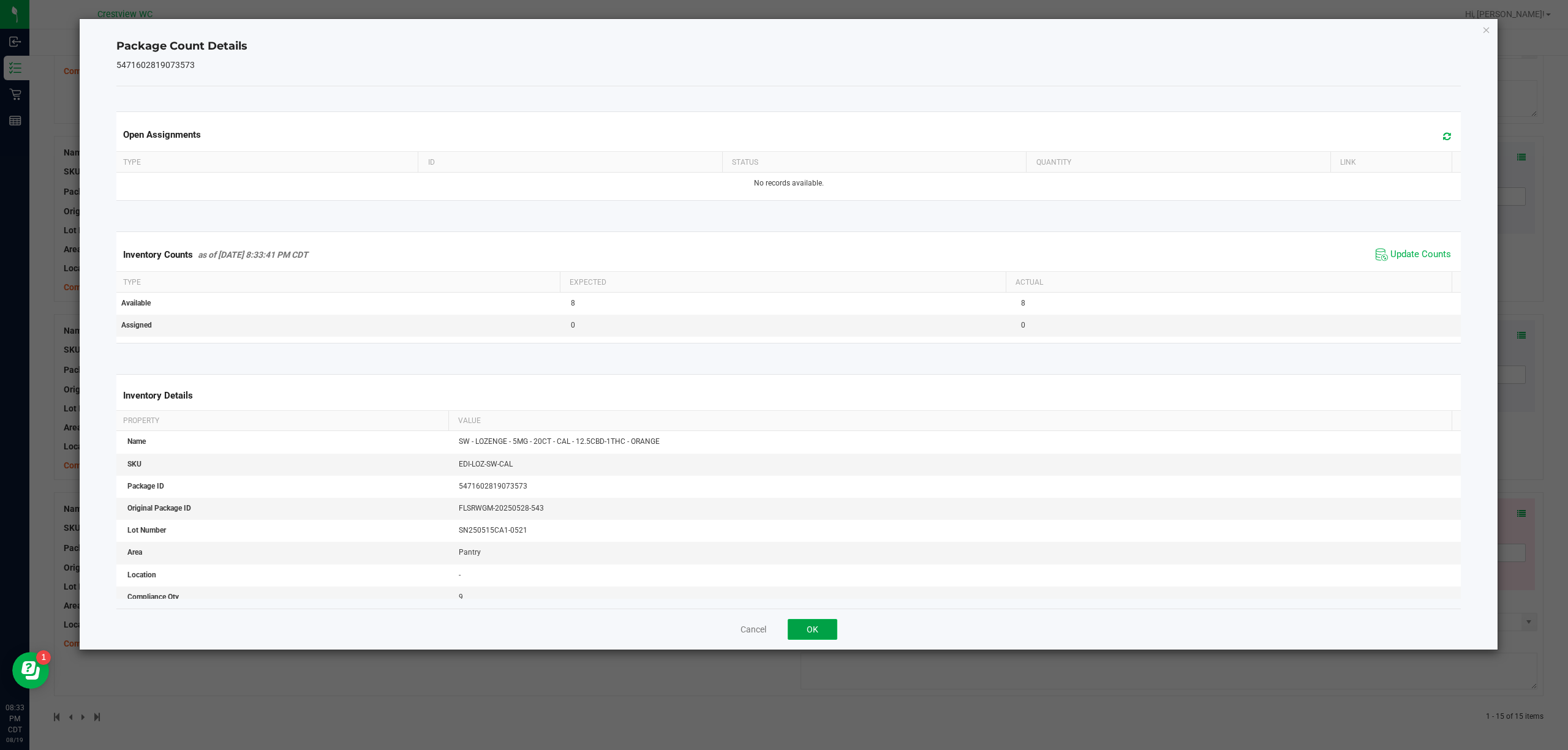
click at [809, 631] on button "OK" at bounding box center [812, 628] width 50 height 21
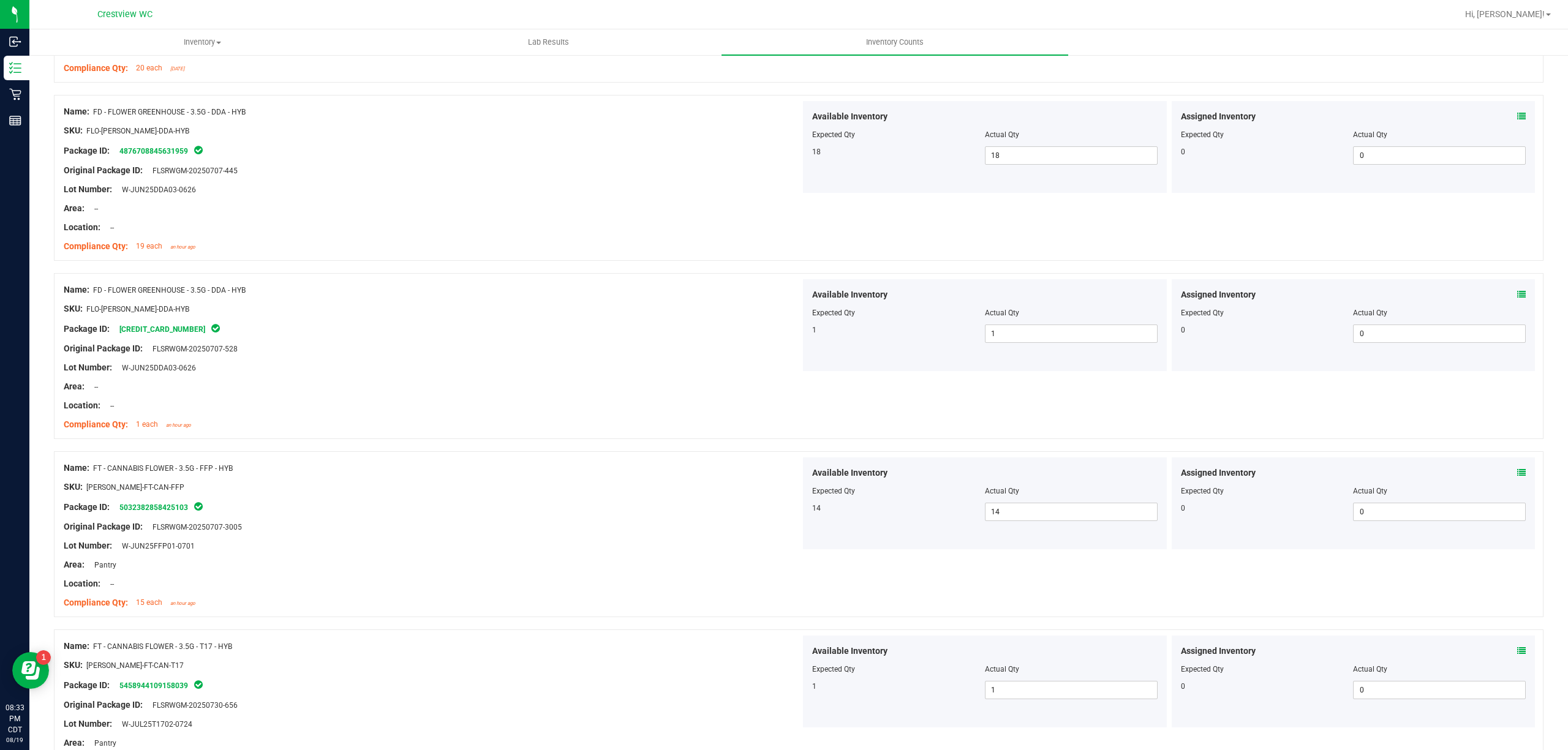
scroll to position [0, 0]
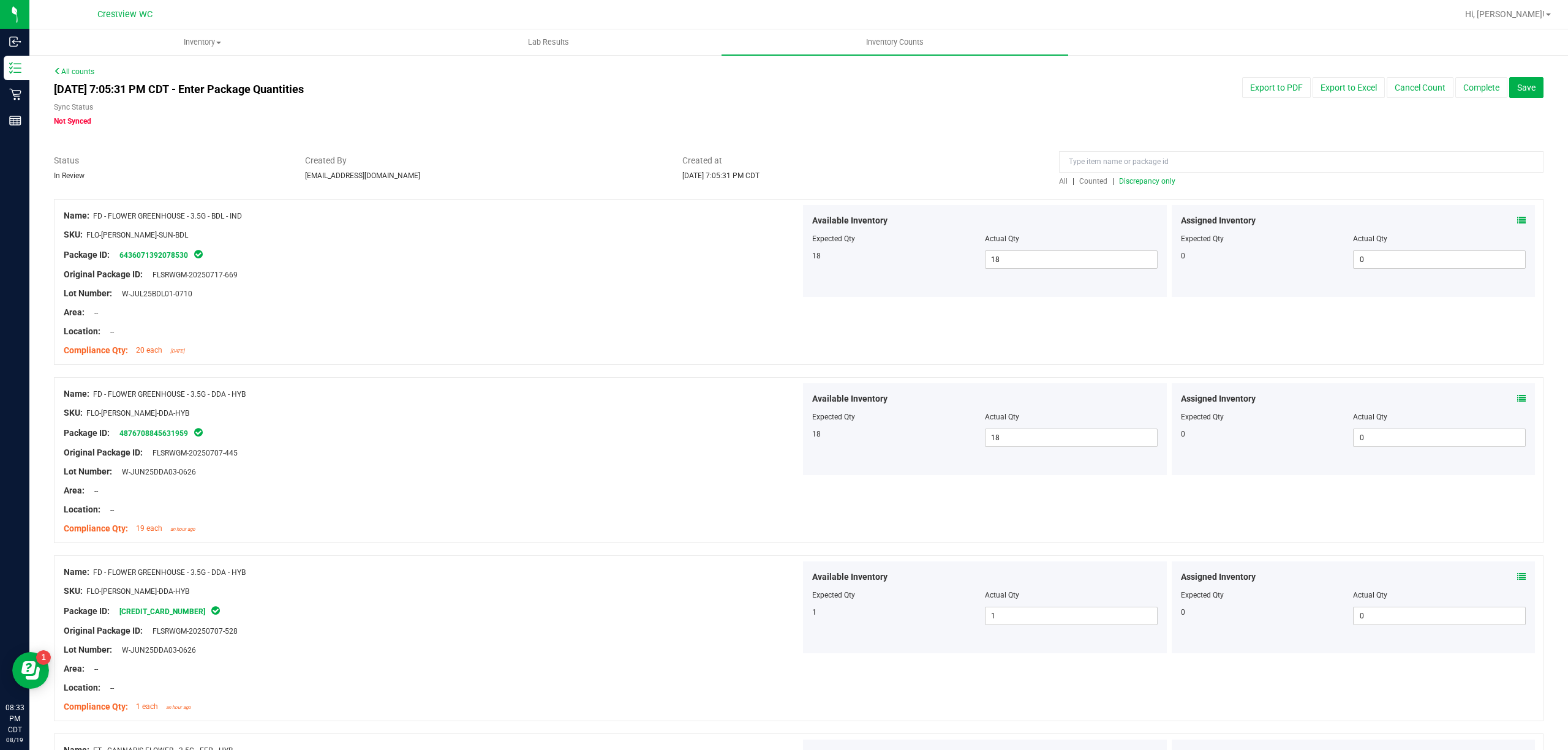
click at [1119, 180] on span "Discrepancy only" at bounding box center [1147, 180] width 57 height 8
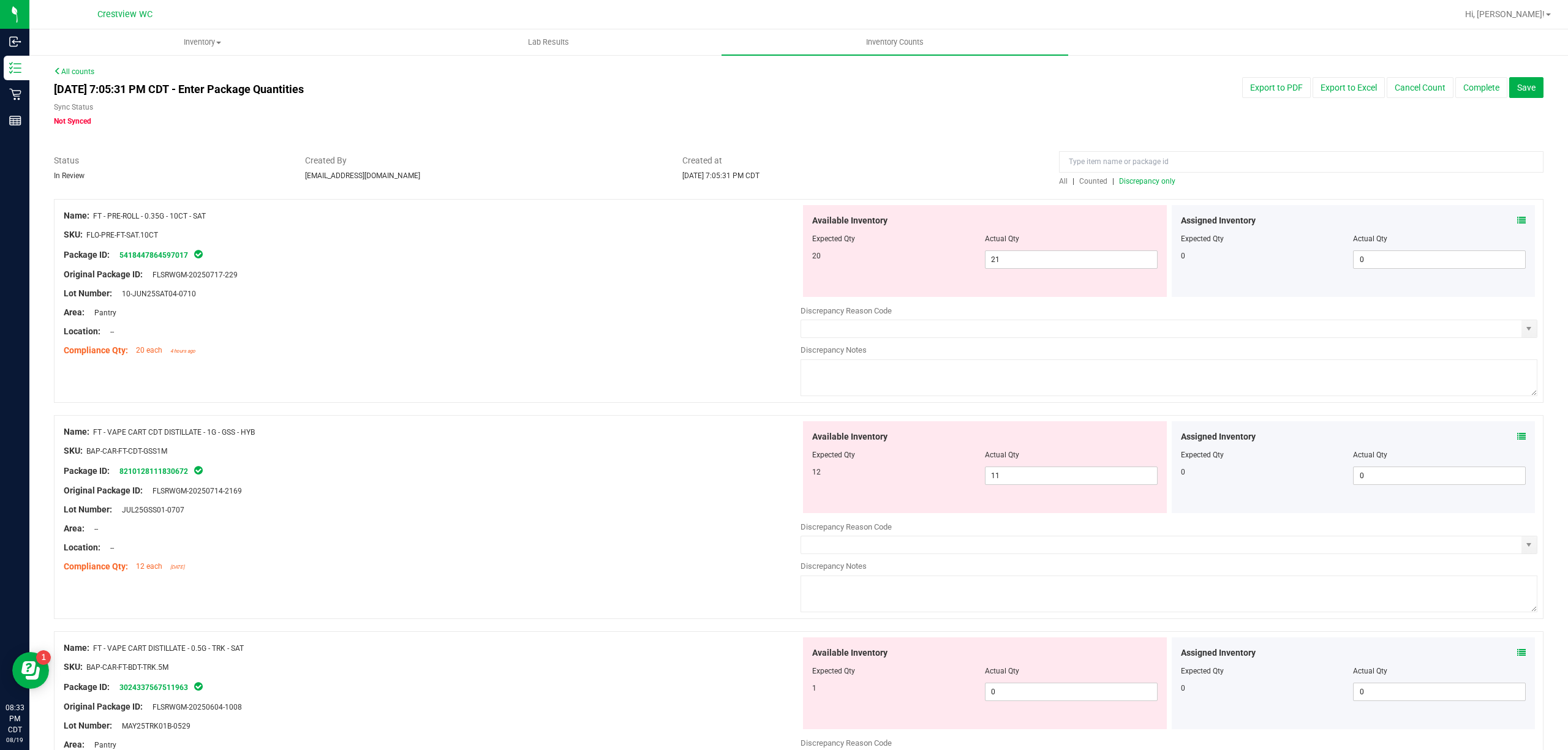
click at [1517, 220] on icon at bounding box center [1521, 220] width 8 height 8
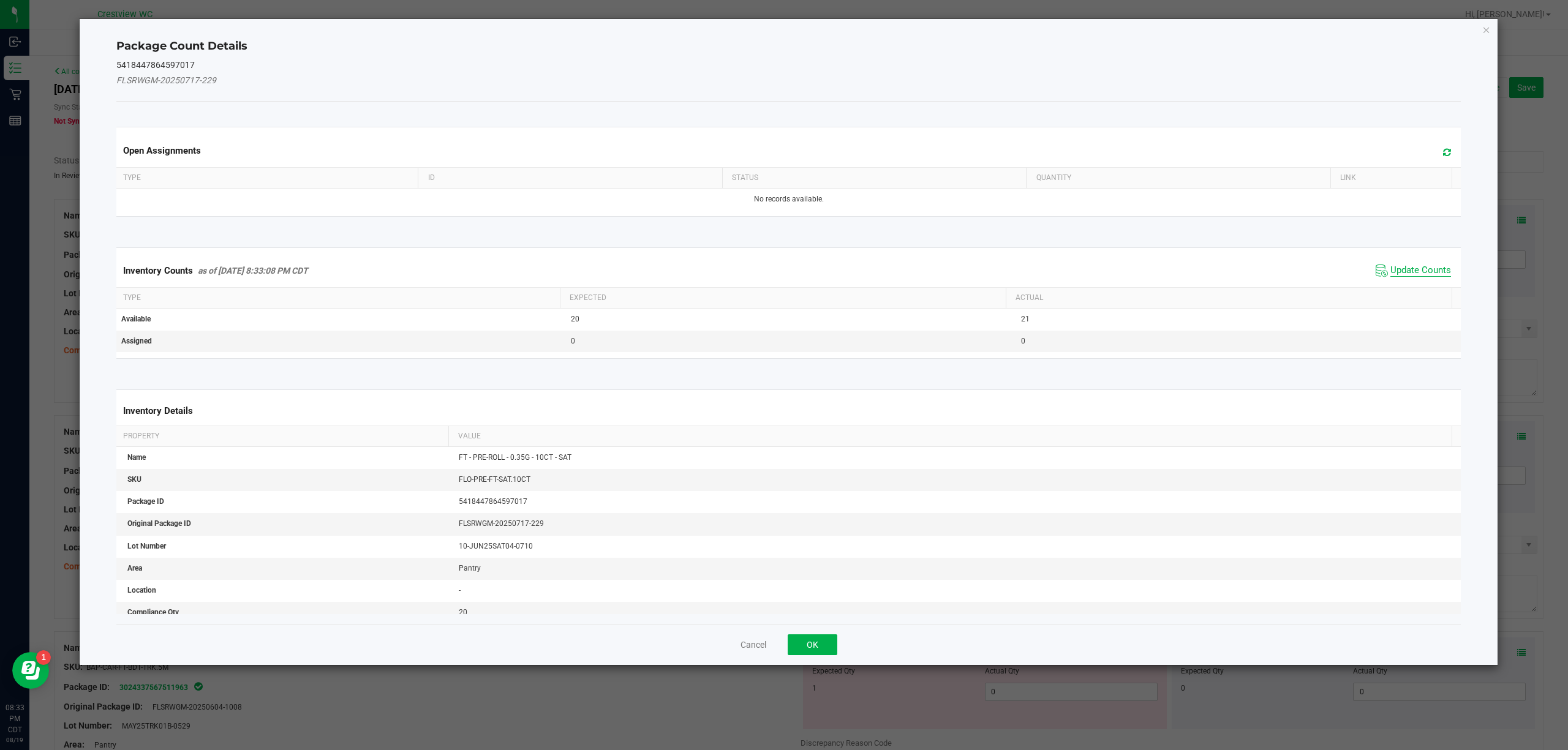
click at [1391, 272] on span "Update Counts" at bounding box center [1420, 271] width 60 height 12
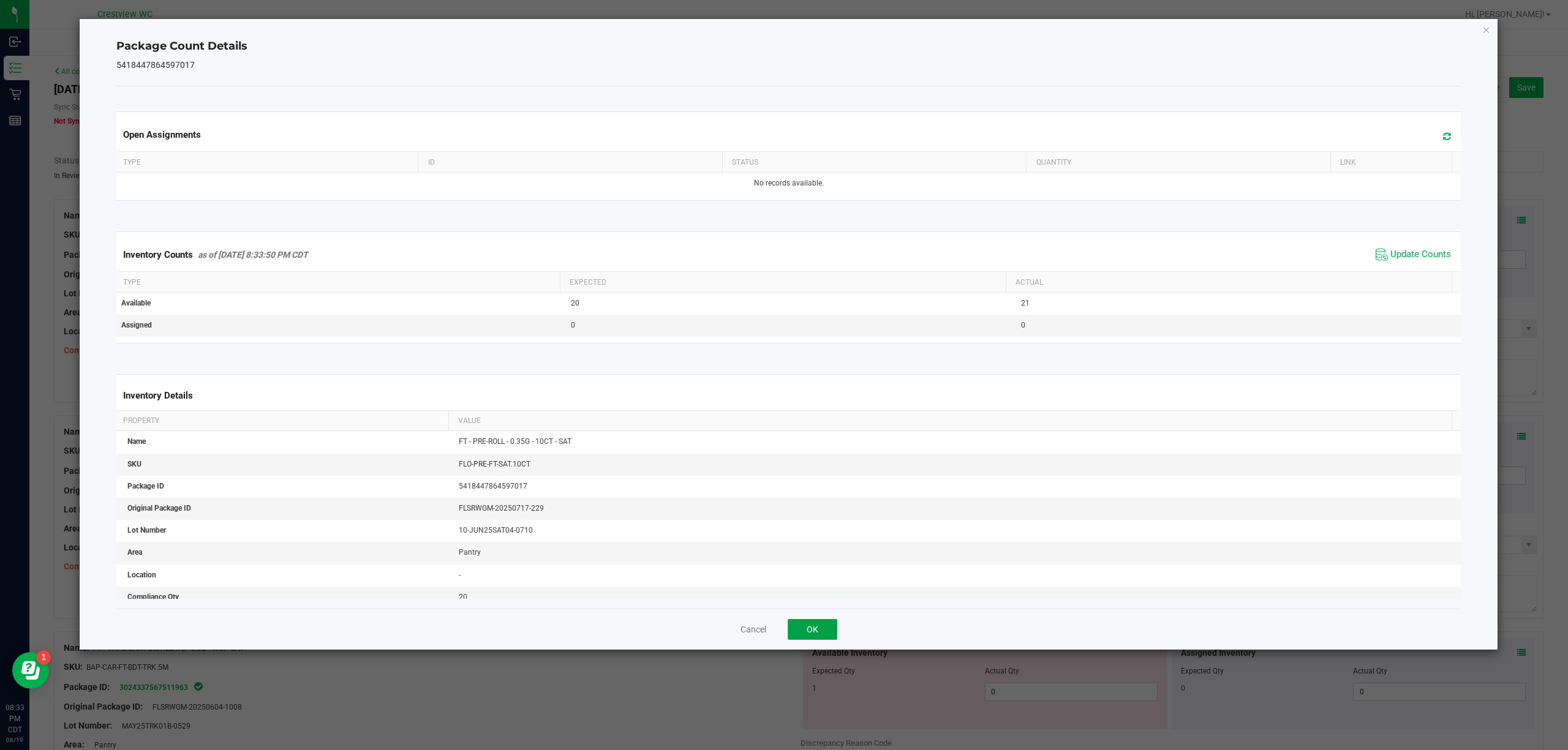
click at [797, 625] on button "OK" at bounding box center [812, 628] width 50 height 21
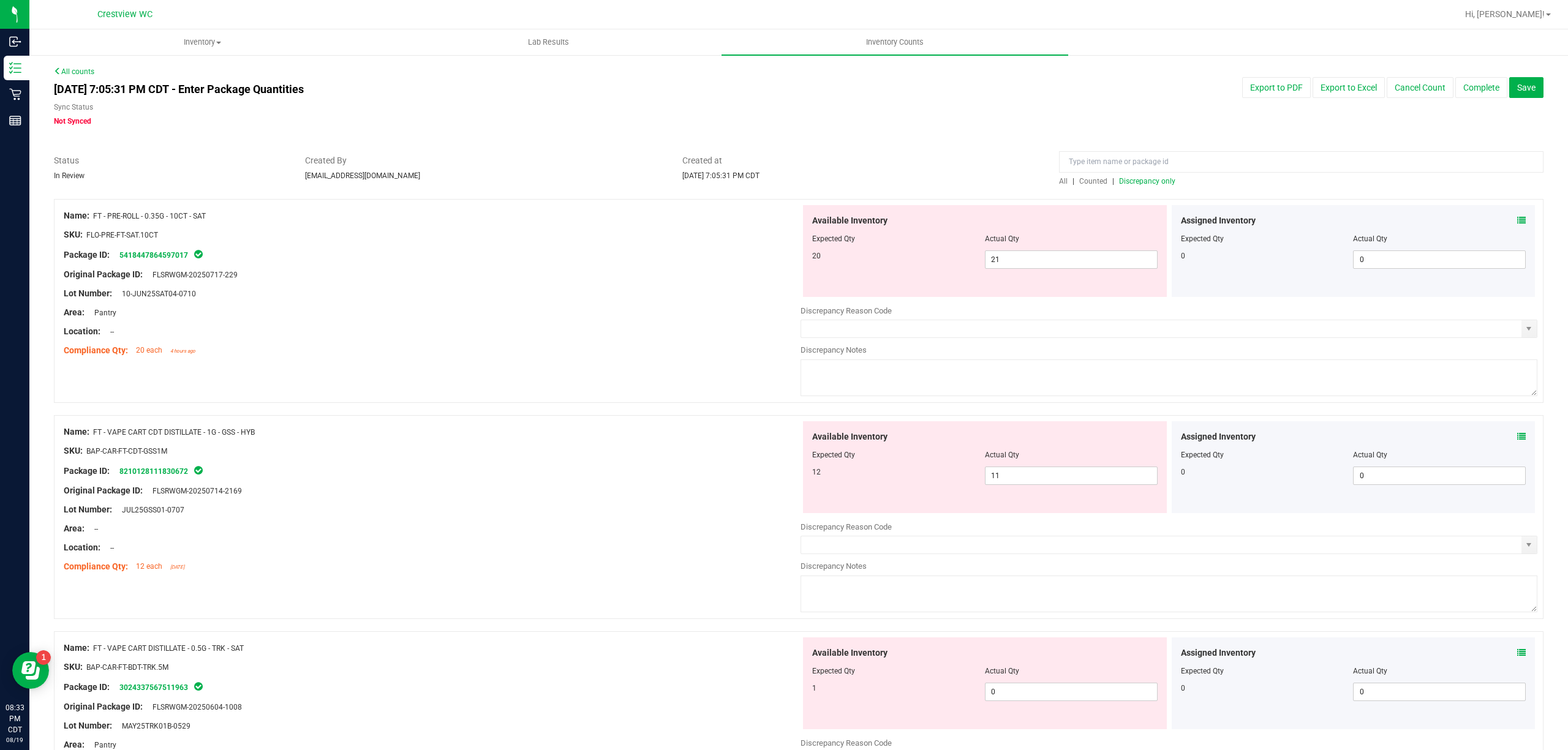
click at [1517, 433] on icon at bounding box center [1521, 436] width 8 height 8
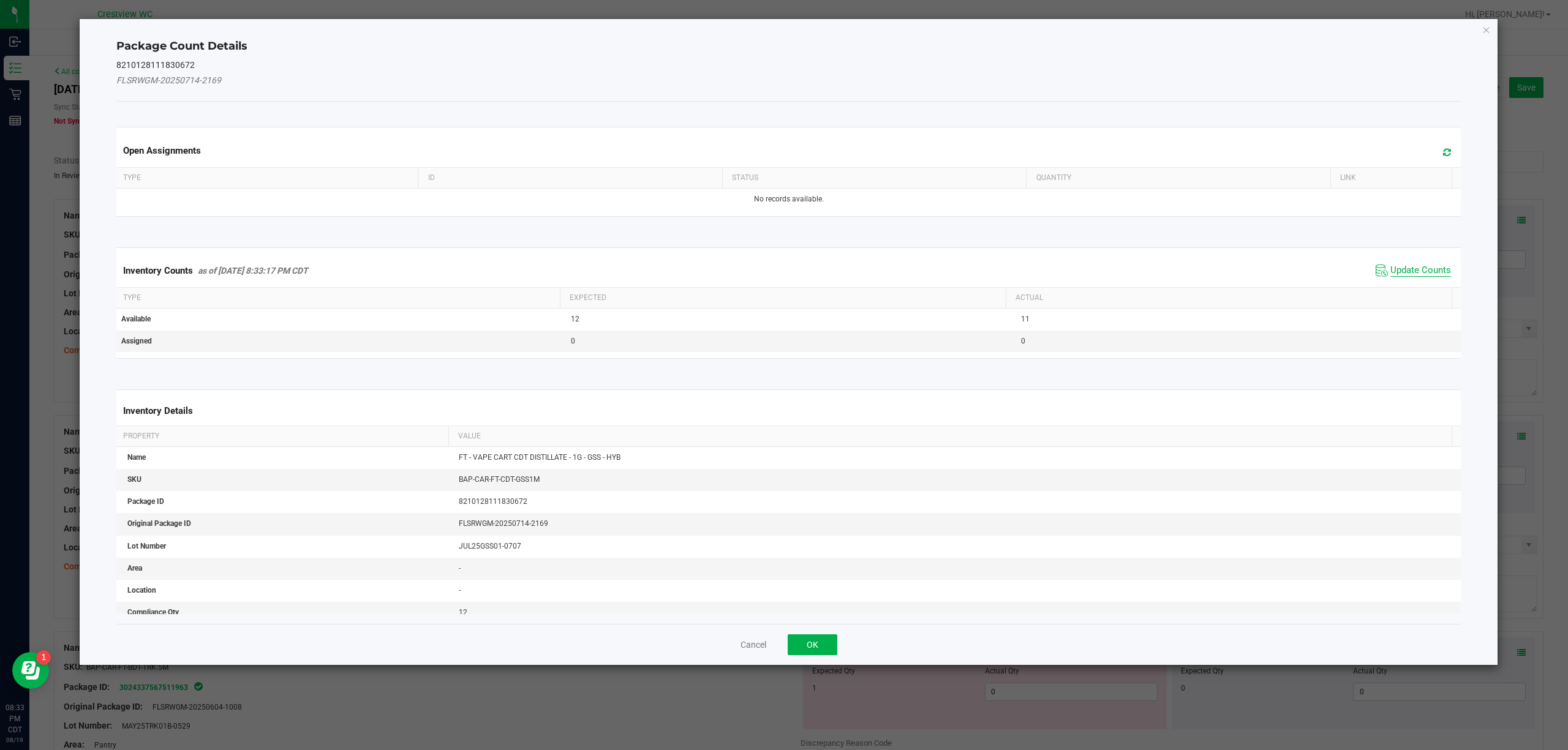
click at [1409, 275] on span "Update Counts" at bounding box center [1420, 271] width 60 height 12
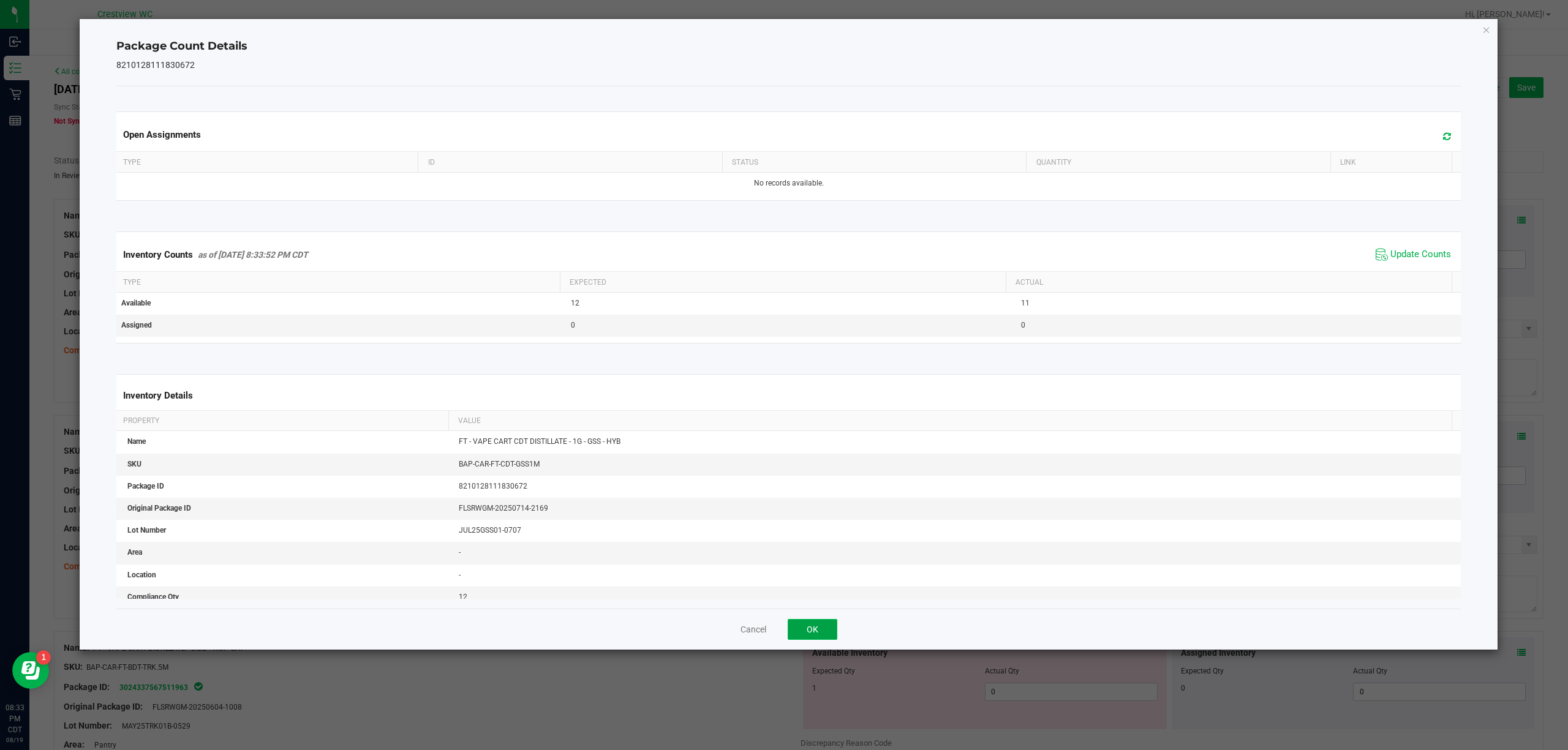
click at [812, 630] on button "OK" at bounding box center [812, 628] width 50 height 21
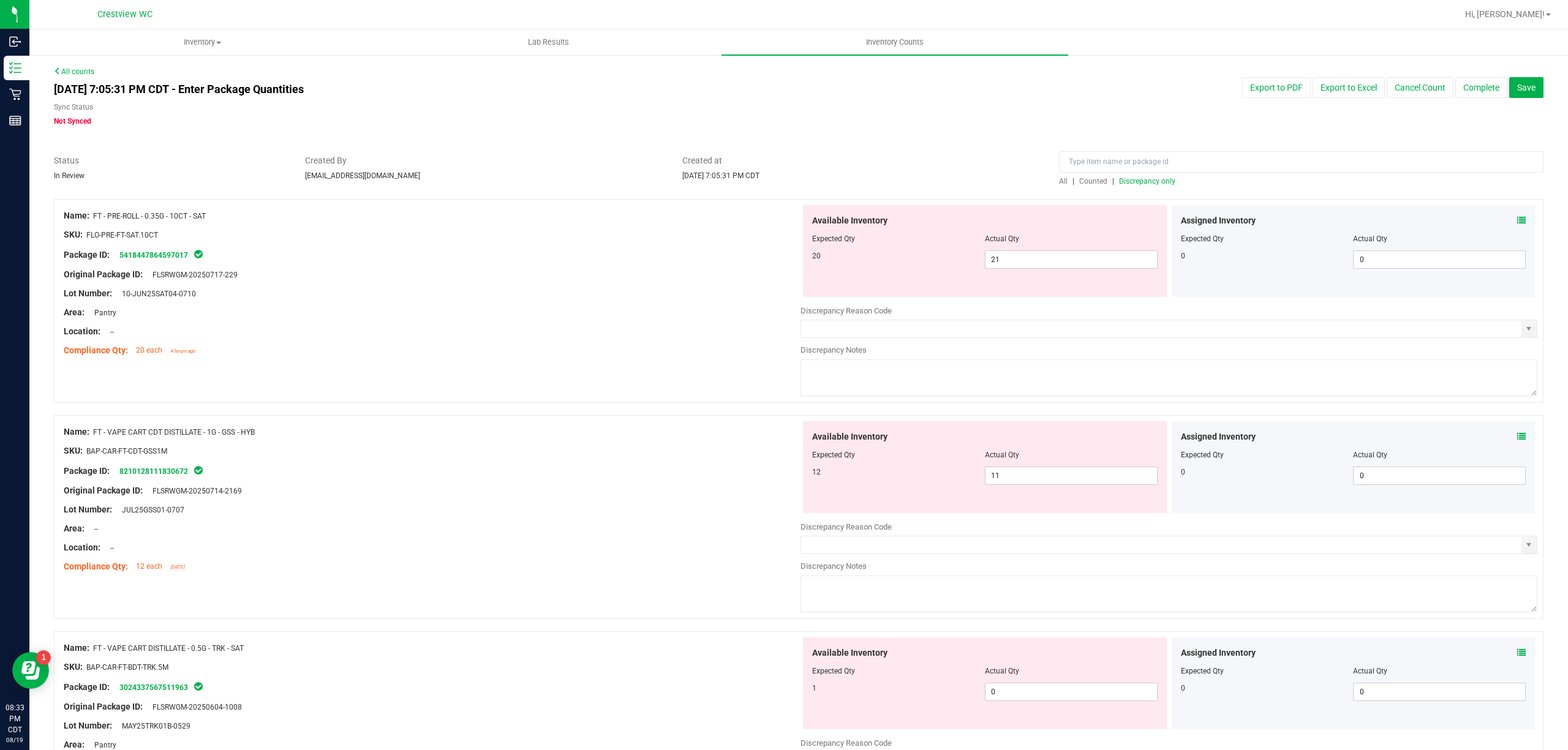
click at [1517, 654] on icon at bounding box center [1521, 652] width 8 height 8
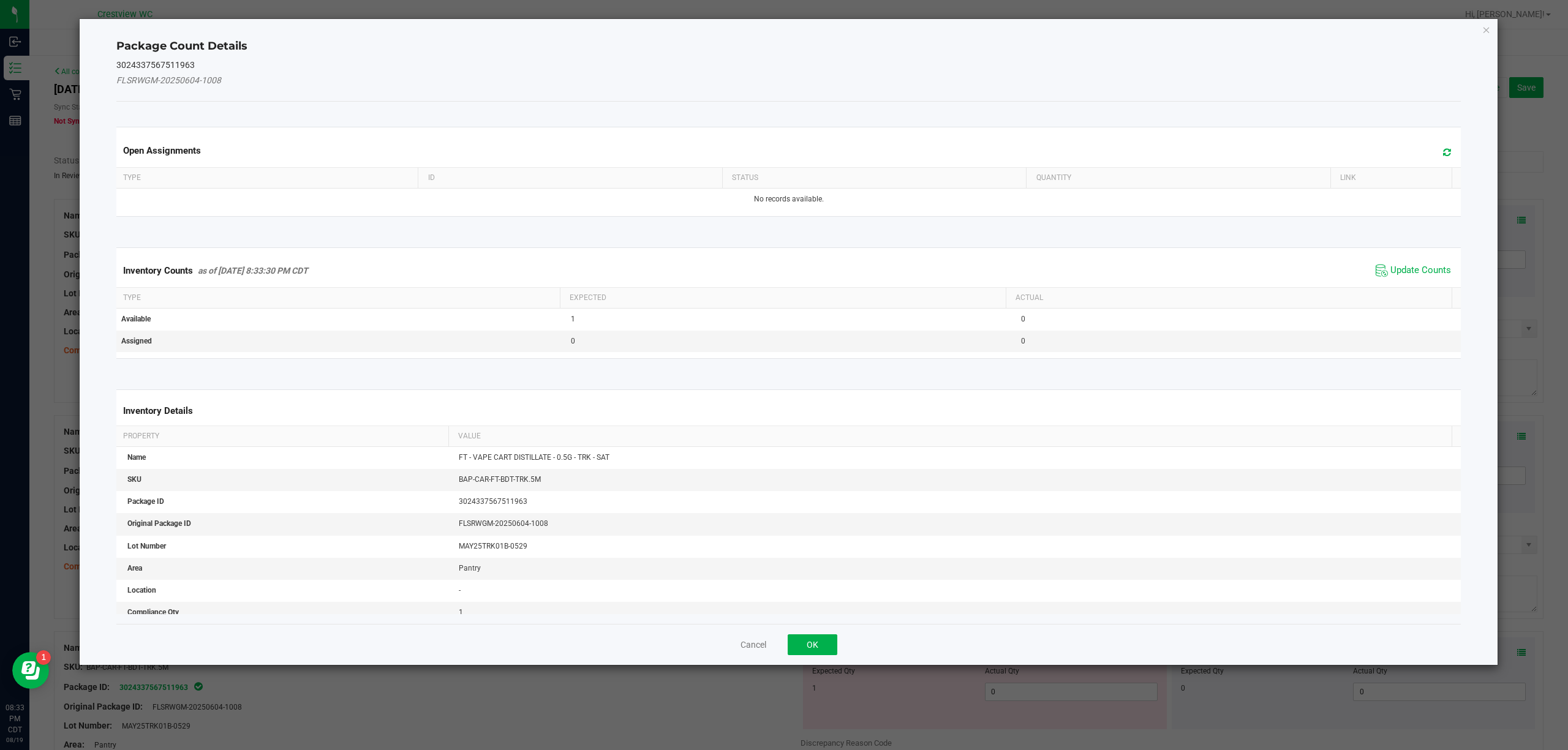
click at [1377, 290] on th "Actual" at bounding box center [1228, 297] width 446 height 21
click at [1403, 272] on span "Update Counts" at bounding box center [1420, 271] width 60 height 12
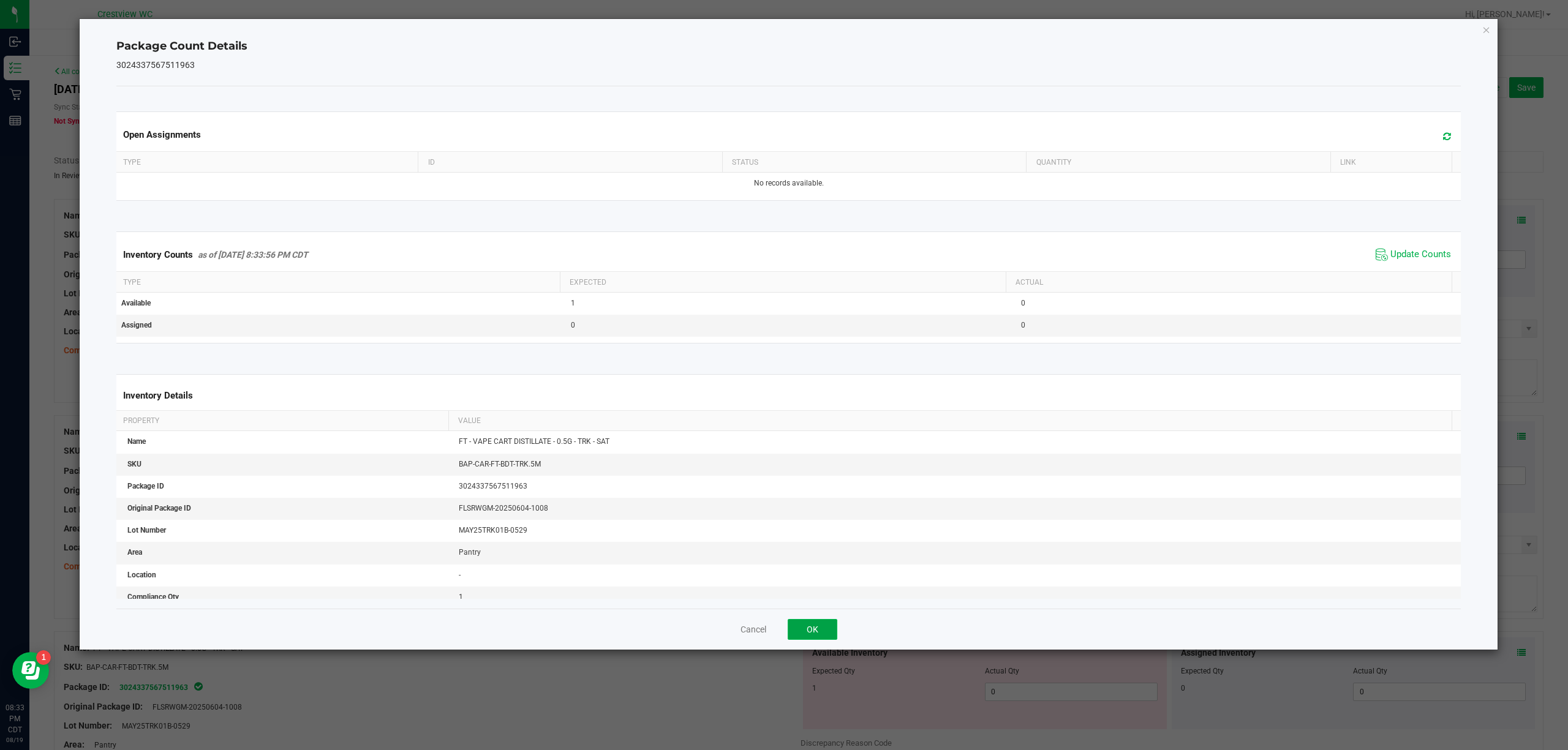
click at [812, 630] on button "OK" at bounding box center [812, 628] width 50 height 21
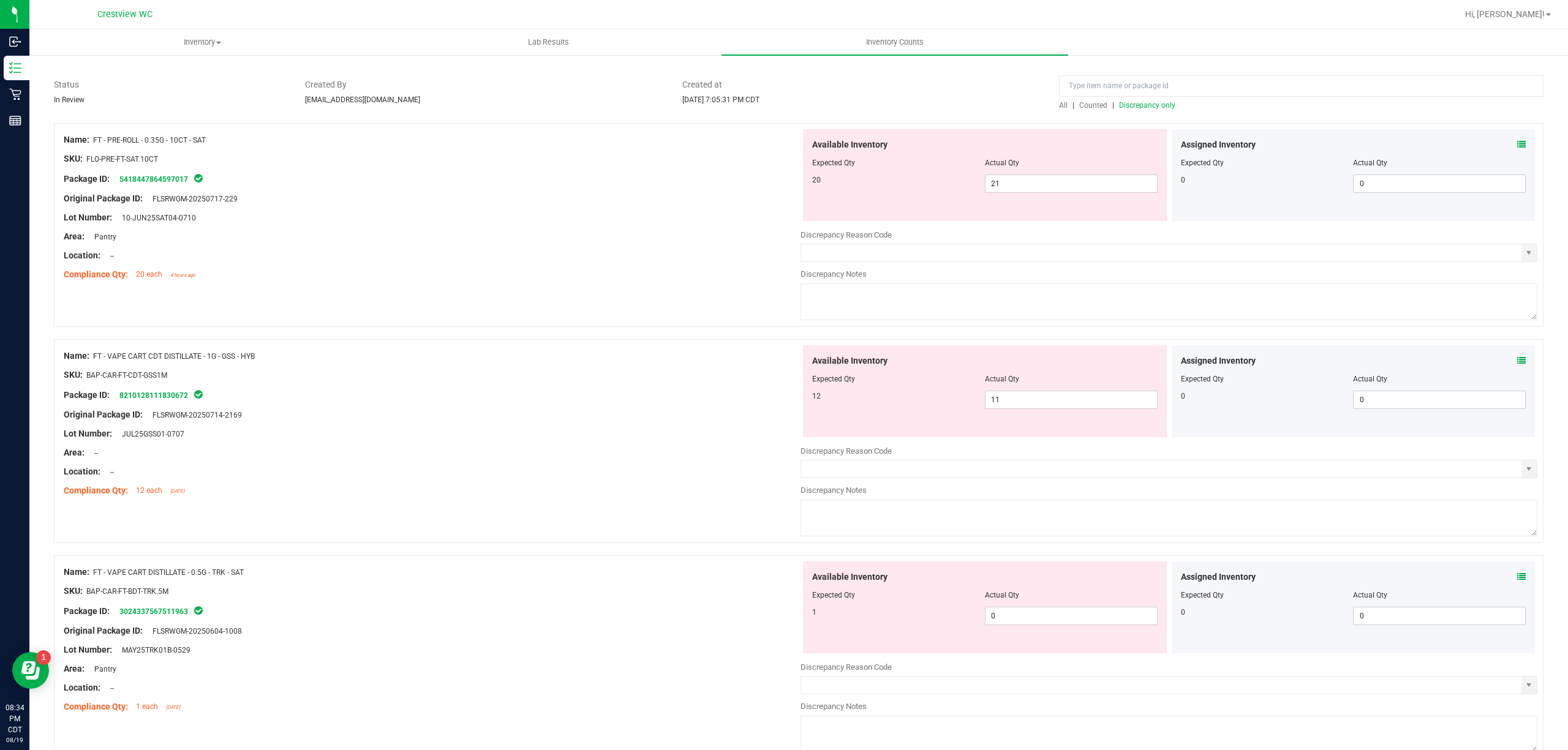
scroll to position [140, 0]
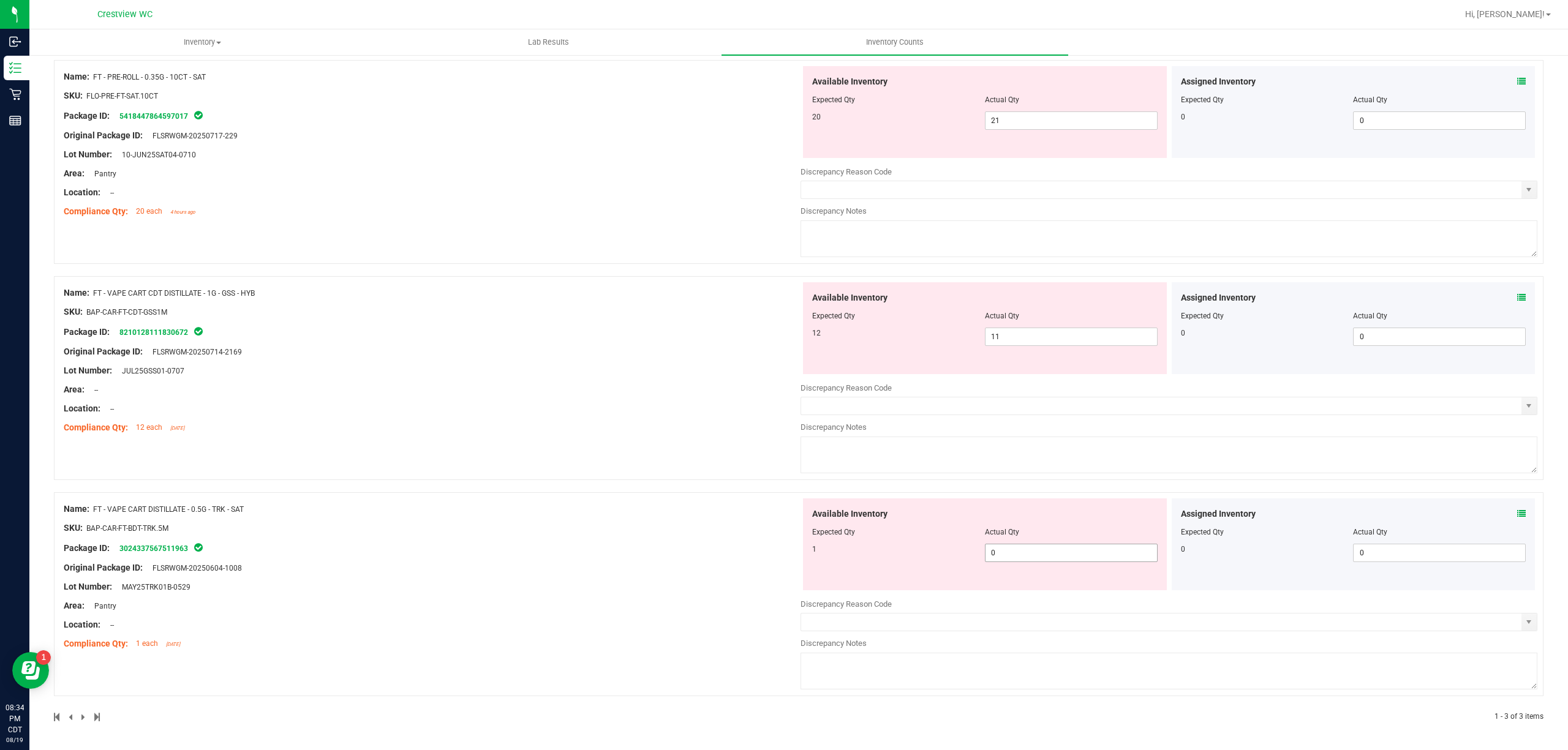
drag, startPoint x: 1059, startPoint y: 557, endPoint x: 1066, endPoint y: 518, distance: 39.6
click at [1059, 556] on span "0 0" at bounding box center [1071, 553] width 173 height 18
type input "1"
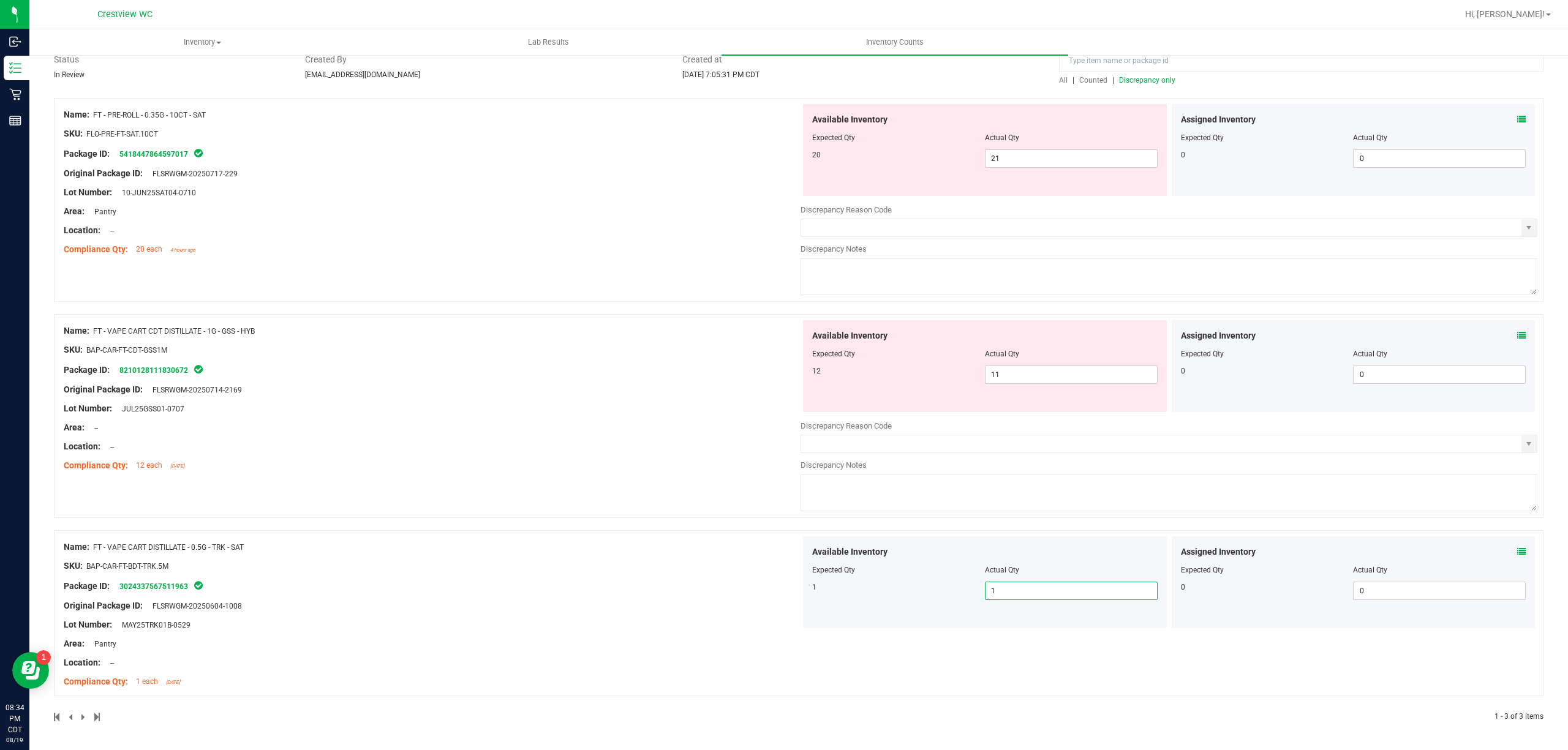
scroll to position [20, 0]
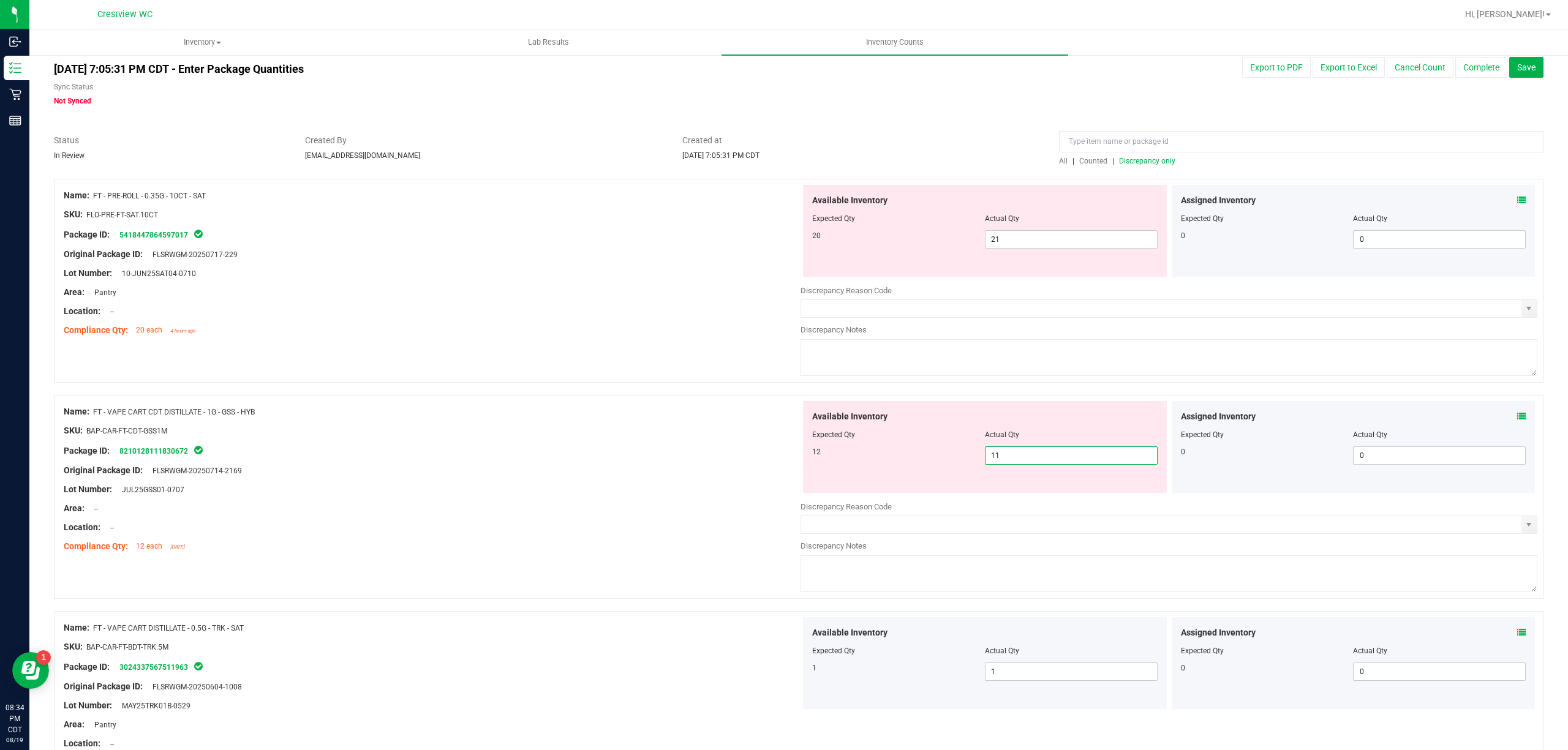
click at [1029, 456] on span "11 11" at bounding box center [1071, 456] width 173 height 18
click at [1029, 456] on input "11" at bounding box center [1071, 455] width 171 height 17
type input "12"
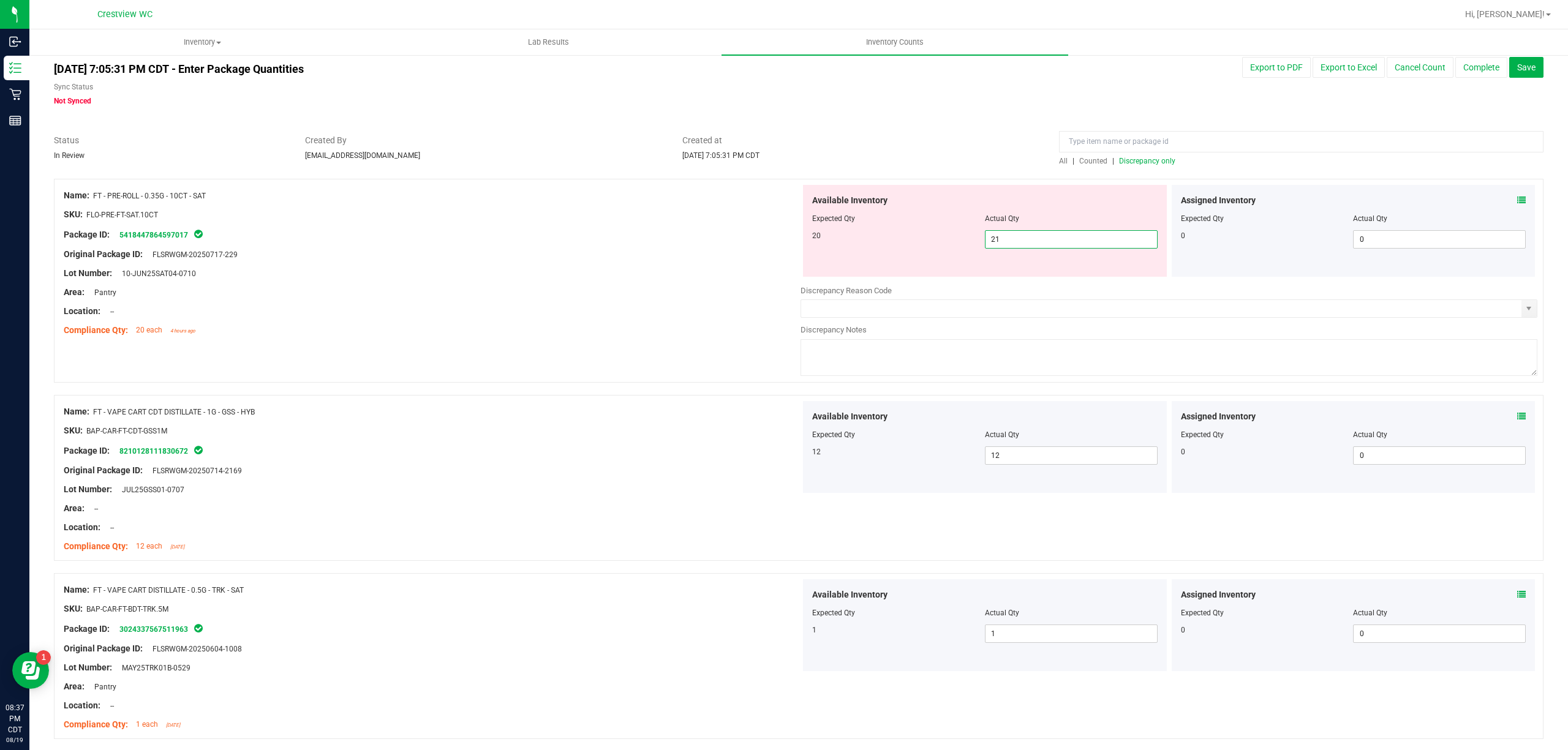
click at [1054, 236] on span "21 21" at bounding box center [1071, 239] width 173 height 18
drag, startPoint x: 1054, startPoint y: 236, endPoint x: 1065, endPoint y: 182, distance: 55.1
click at [1053, 231] on input "21" at bounding box center [1071, 239] width 171 height 17
type input "20"
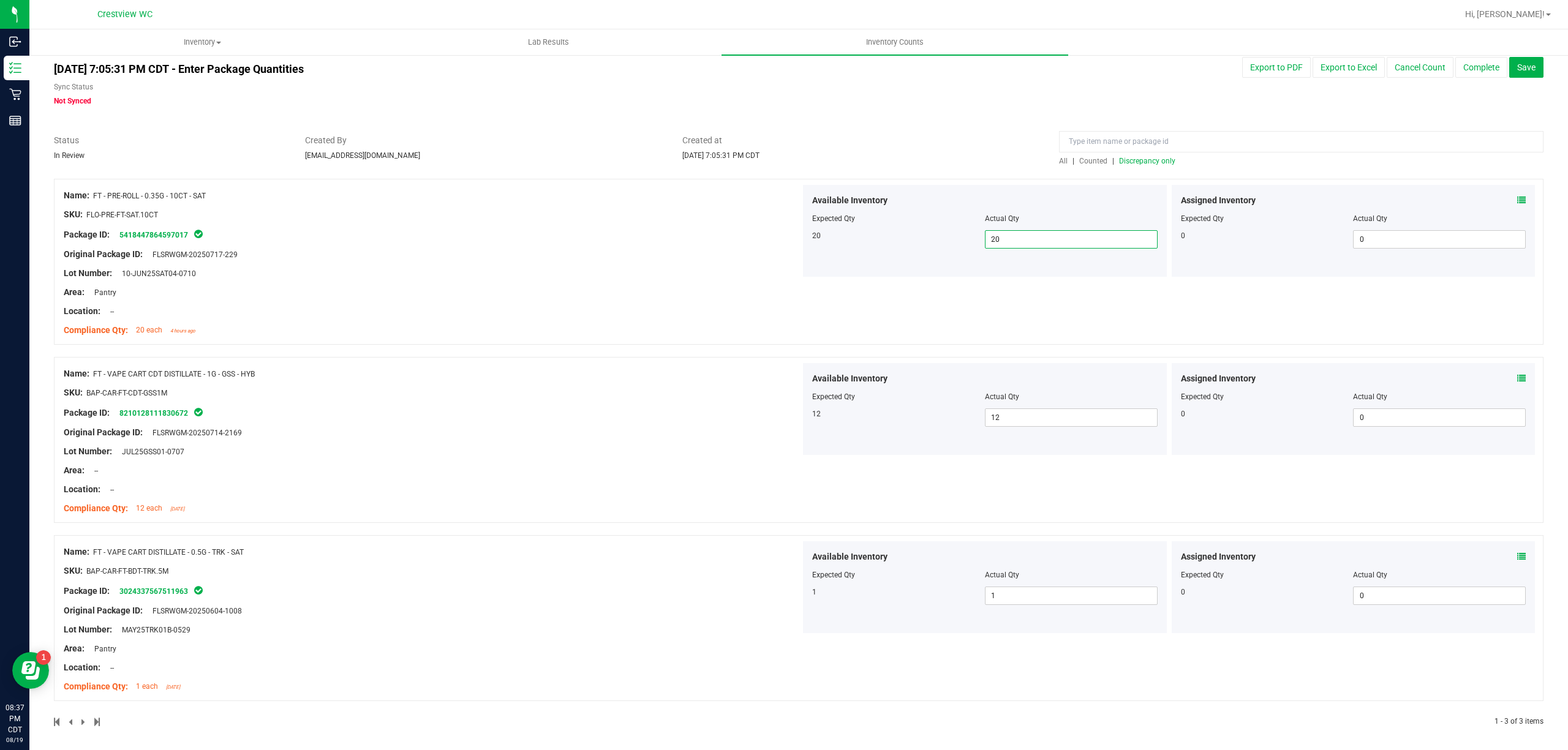
click at [1119, 162] on span "Discrepancy only" at bounding box center [1147, 161] width 57 height 8
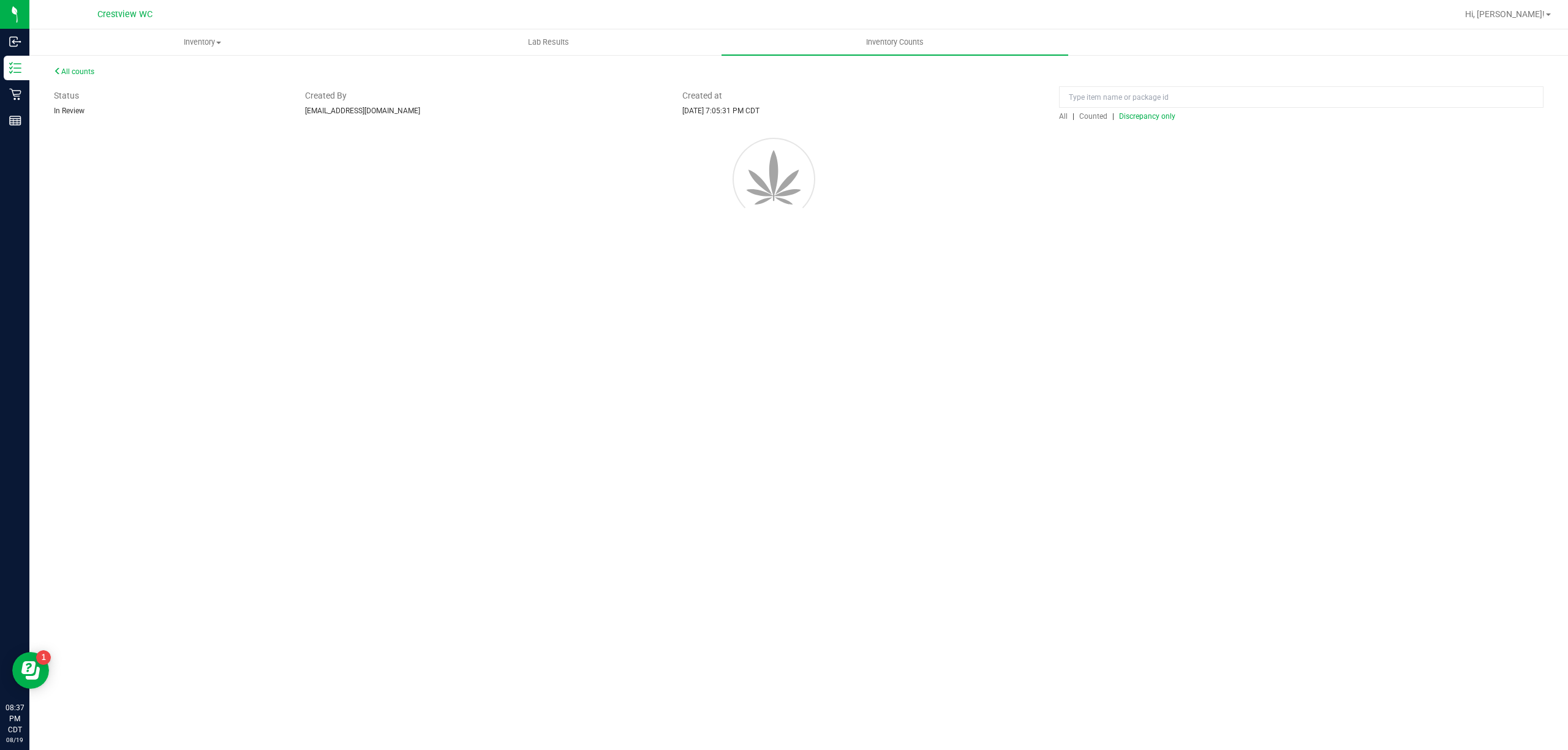
scroll to position [0, 0]
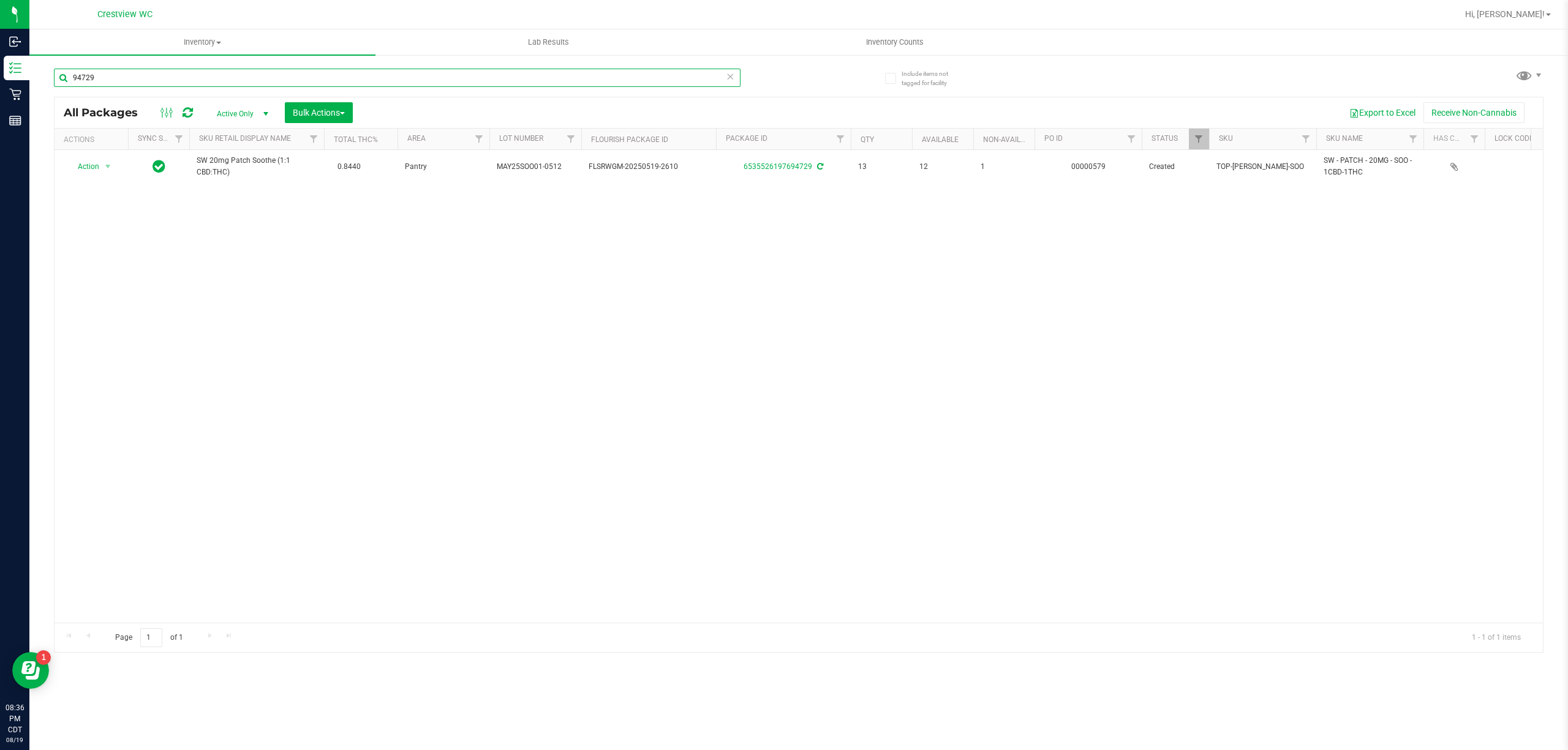
click at [366, 81] on input "94729" at bounding box center [397, 78] width 687 height 18
type input "9"
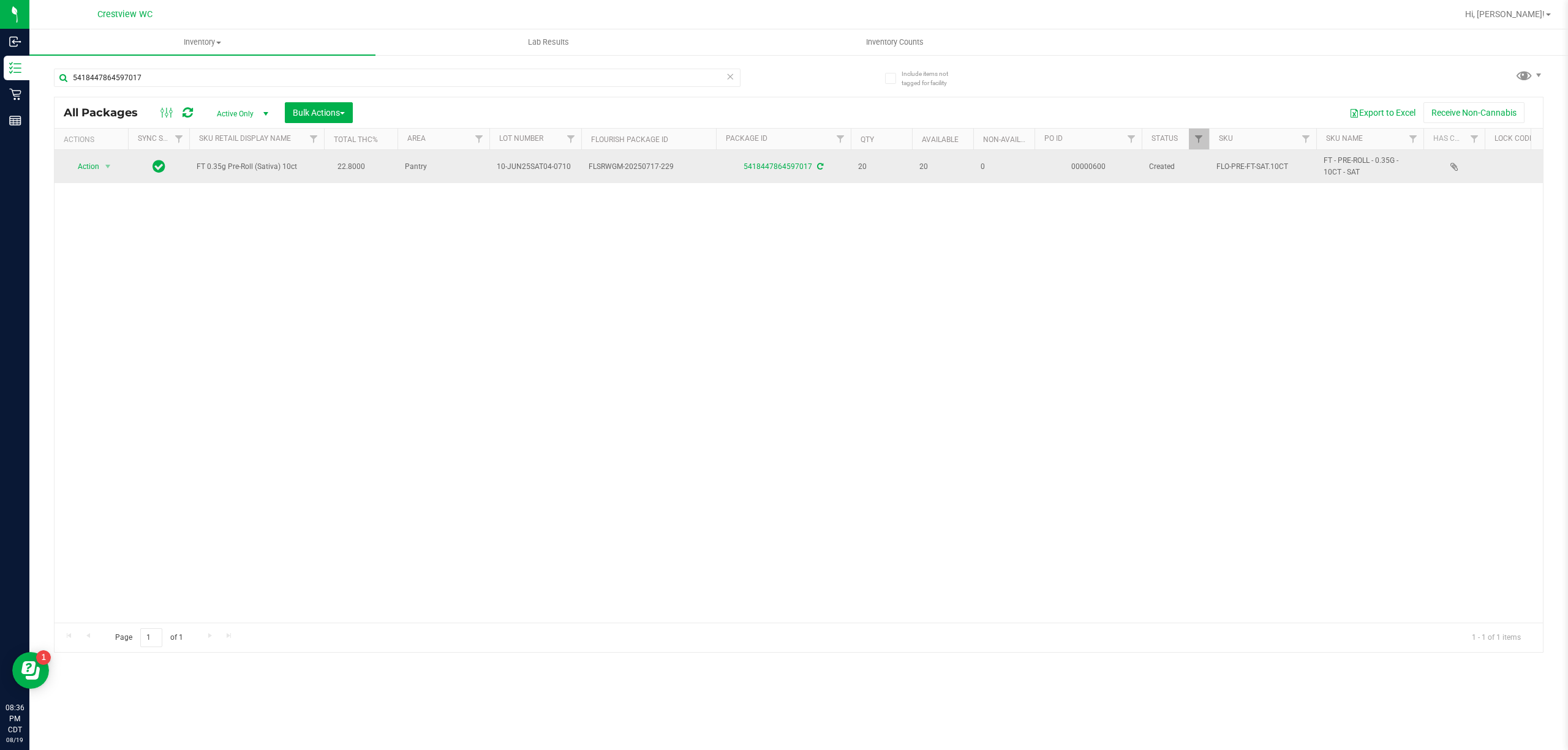
drag, startPoint x: 304, startPoint y: 170, endPoint x: 196, endPoint y: 167, distance: 108.0
click at [196, 167] on td "FT 0.35g Pre-Roll (Sativa) 10ct" at bounding box center [256, 166] width 135 height 33
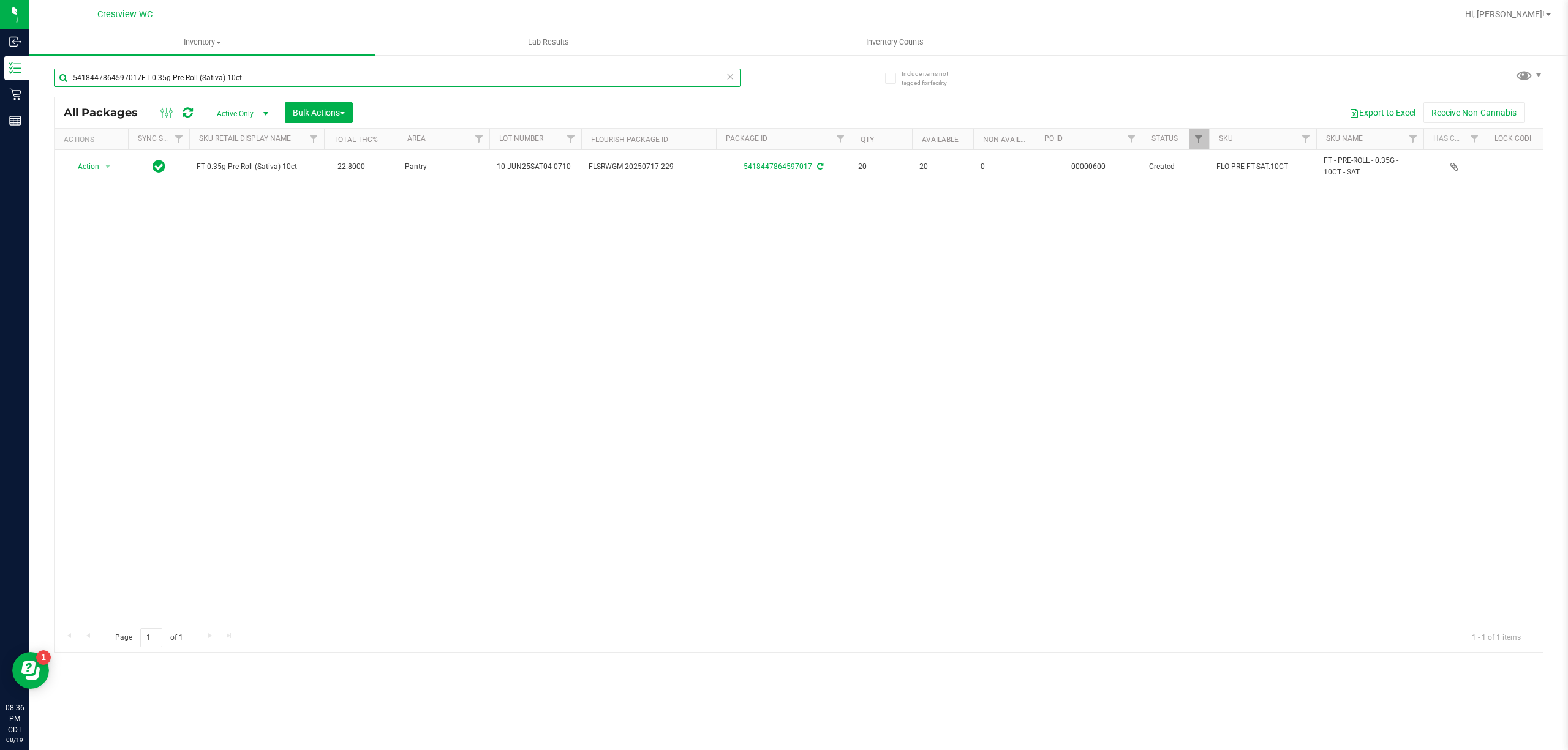
click at [137, 78] on input "5418447864597017FT 0.35g Pre-Roll (Sativa) 10ct" at bounding box center [397, 78] width 687 height 18
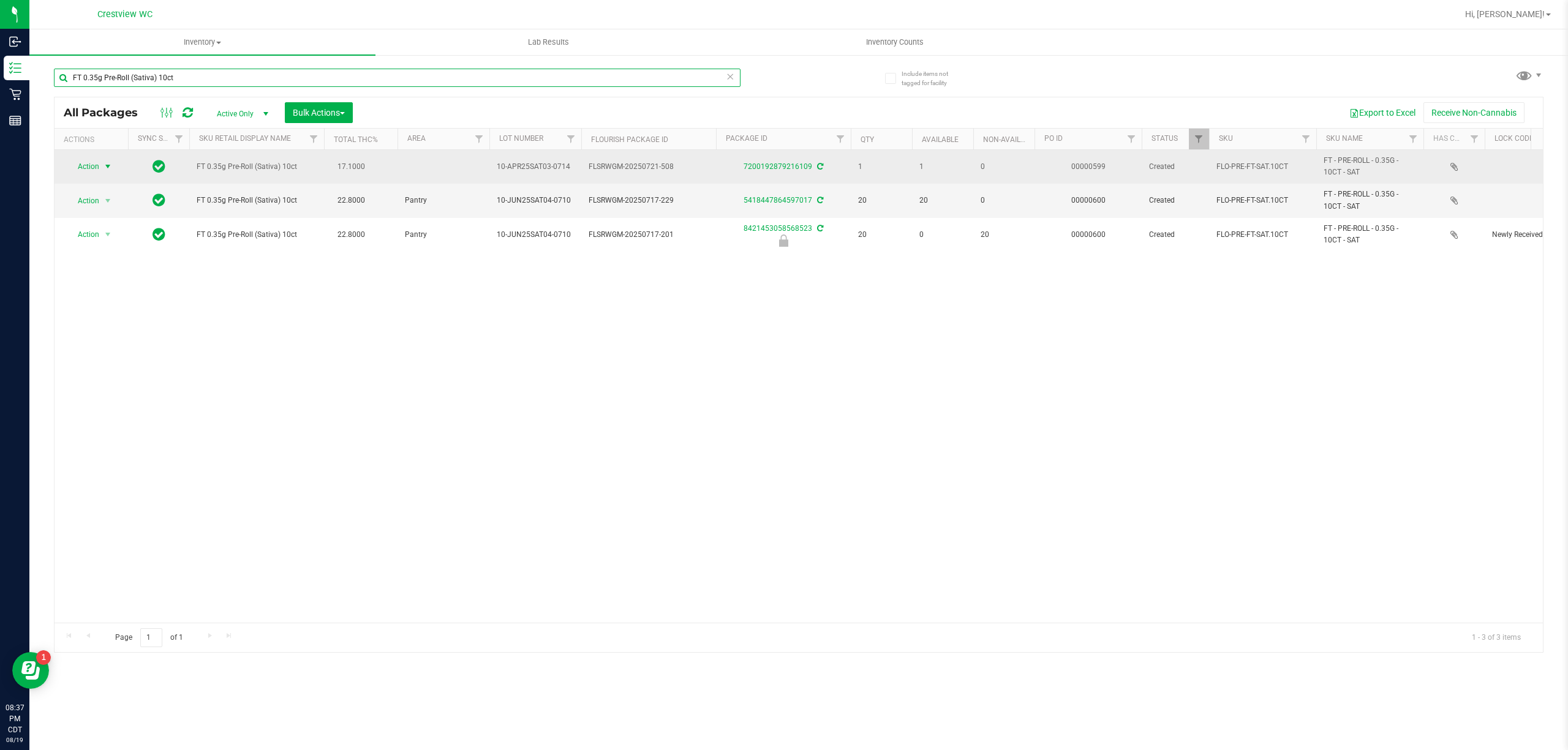
type input "FT 0.35g Pre-Roll (Sativa) 10ct"
click at [93, 174] on span "Action" at bounding box center [83, 167] width 33 height 17
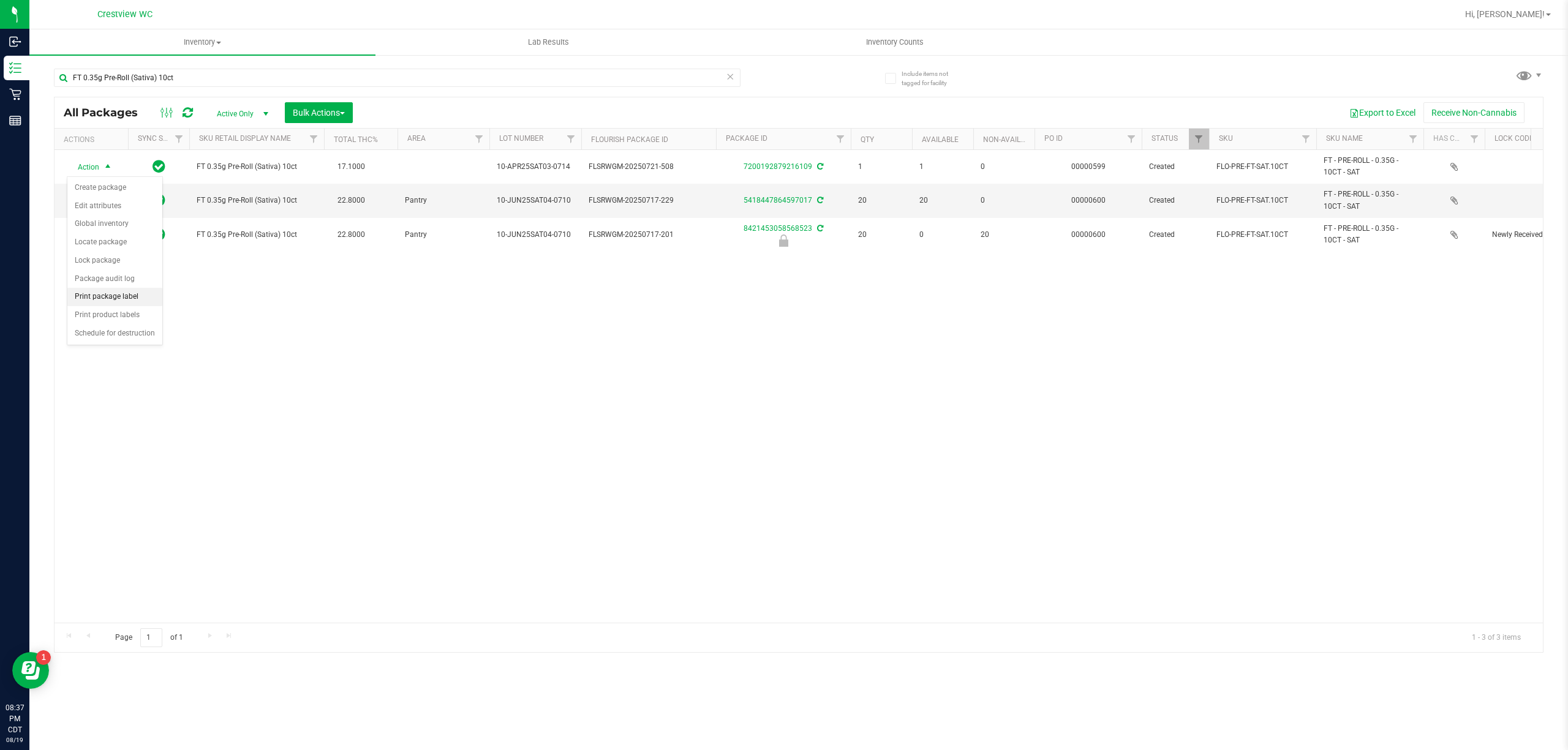
click at [108, 297] on li "Print package label" at bounding box center [115, 297] width 95 height 18
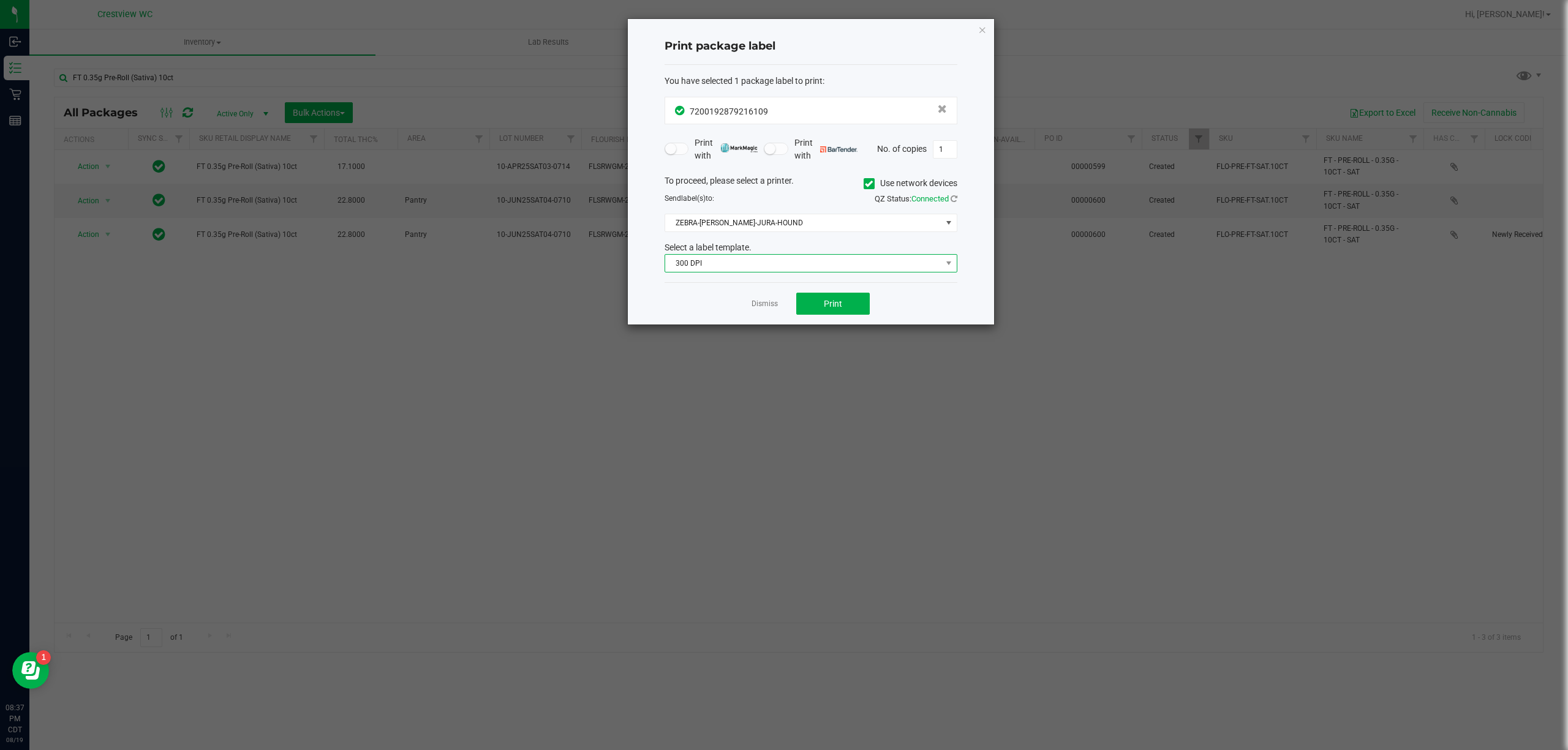
click at [723, 269] on span "300 DPI" at bounding box center [803, 263] width 276 height 17
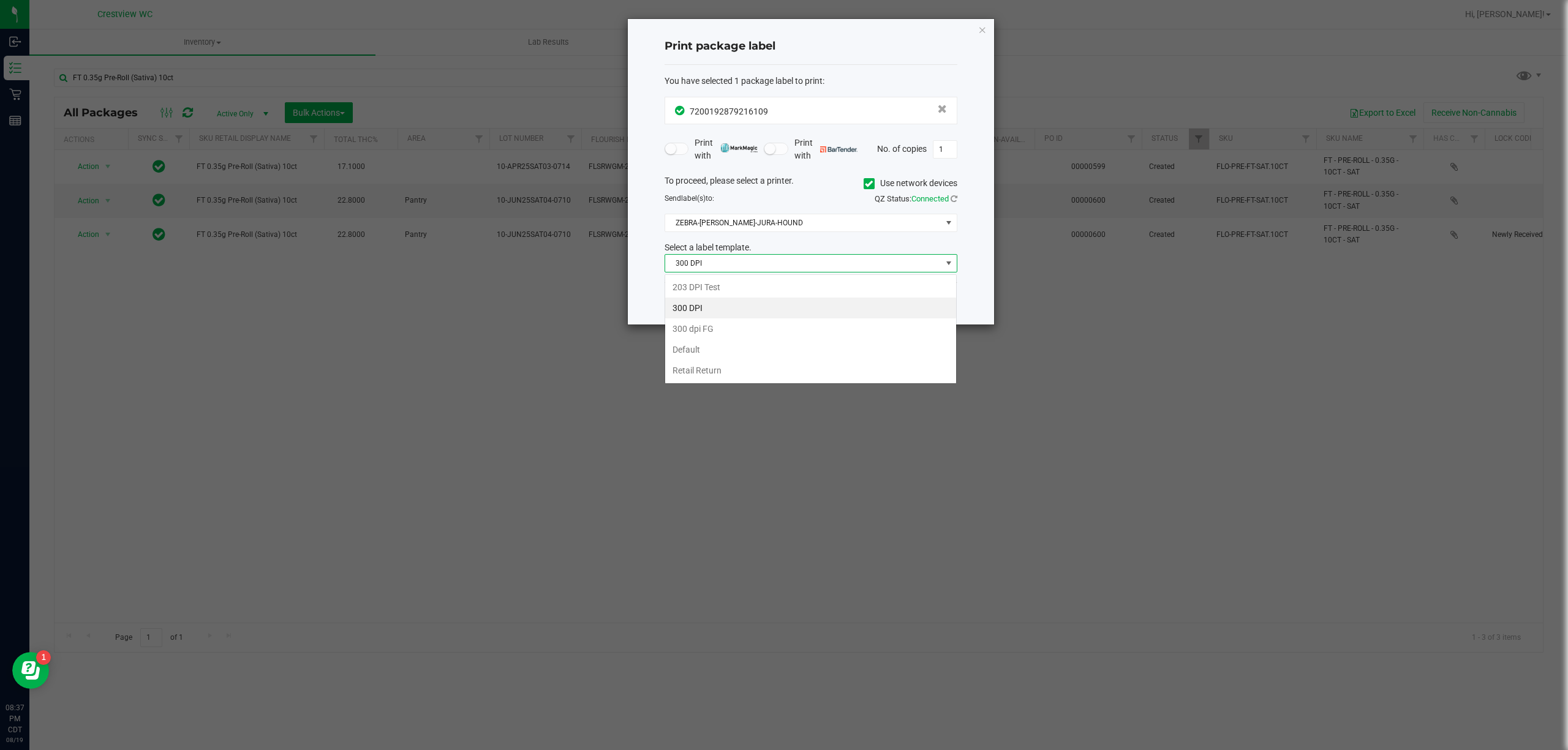
scroll to position [18, 292]
click at [705, 284] on li "203 DPI Test" at bounding box center [811, 287] width 291 height 21
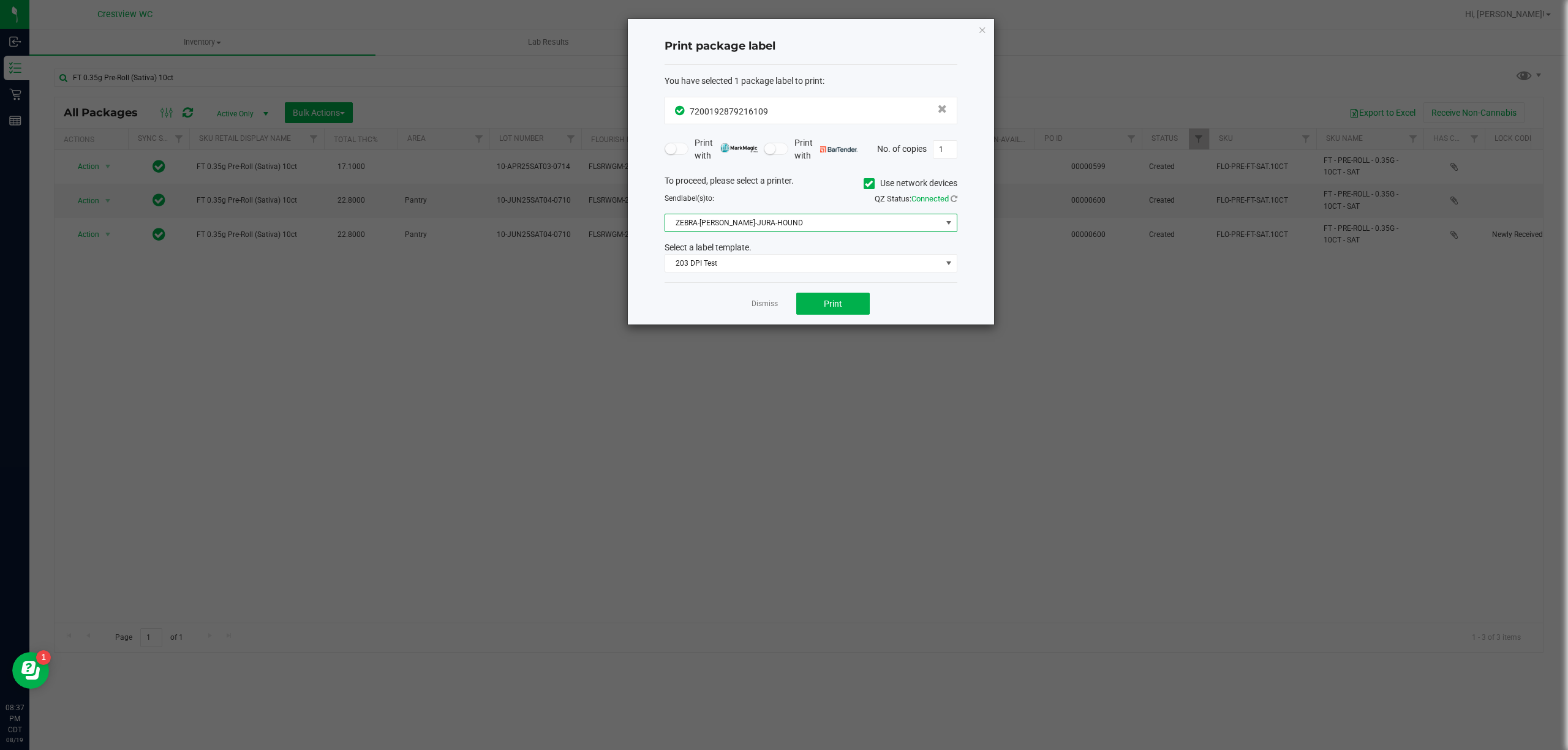
click at [777, 226] on span "ZEBRA-BRUNO-JURA-HOUND" at bounding box center [803, 222] width 276 height 17
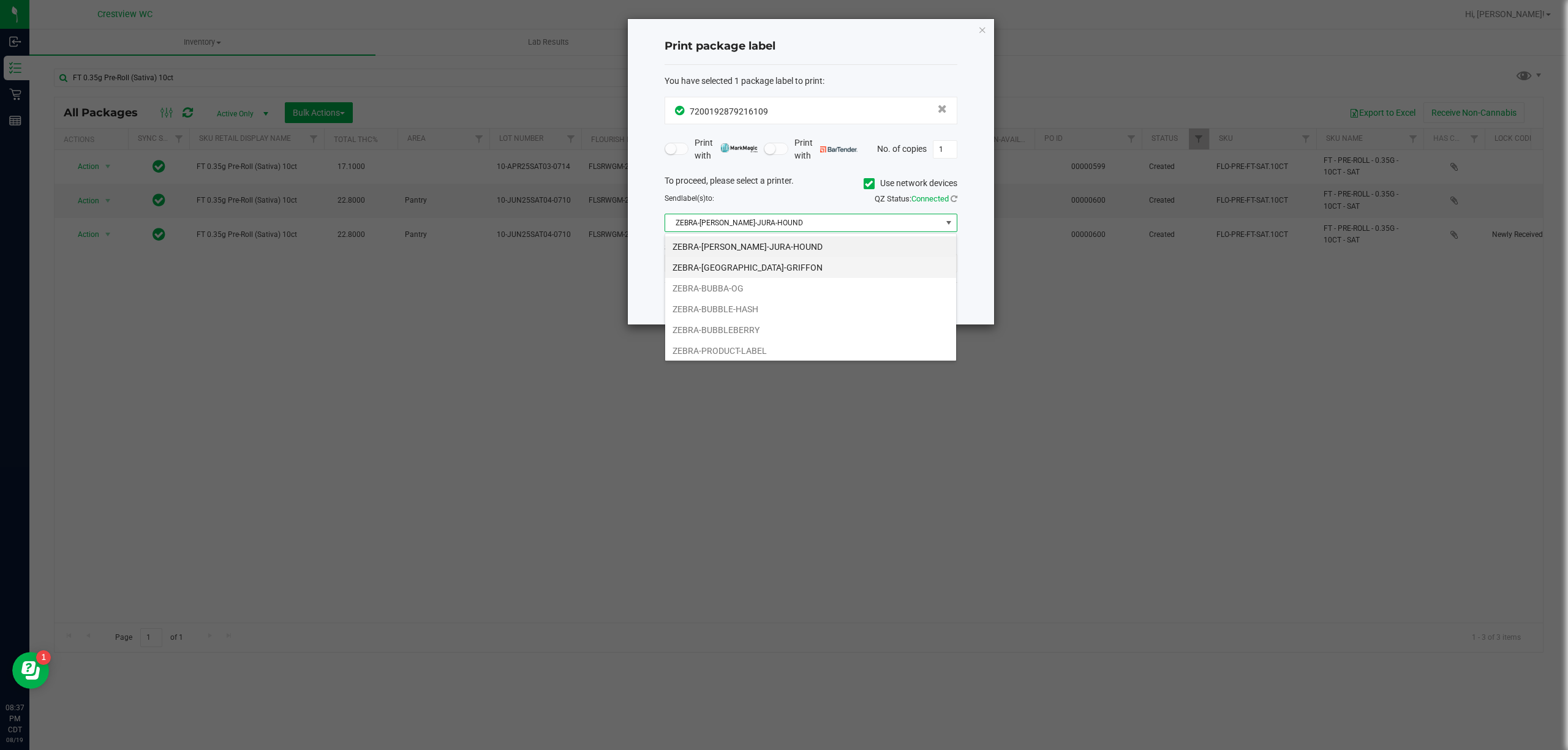
click at [740, 267] on li "ZEBRA-BRUSSELS-GRIFFON" at bounding box center [811, 267] width 291 height 21
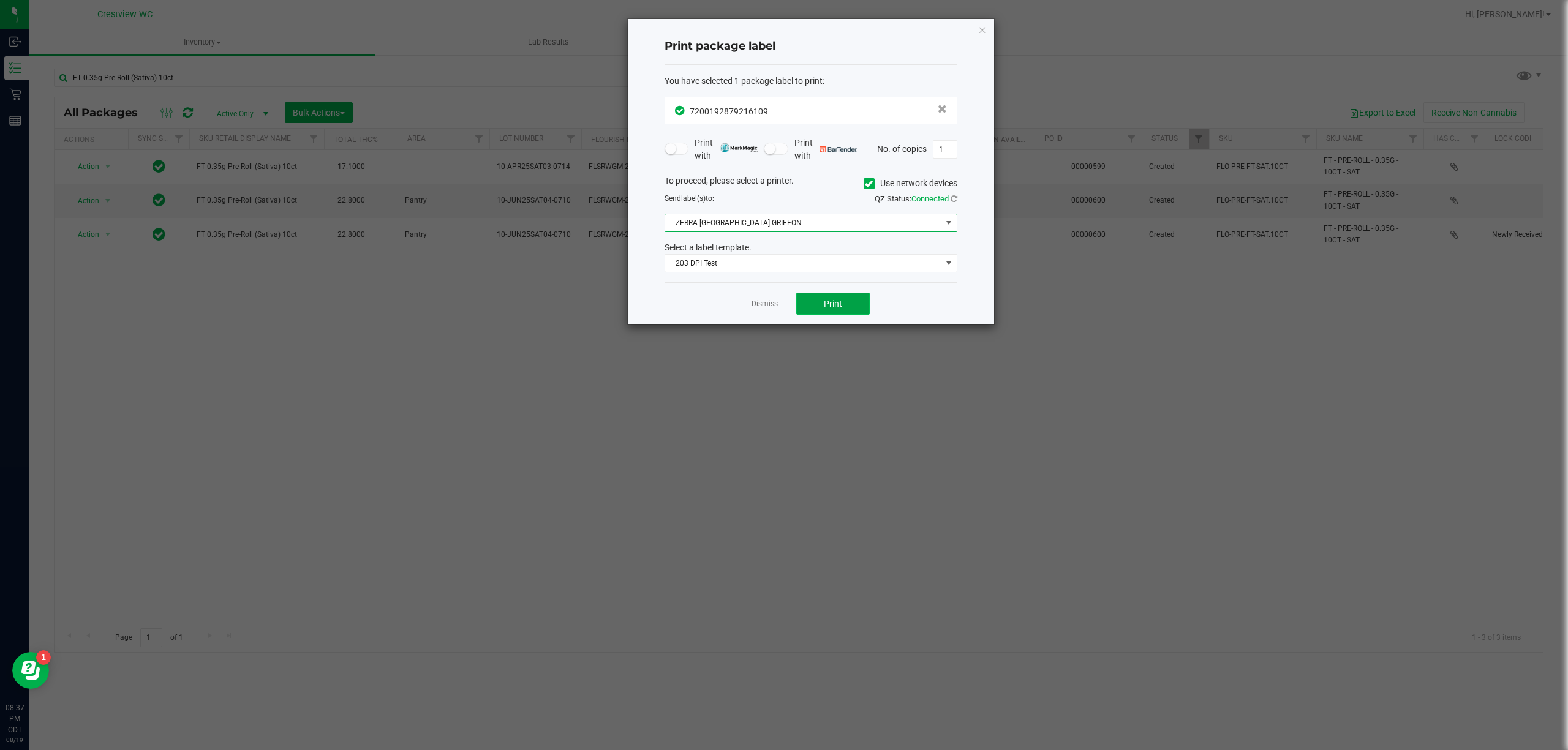
click at [827, 306] on span "Print" at bounding box center [833, 304] width 18 height 10
